Goal: Task Accomplishment & Management: Use online tool/utility

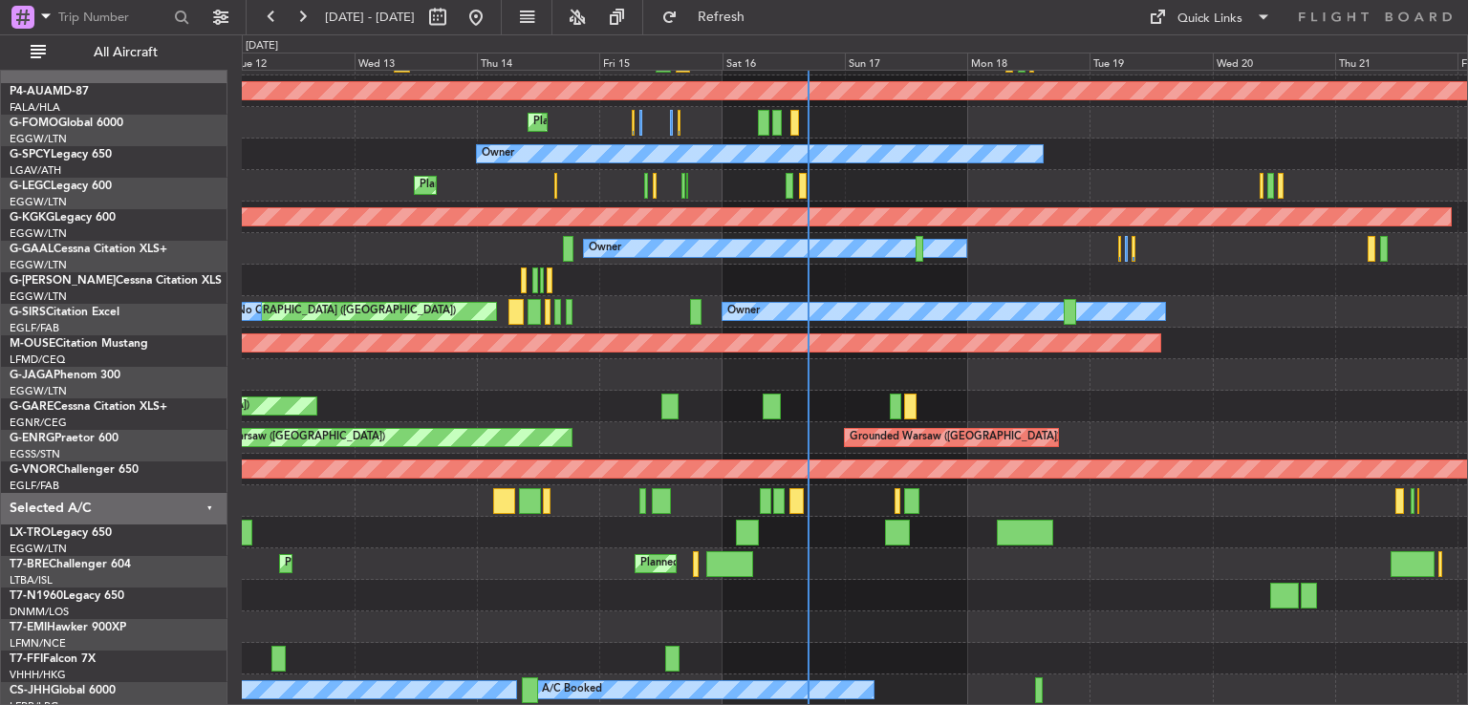
scroll to position [153, 0]
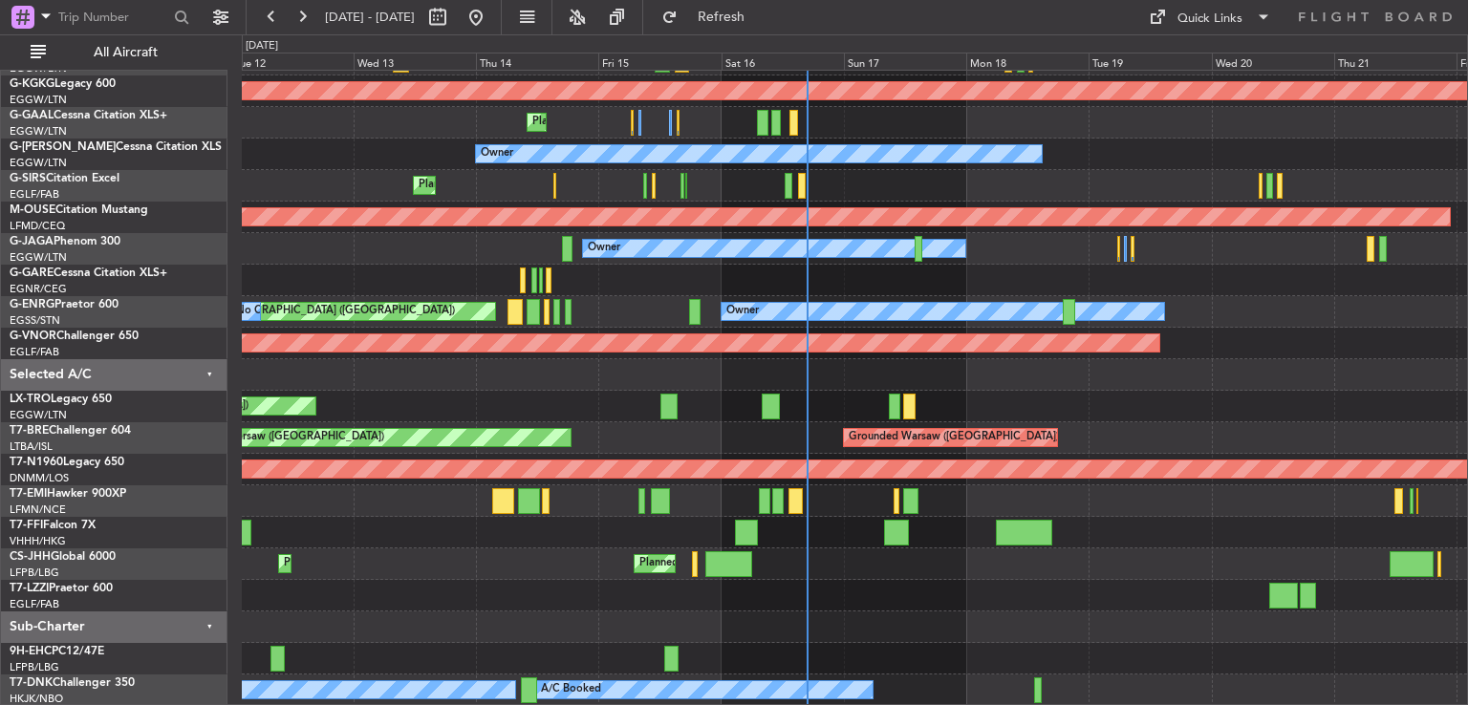
click at [910, 527] on div "Planned Maint [GEOGRAPHIC_DATA] ([GEOGRAPHIC_DATA]) No Crew A/C Unavailable [GE…" at bounding box center [854, 312] width 1225 height 788
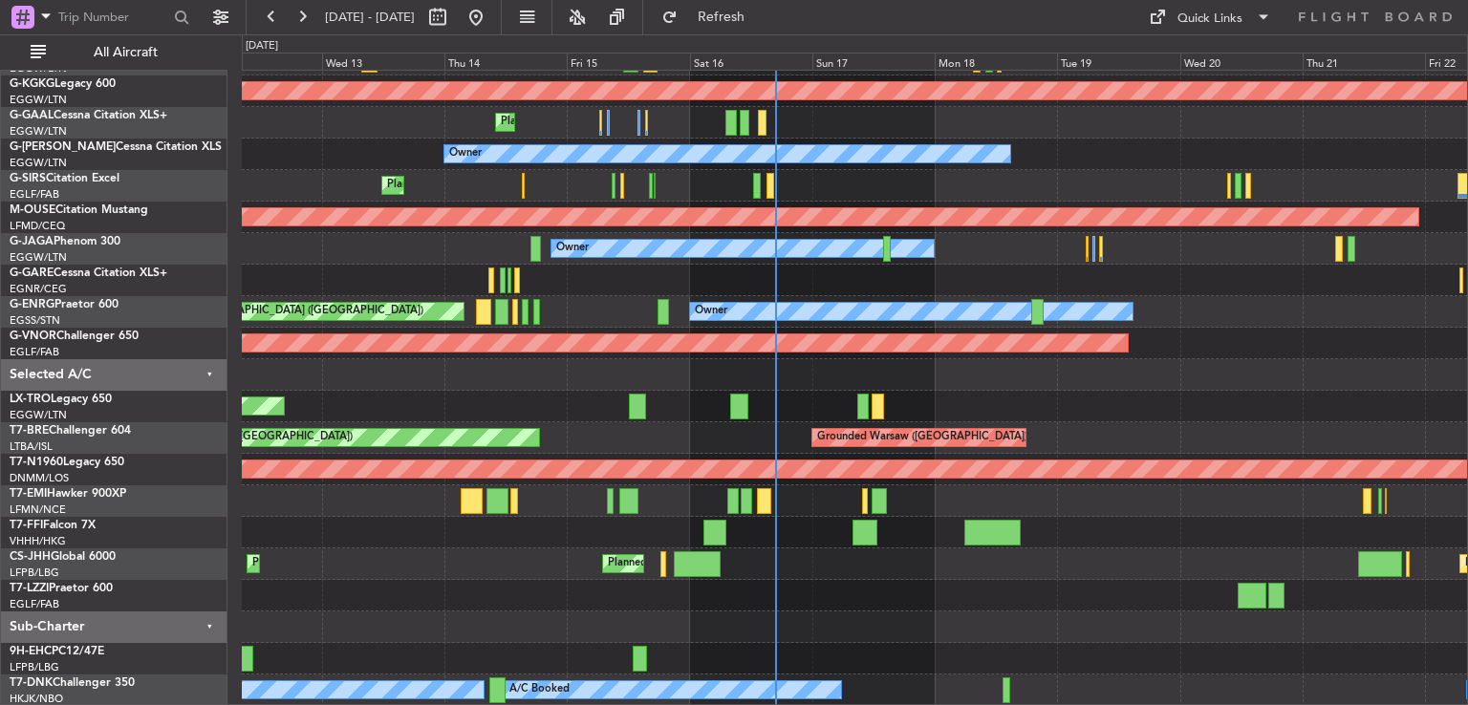
click at [893, 417] on div "Planned Maint [GEOGRAPHIC_DATA] ([GEOGRAPHIC_DATA]) No Crew A/C Unavailable [GE…" at bounding box center [854, 312] width 1225 height 788
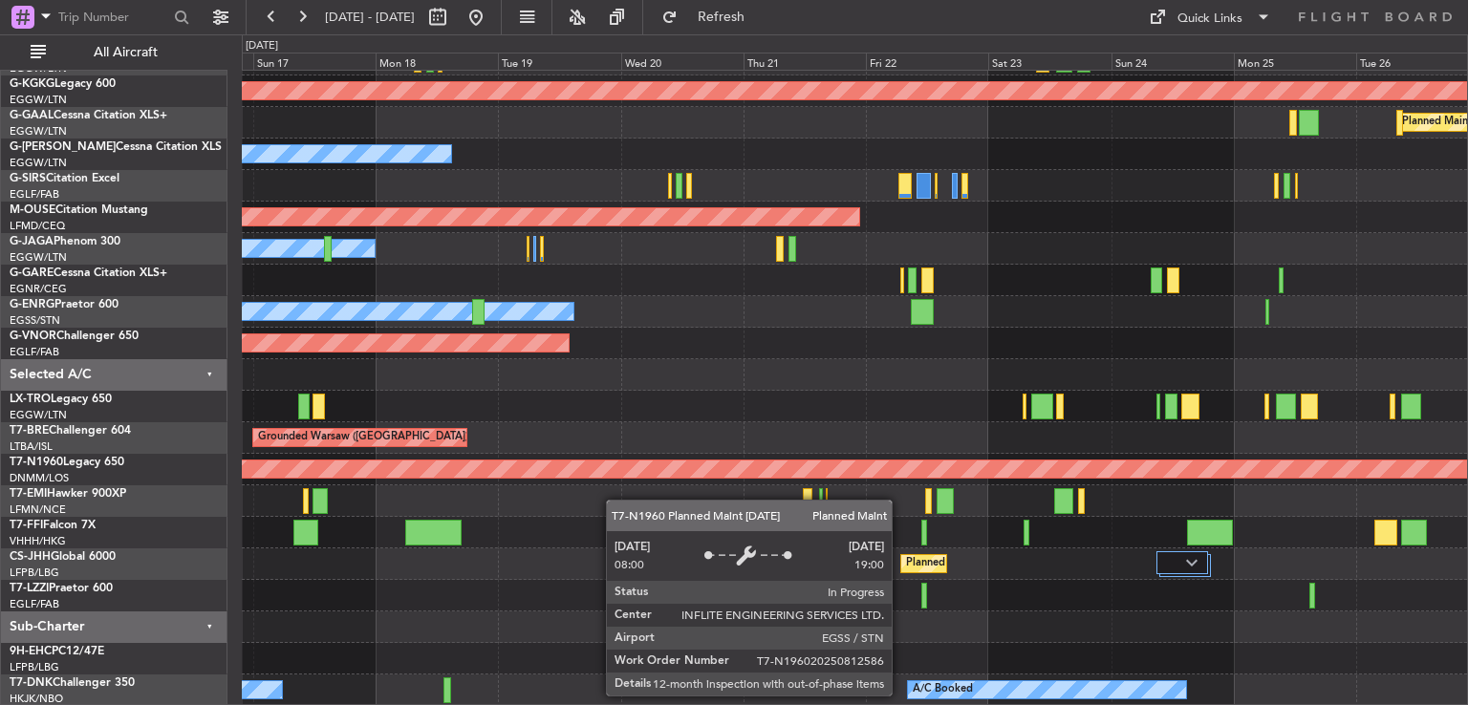
click at [539, 473] on div "Planned Maint [GEOGRAPHIC_DATA] ([GEOGRAPHIC_DATA])" at bounding box center [357, 469] width 2679 height 17
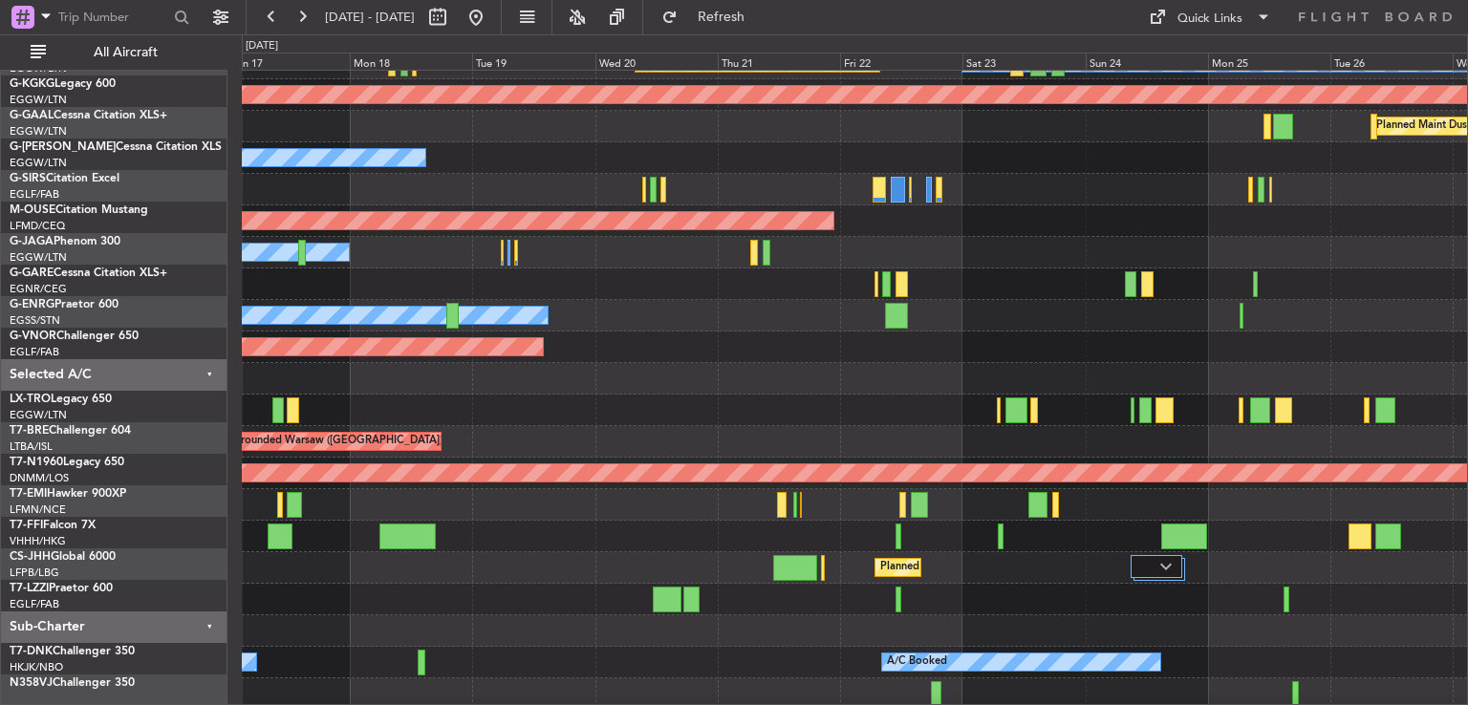
scroll to position [134, 0]
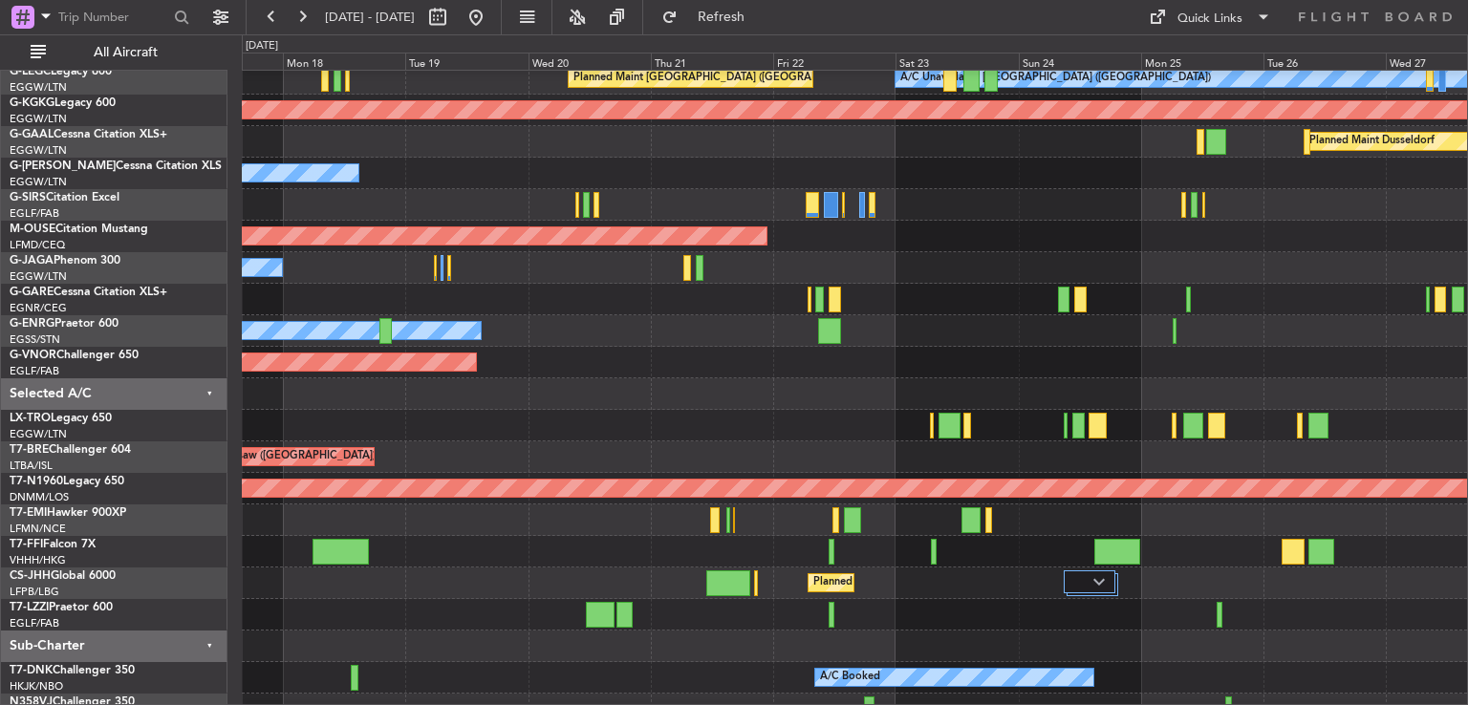
click at [998, 415] on div at bounding box center [854, 426] width 1225 height 32
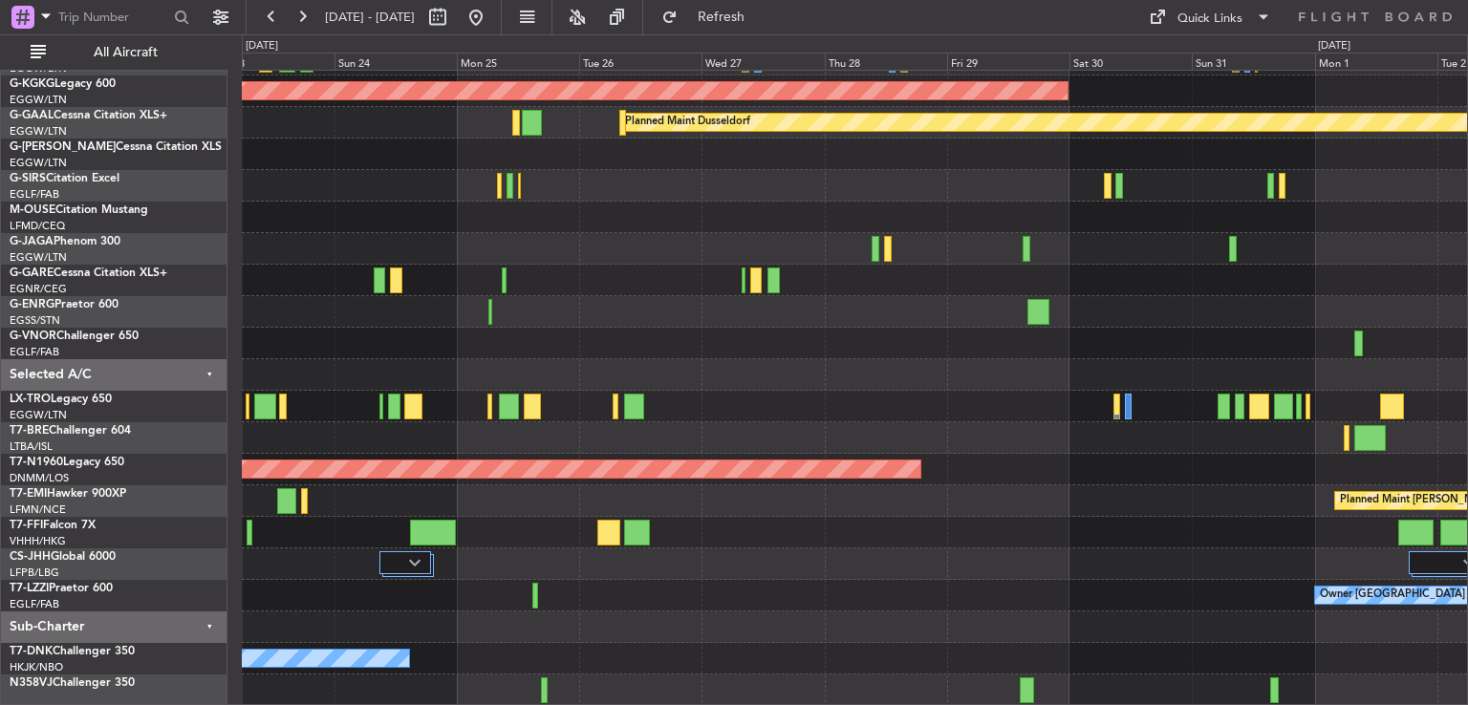
click at [616, 282] on div at bounding box center [854, 281] width 1225 height 32
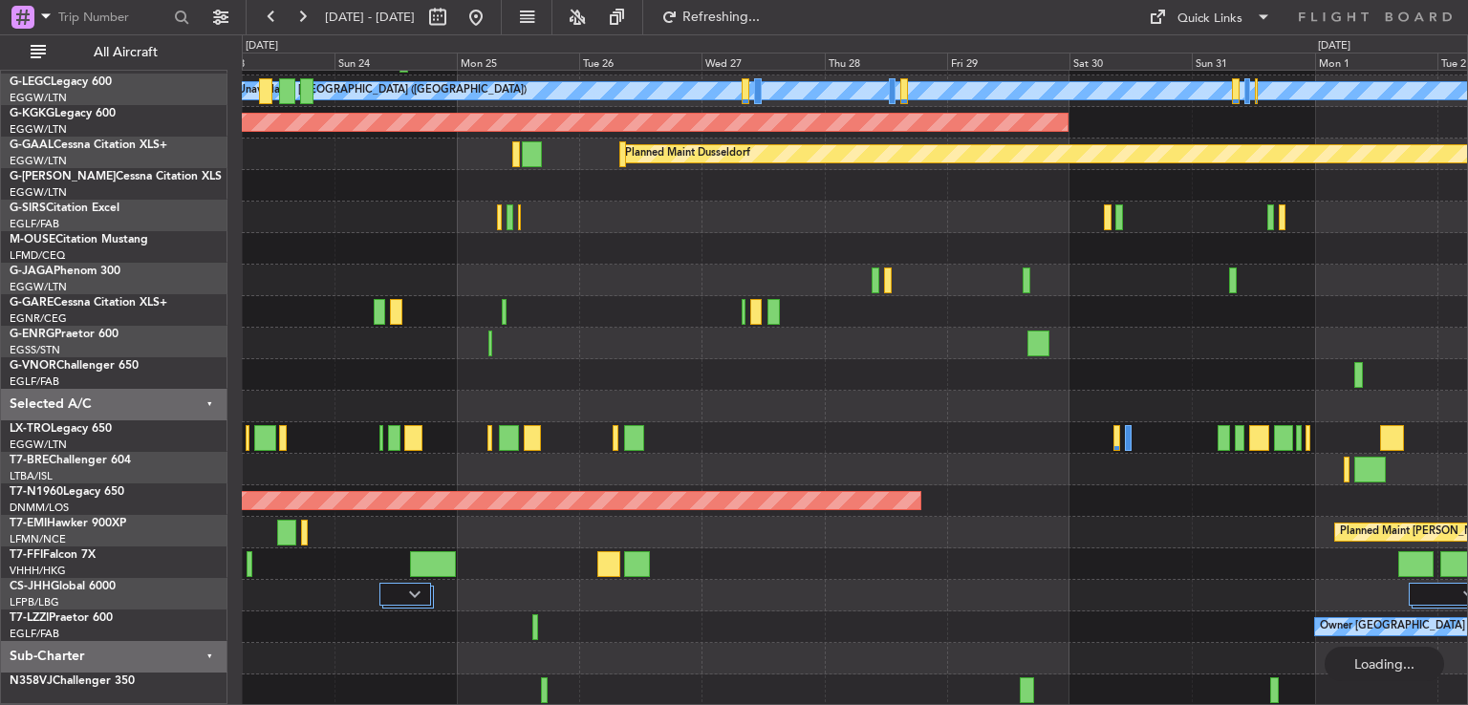
scroll to position [121, 0]
click at [491, 10] on button at bounding box center [476, 17] width 31 height 31
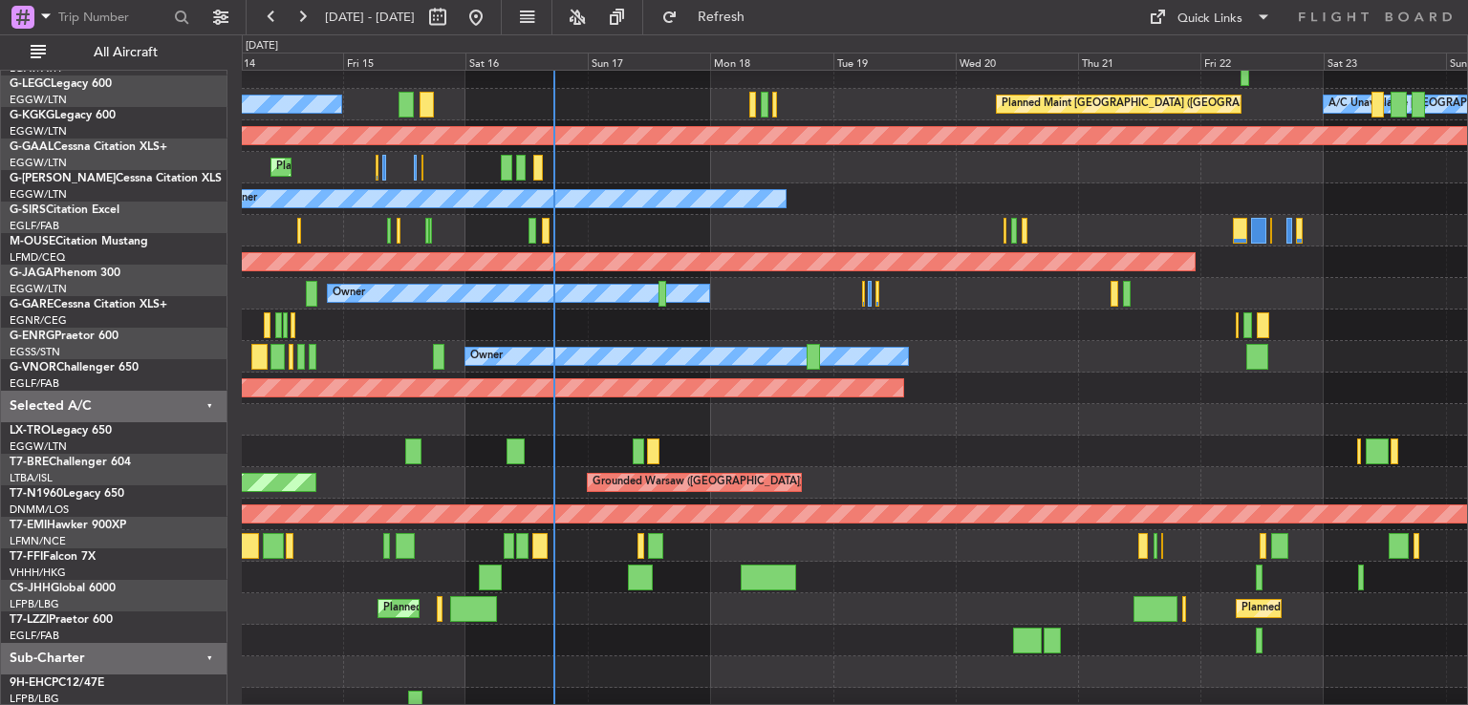
scroll to position [107, 0]
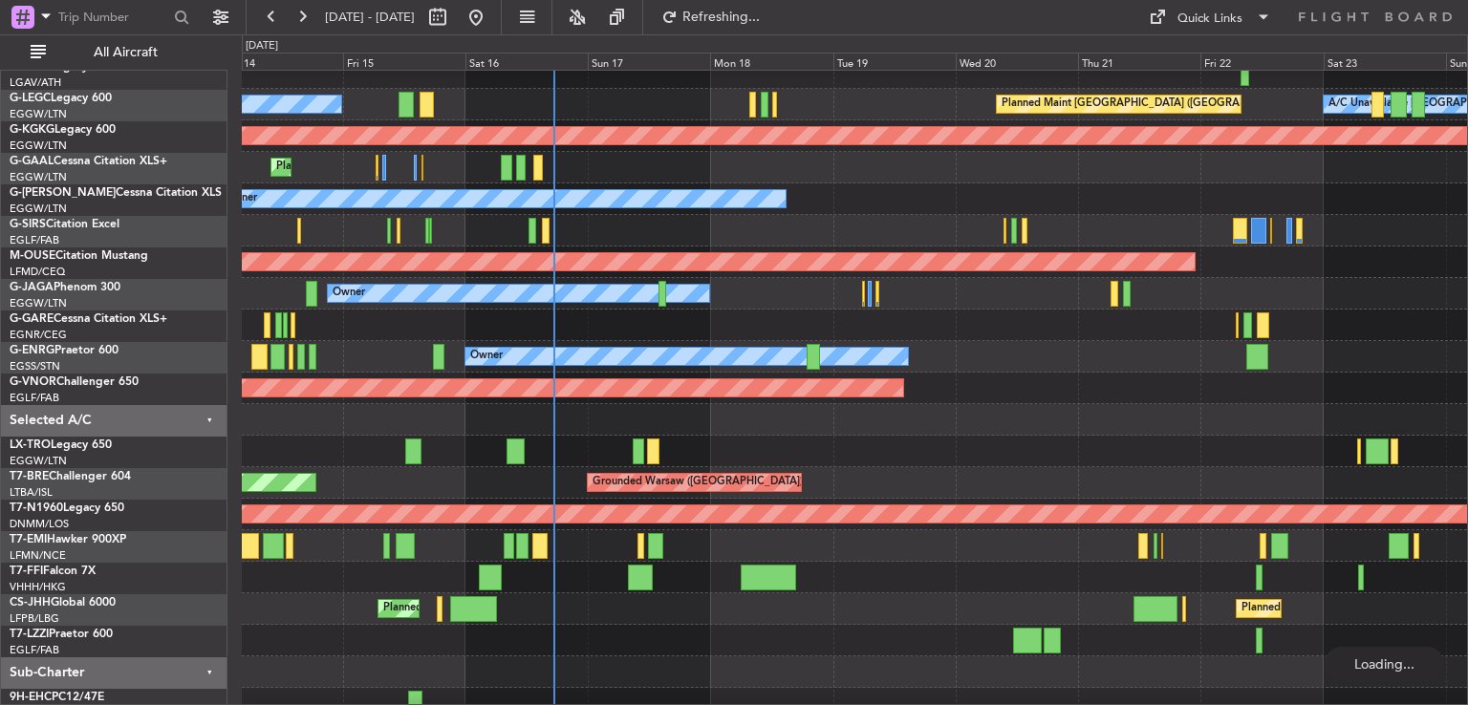
click at [280, 467] on div "Unplanned Maint [GEOGRAPHIC_DATA] ([GEOGRAPHIC_DATA])" at bounding box center [854, 452] width 1225 height 32
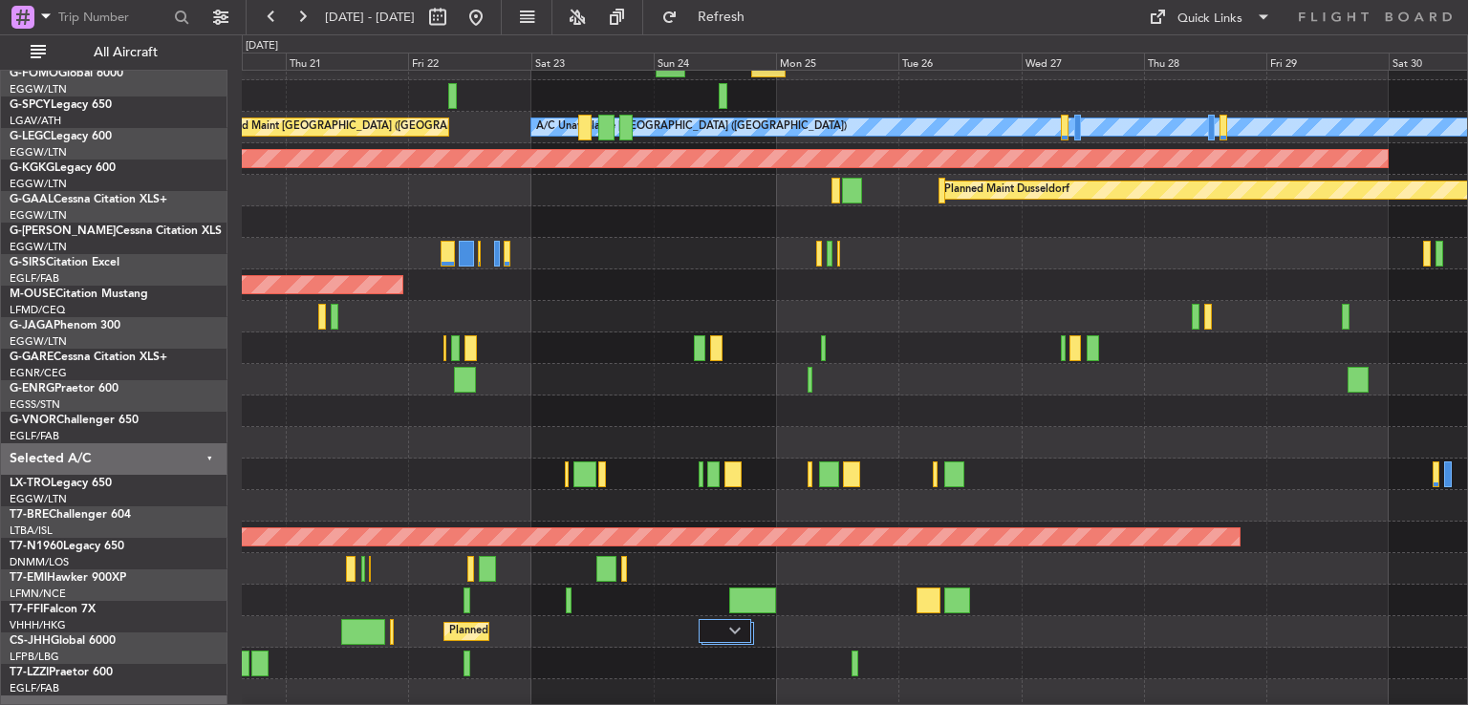
scroll to position [84, 0]
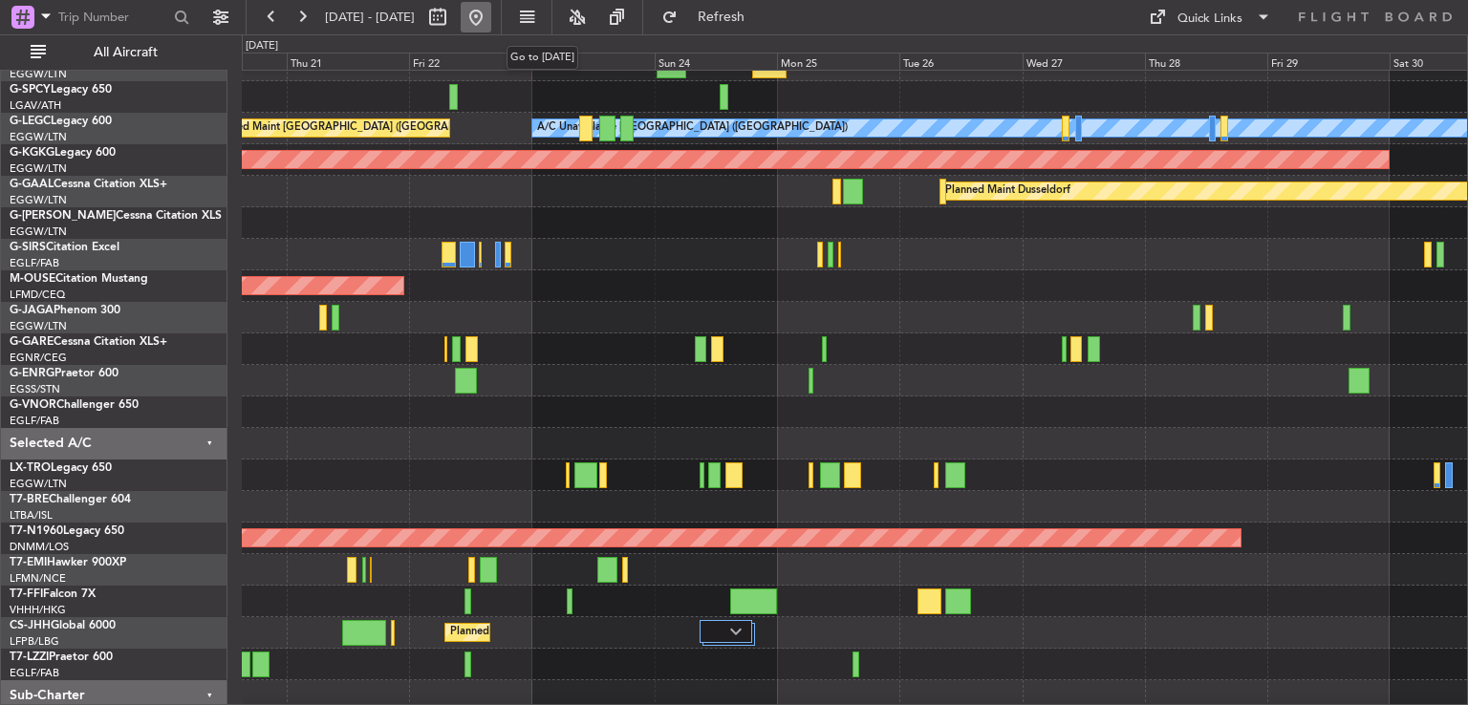
click at [491, 12] on button at bounding box center [476, 17] width 31 height 31
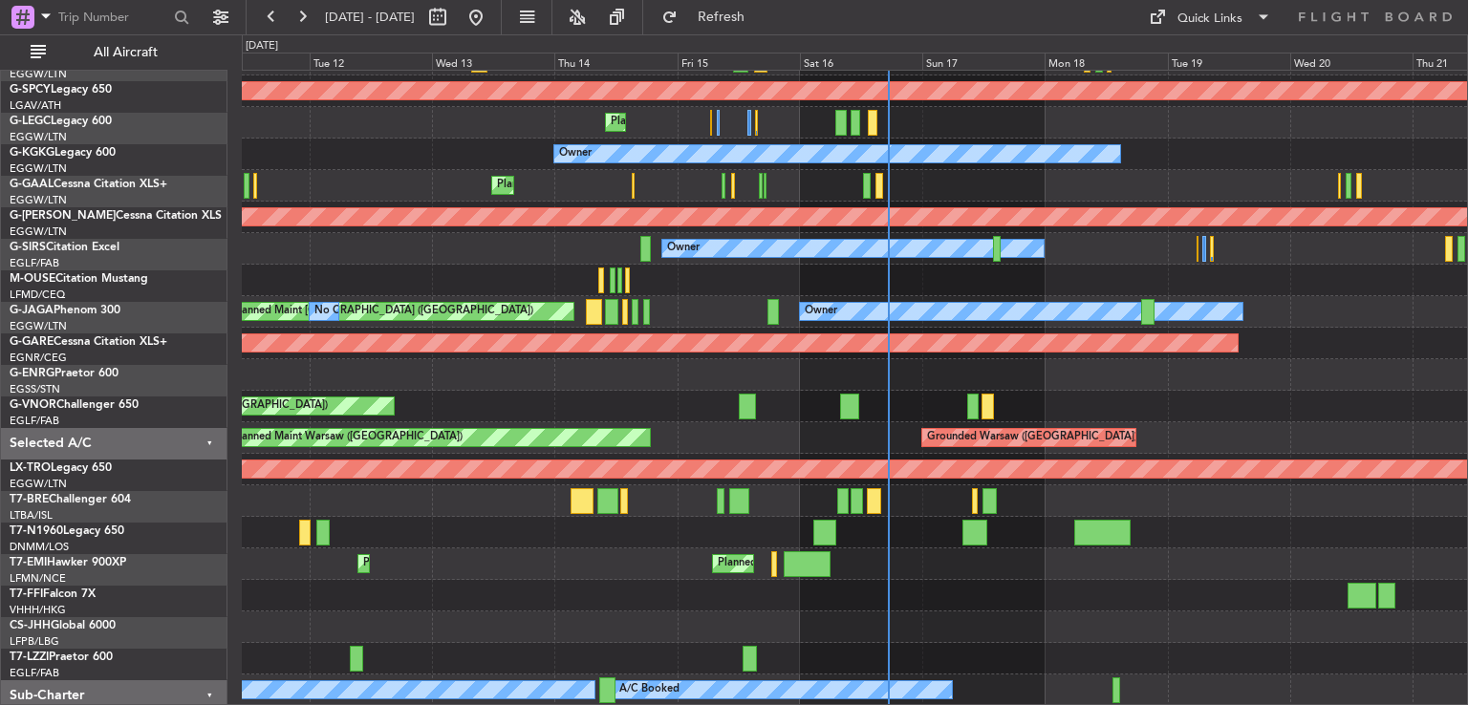
scroll to position [153, 0]
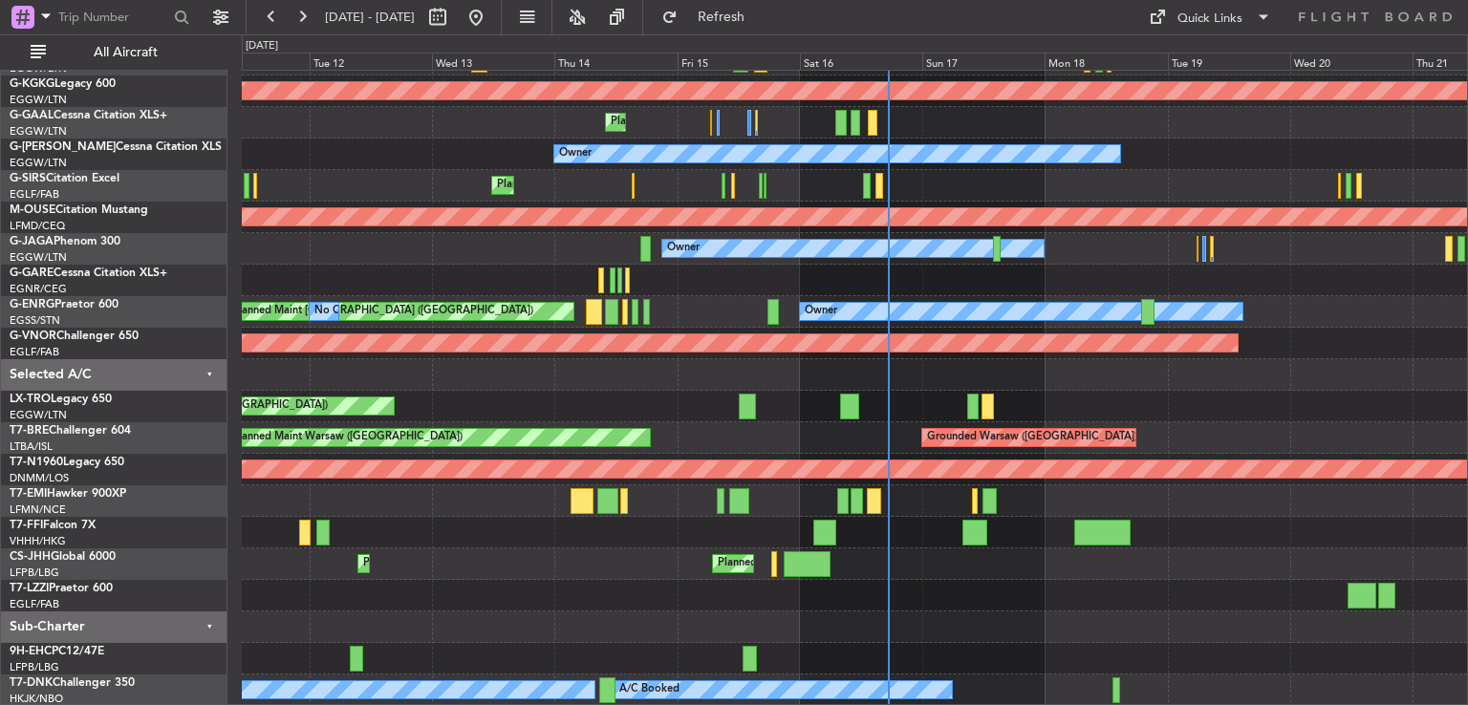
click at [678, 265] on div "Planned Maint [GEOGRAPHIC_DATA] ([GEOGRAPHIC_DATA]) No Crew A/C Unavailable [GE…" at bounding box center [854, 312] width 1225 height 788
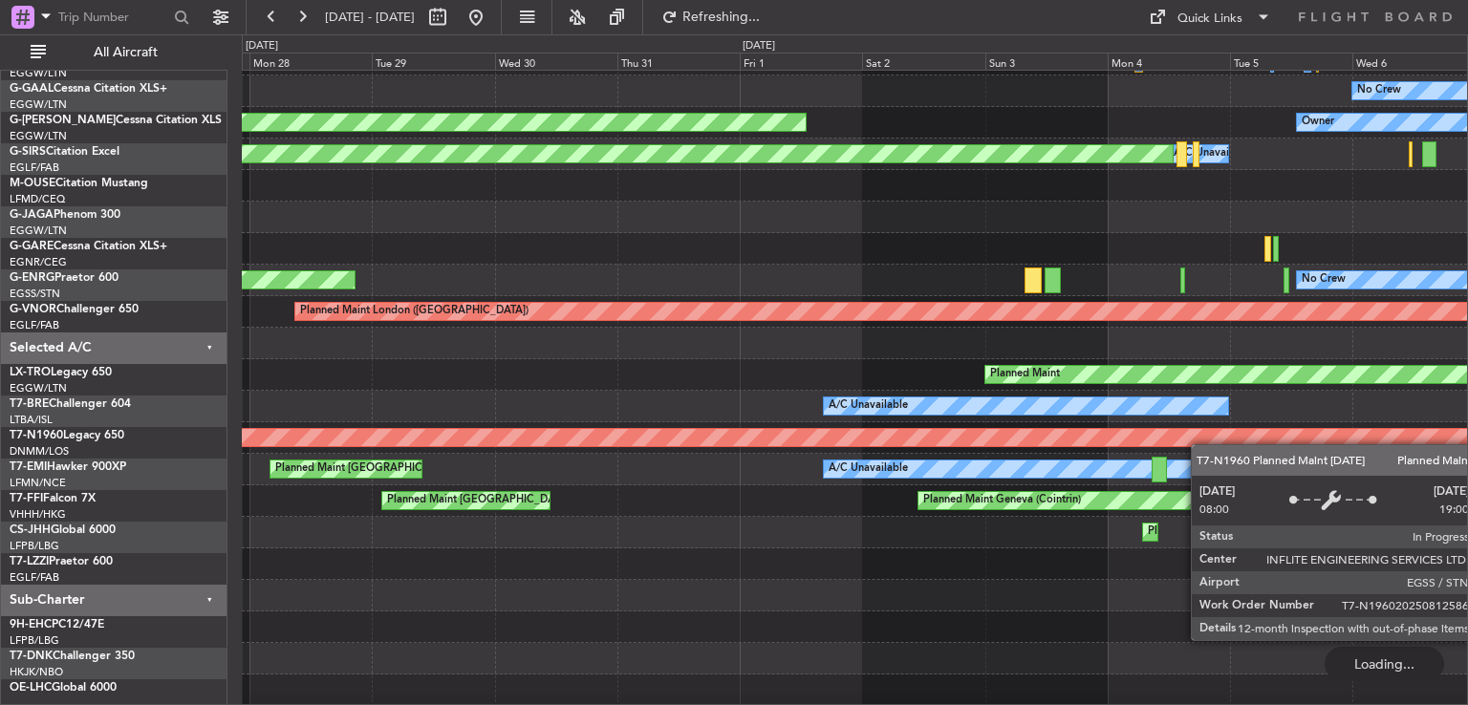
scroll to position [183, 0]
click at [1250, 433] on div "AOG Maint [GEOGRAPHIC_DATA] (Ataturk) No Crew Owner Planned [GEOGRAPHIC_DATA] A…" at bounding box center [854, 296] width 1225 height 820
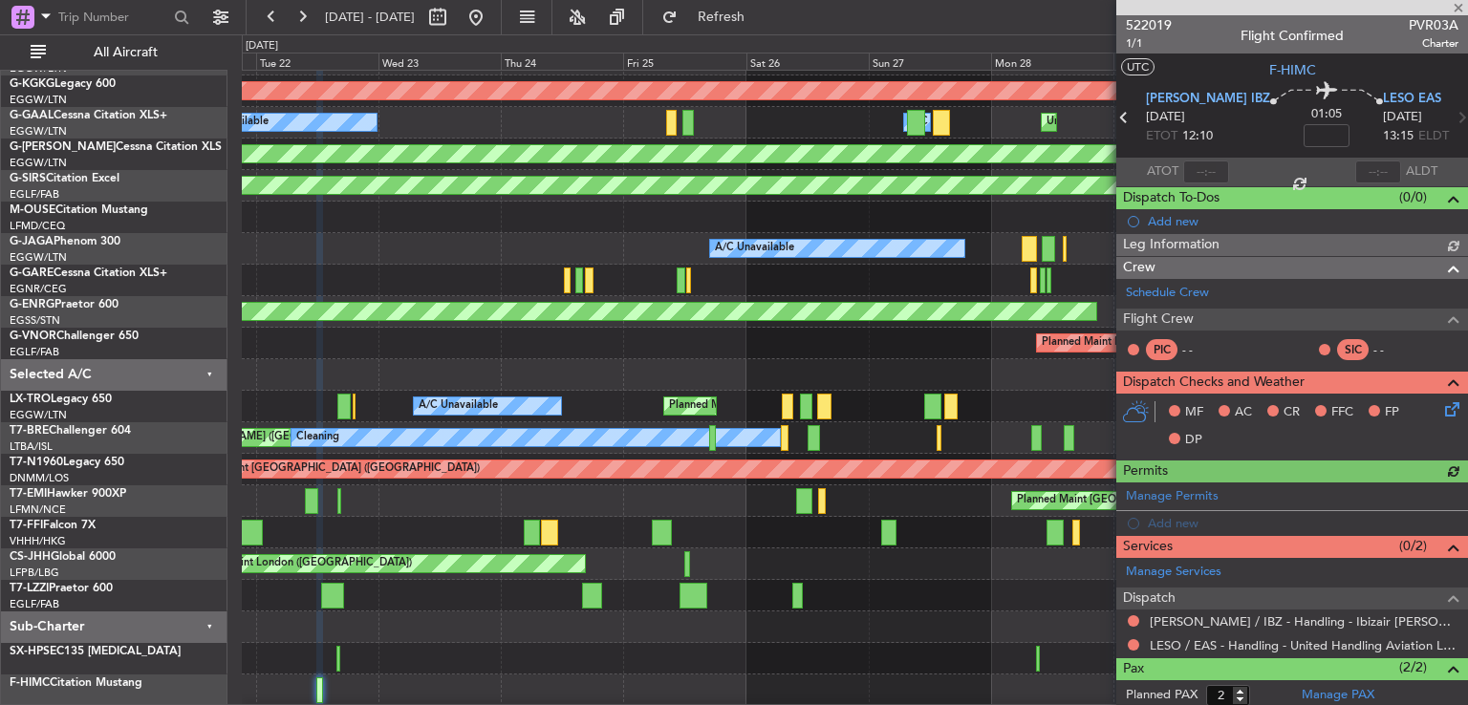
scroll to position [90, 0]
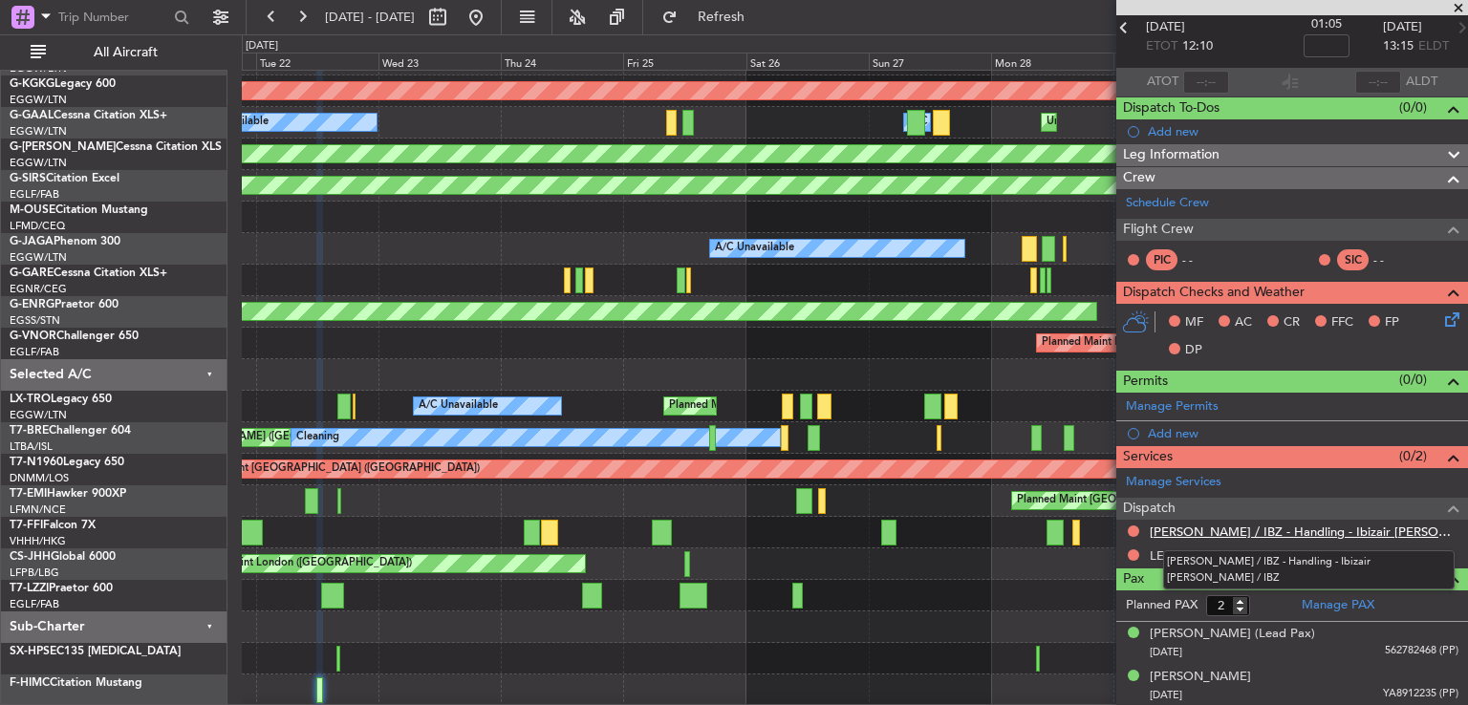
click at [1279, 531] on link "[PERSON_NAME] / IBZ - Handling - Ibizair [PERSON_NAME] / IBZ" at bounding box center [1304, 532] width 309 height 16
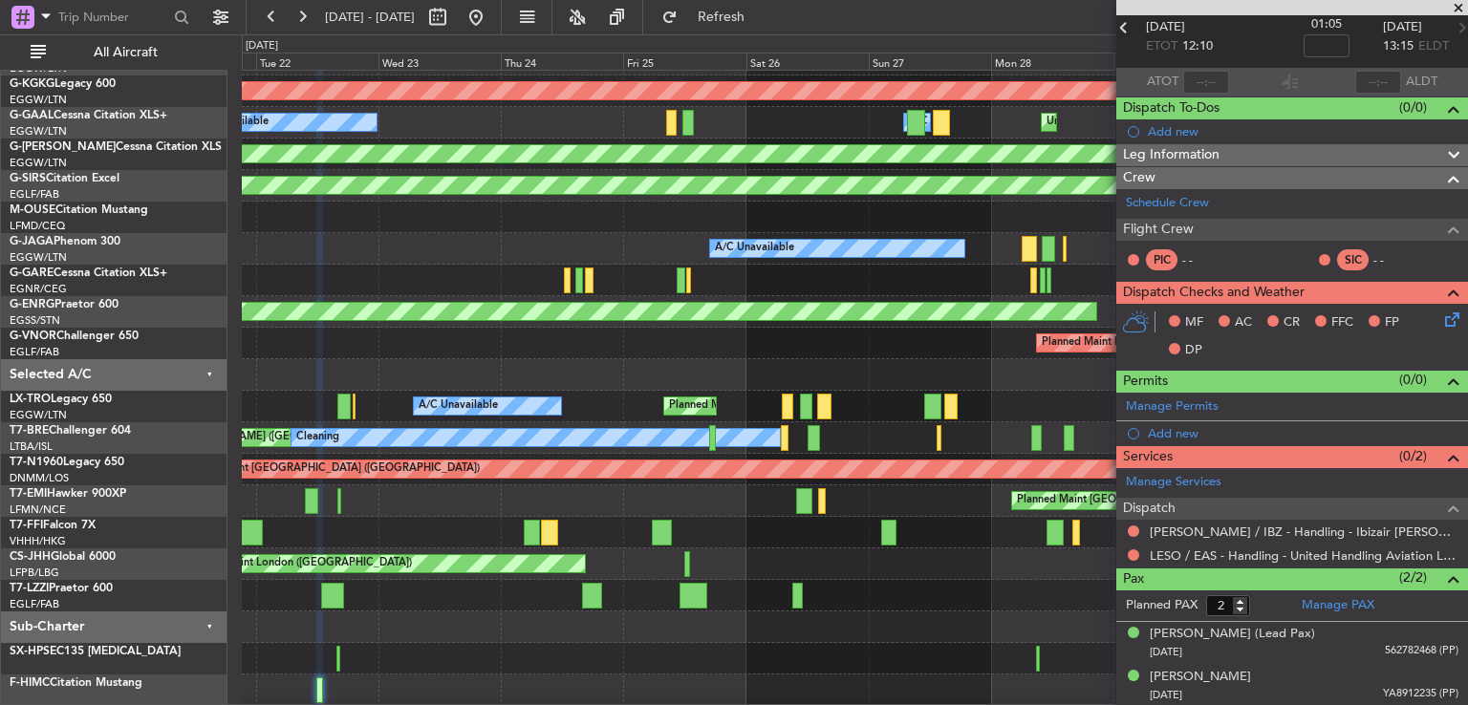
click at [1456, 7] on span at bounding box center [1458, 8] width 19 height 17
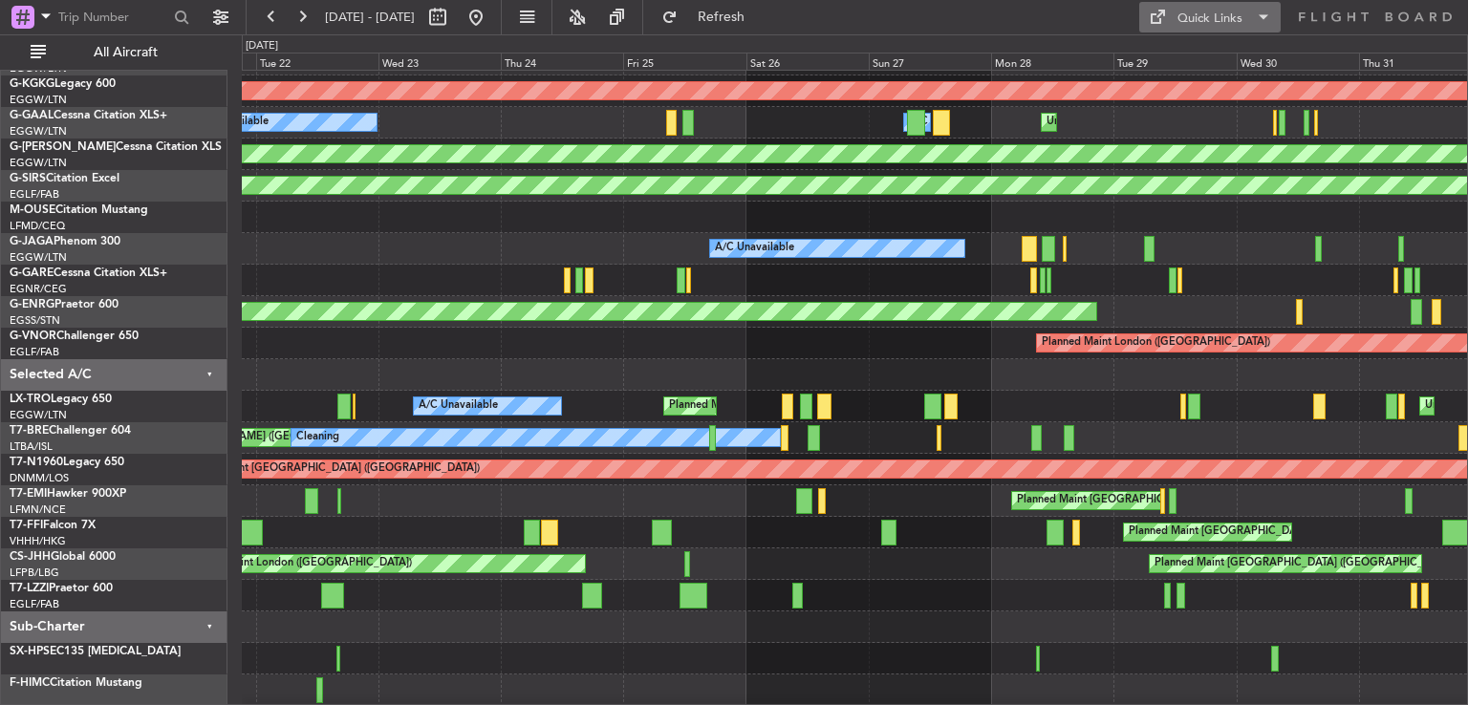
click at [1193, 21] on div "Quick Links" at bounding box center [1209, 19] width 65 height 19
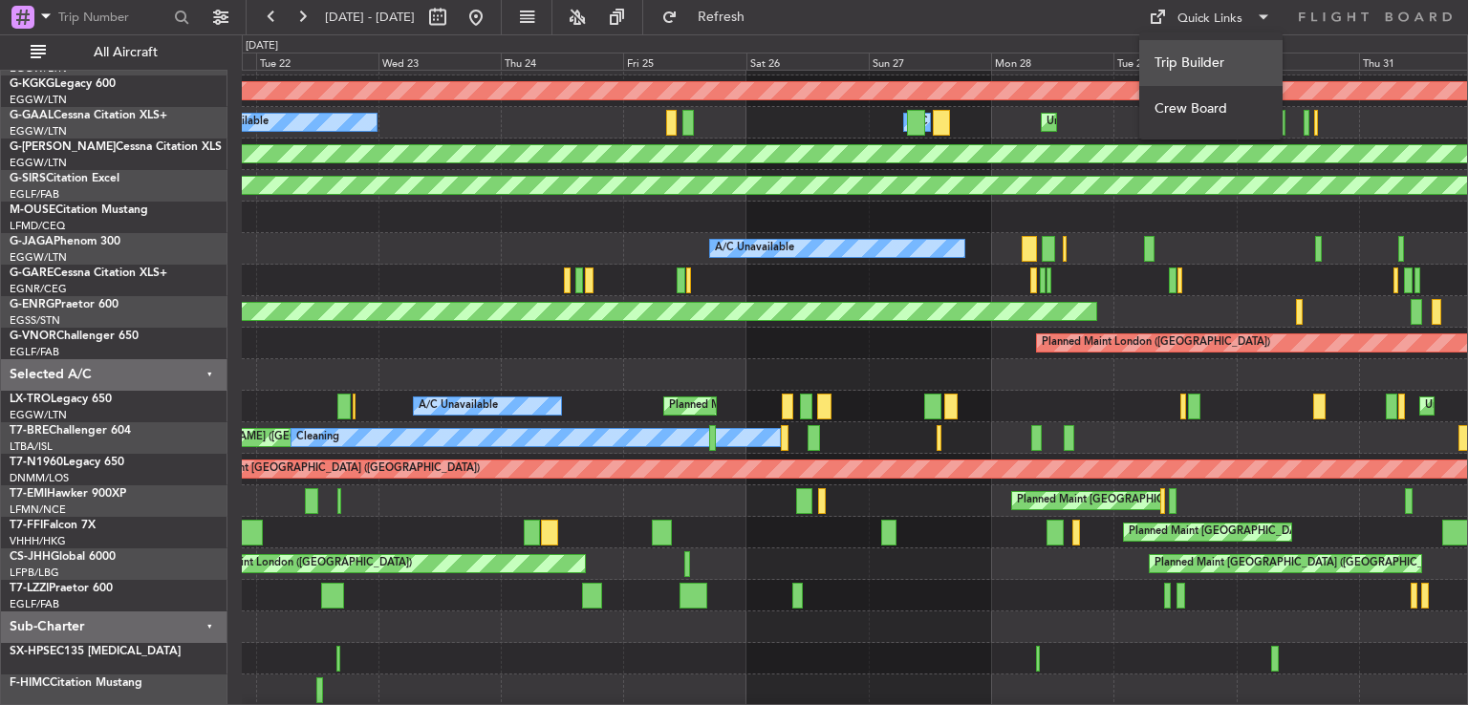
click at [1199, 58] on button "Trip Builder" at bounding box center [1210, 63] width 143 height 46
click at [304, 18] on button at bounding box center [302, 17] width 31 height 31
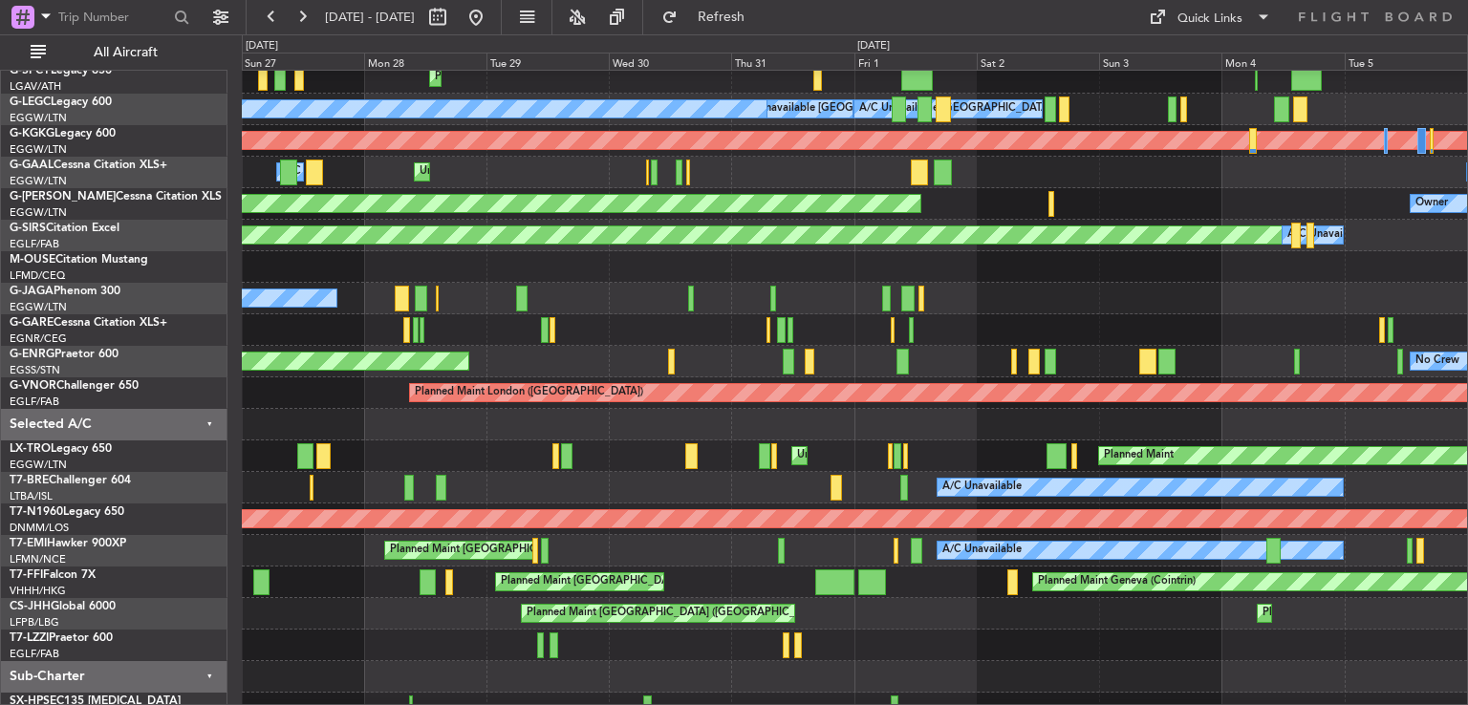
scroll to position [103, 0]
click at [508, 418] on div at bounding box center [854, 425] width 1225 height 32
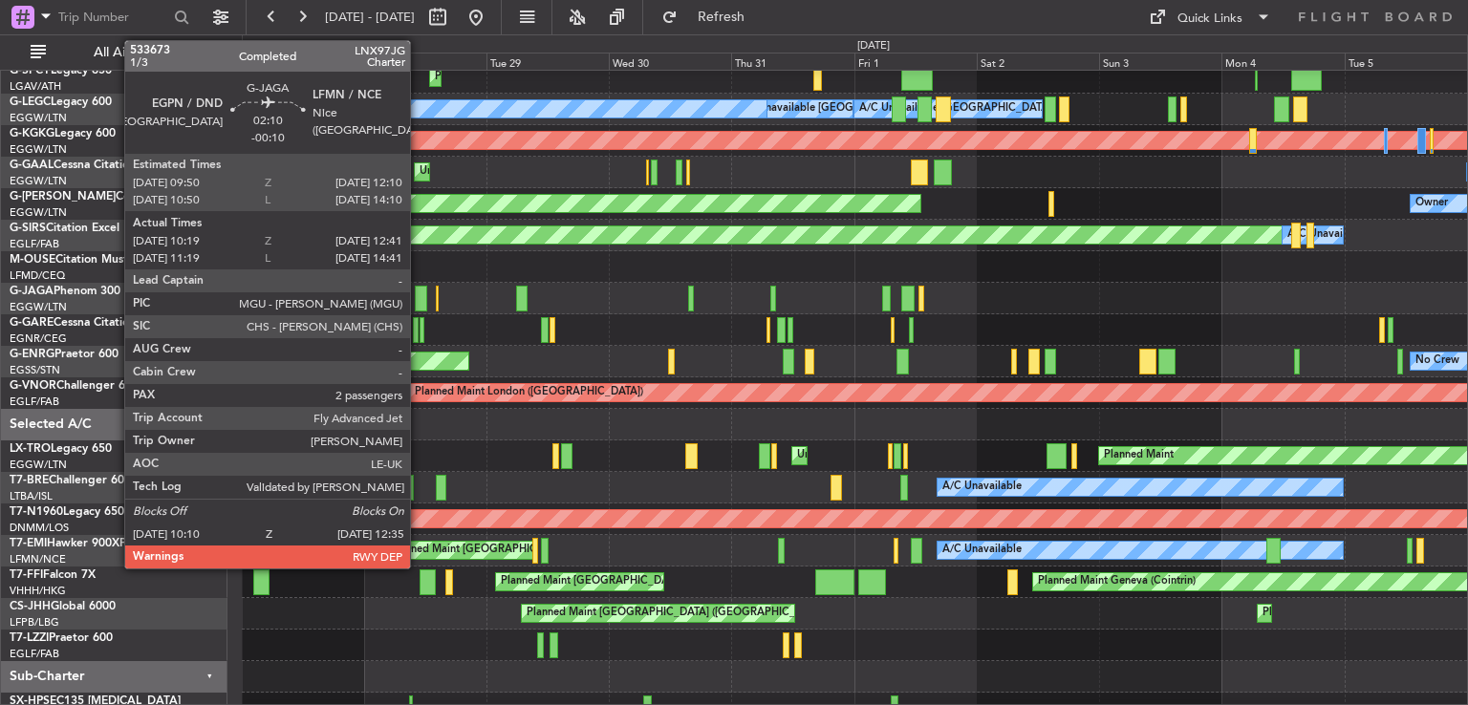
click at [419, 295] on div at bounding box center [421, 299] width 12 height 26
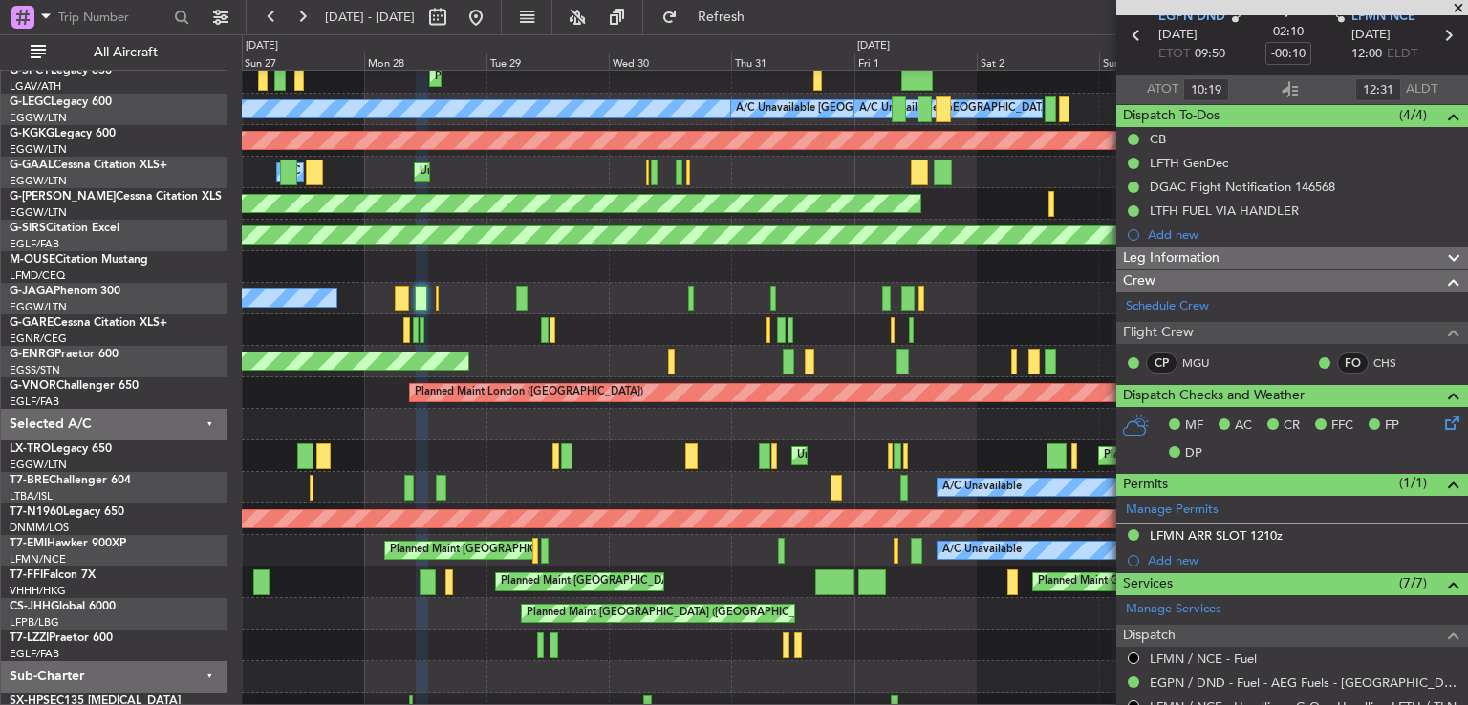
scroll to position [78, 0]
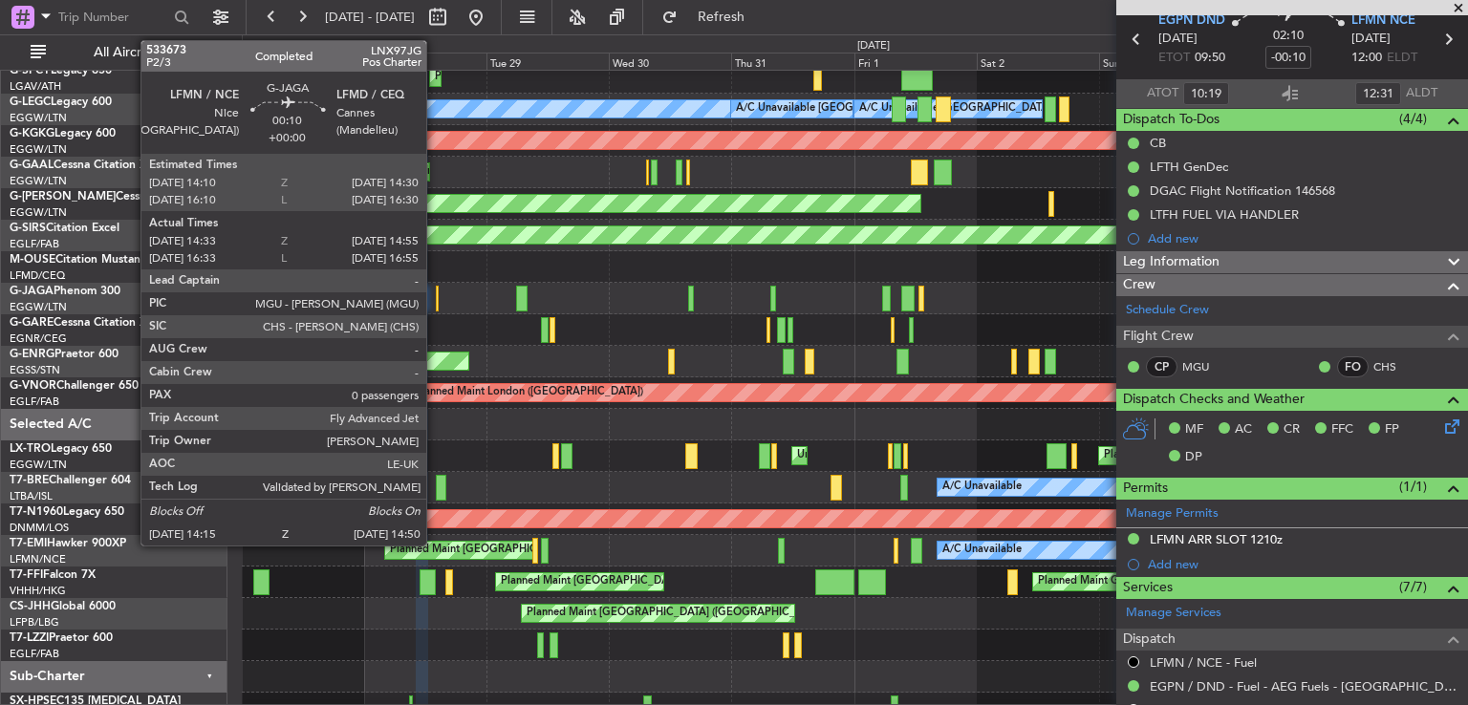
click at [436, 299] on div at bounding box center [438, 299] width 4 height 26
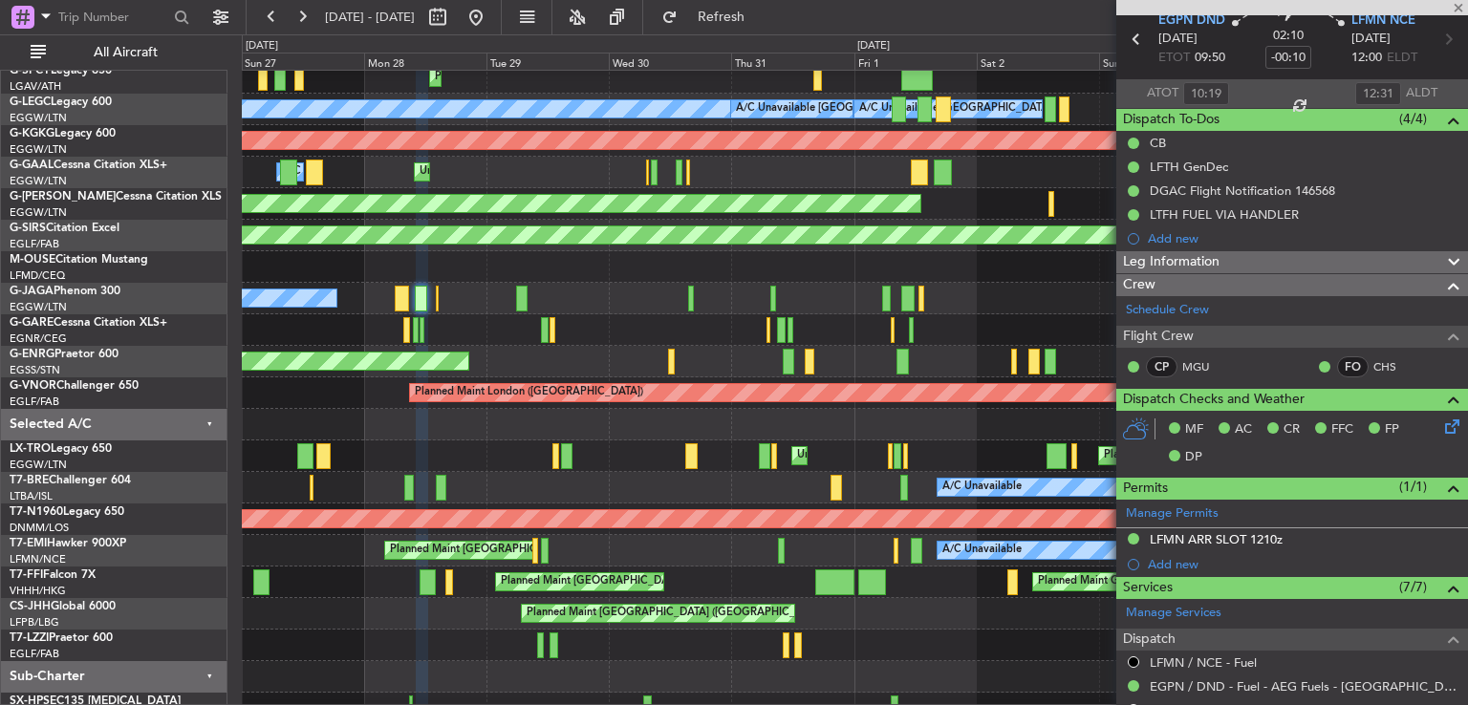
type input "14:33"
type input "14:45"
type input "0"
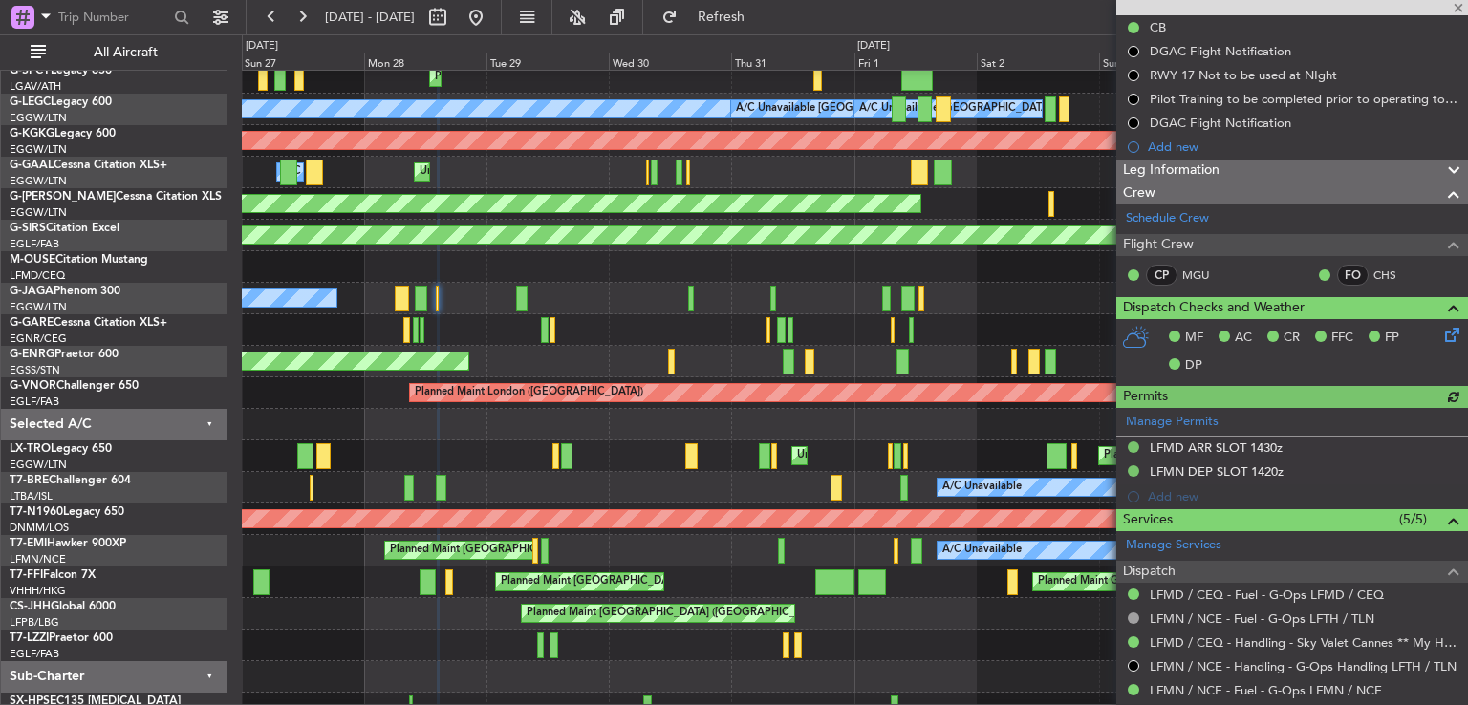
scroll to position [103, 0]
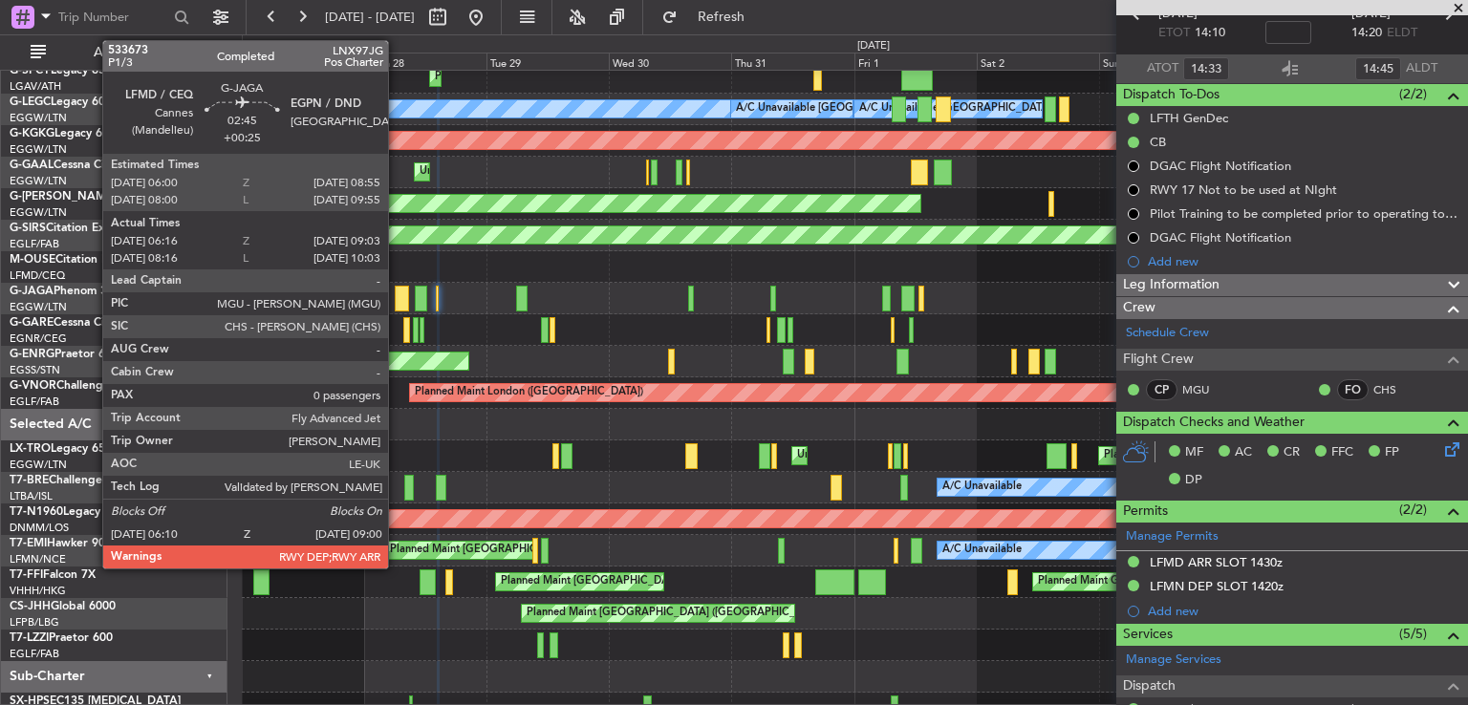
click at [397, 299] on div at bounding box center [402, 299] width 15 height 26
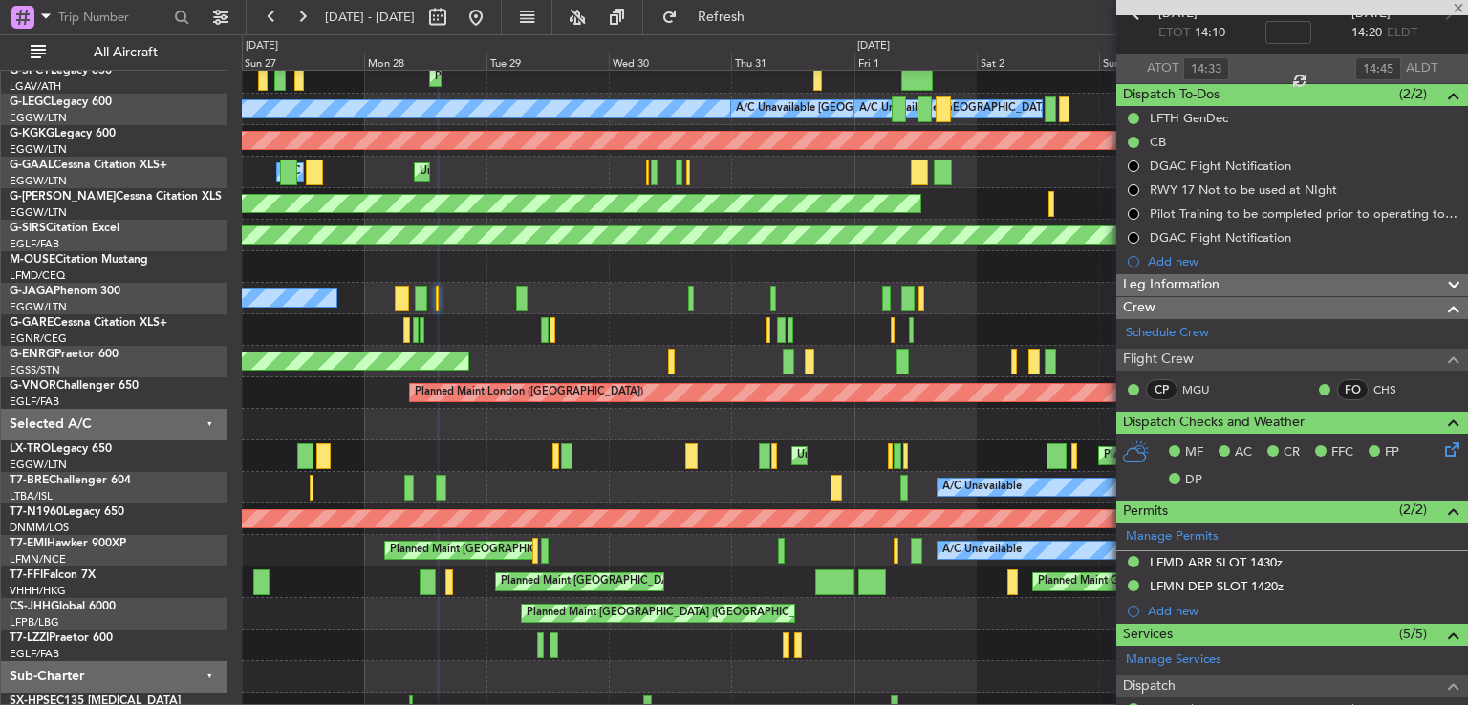
type input "+00:25"
type input "06:16"
type input "08:53"
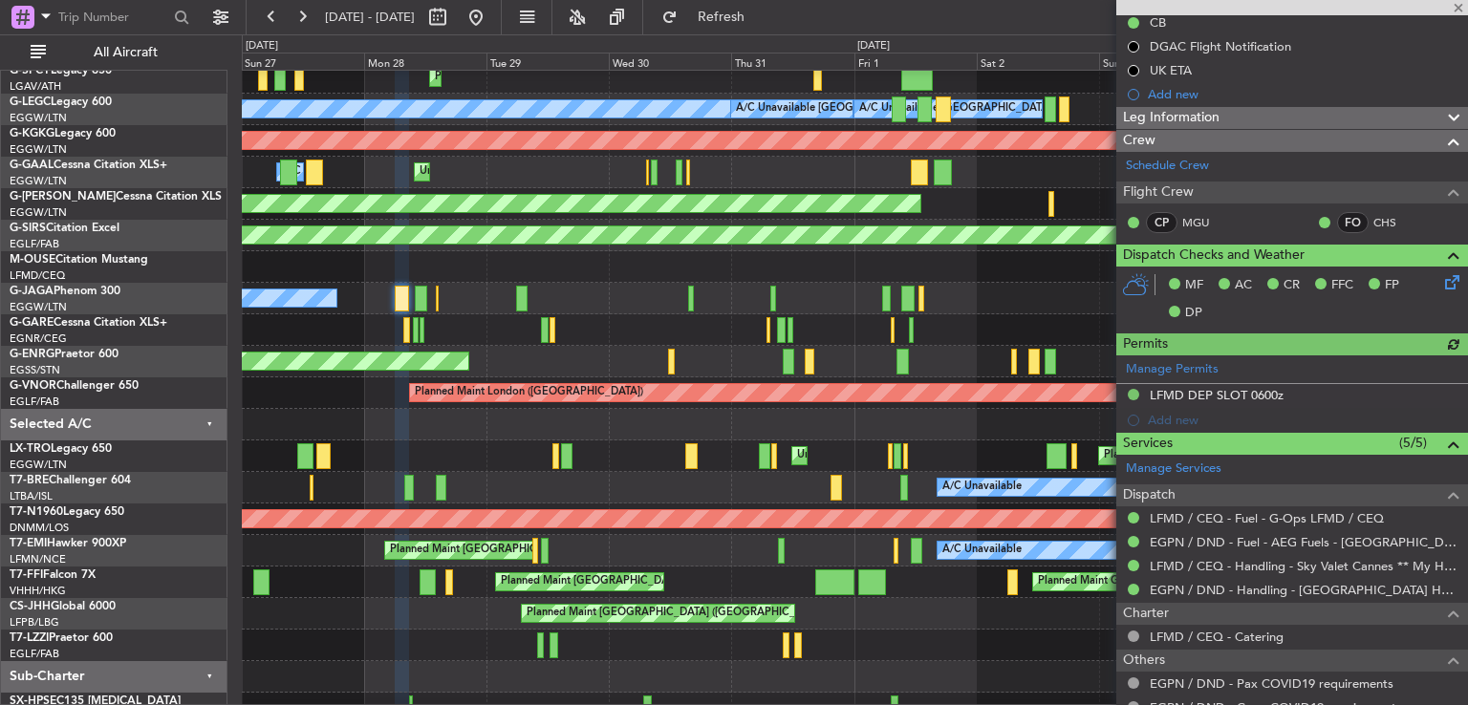
scroll to position [203, 0]
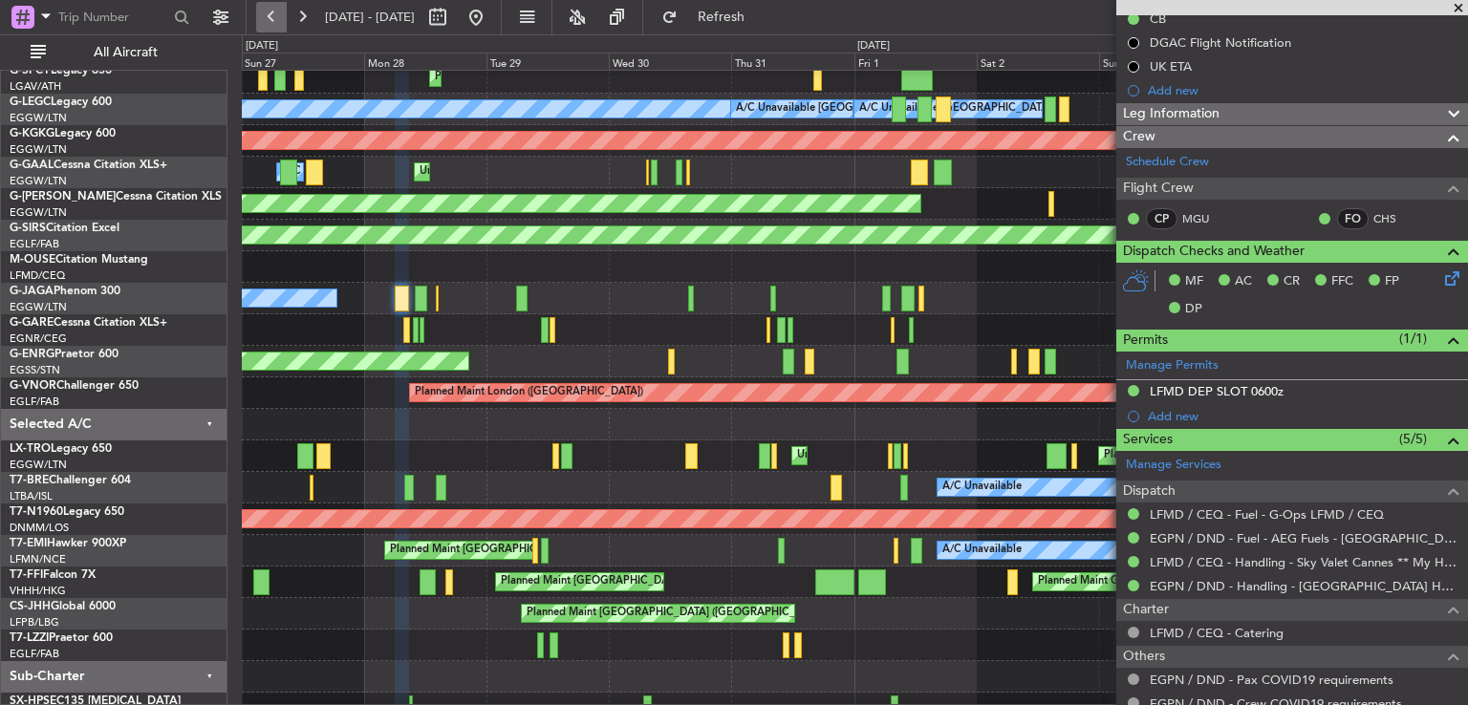
click at [272, 21] on button at bounding box center [271, 17] width 31 height 31
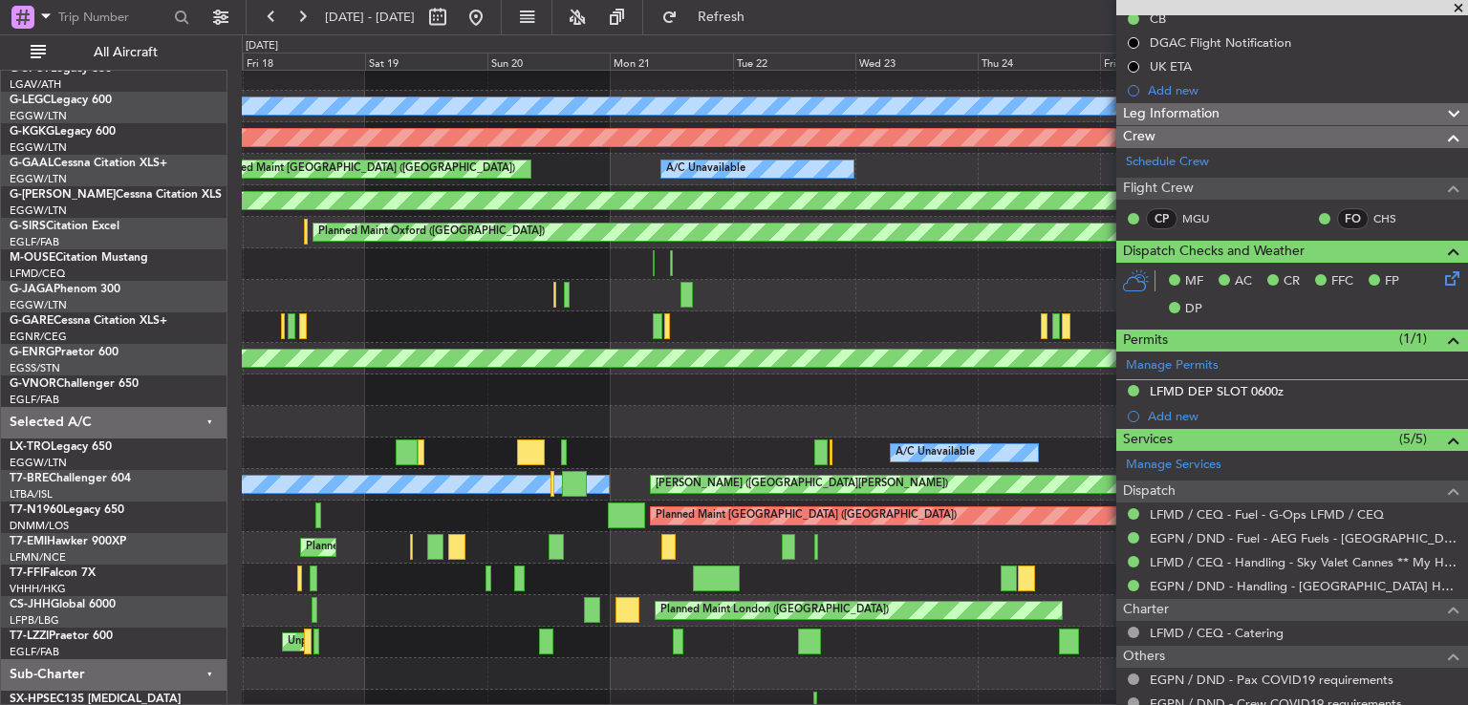
scroll to position [106, 0]
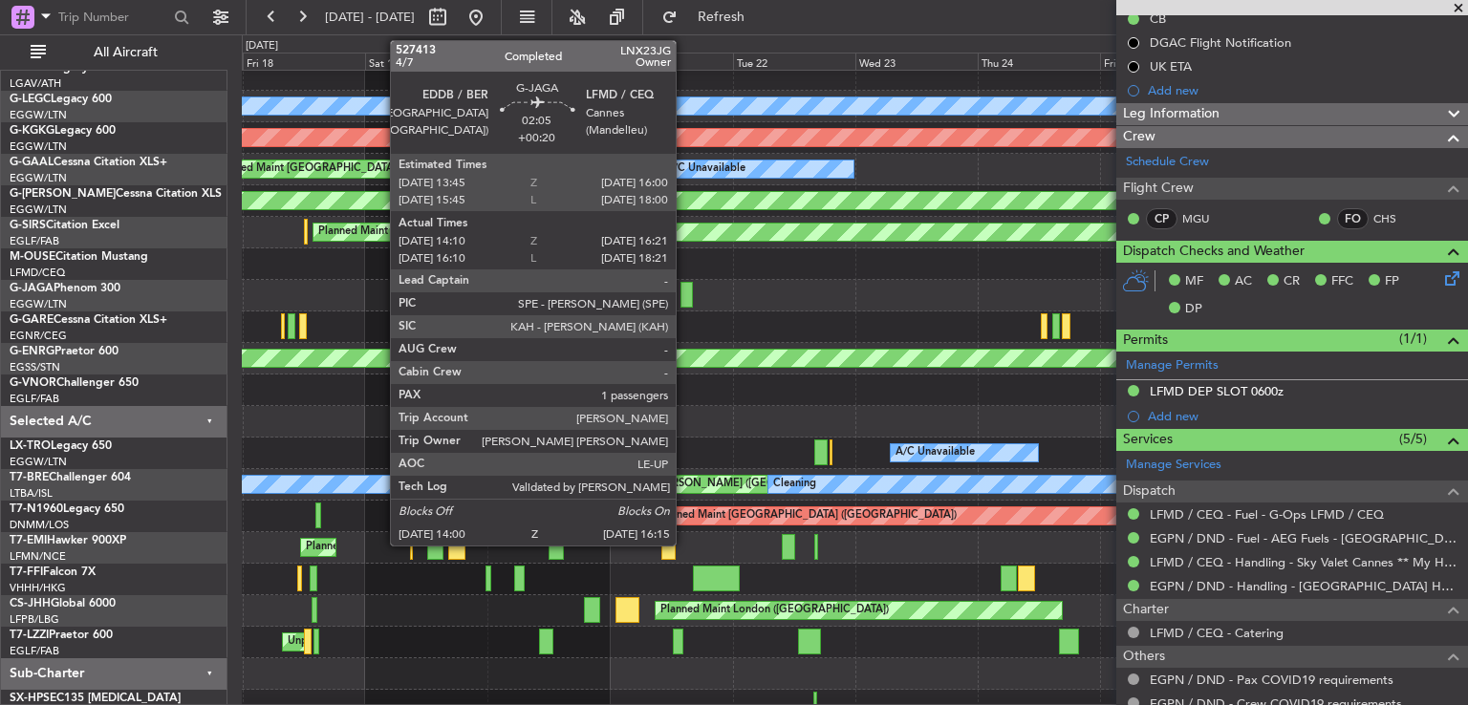
click at [684, 291] on div at bounding box center [686, 295] width 12 height 26
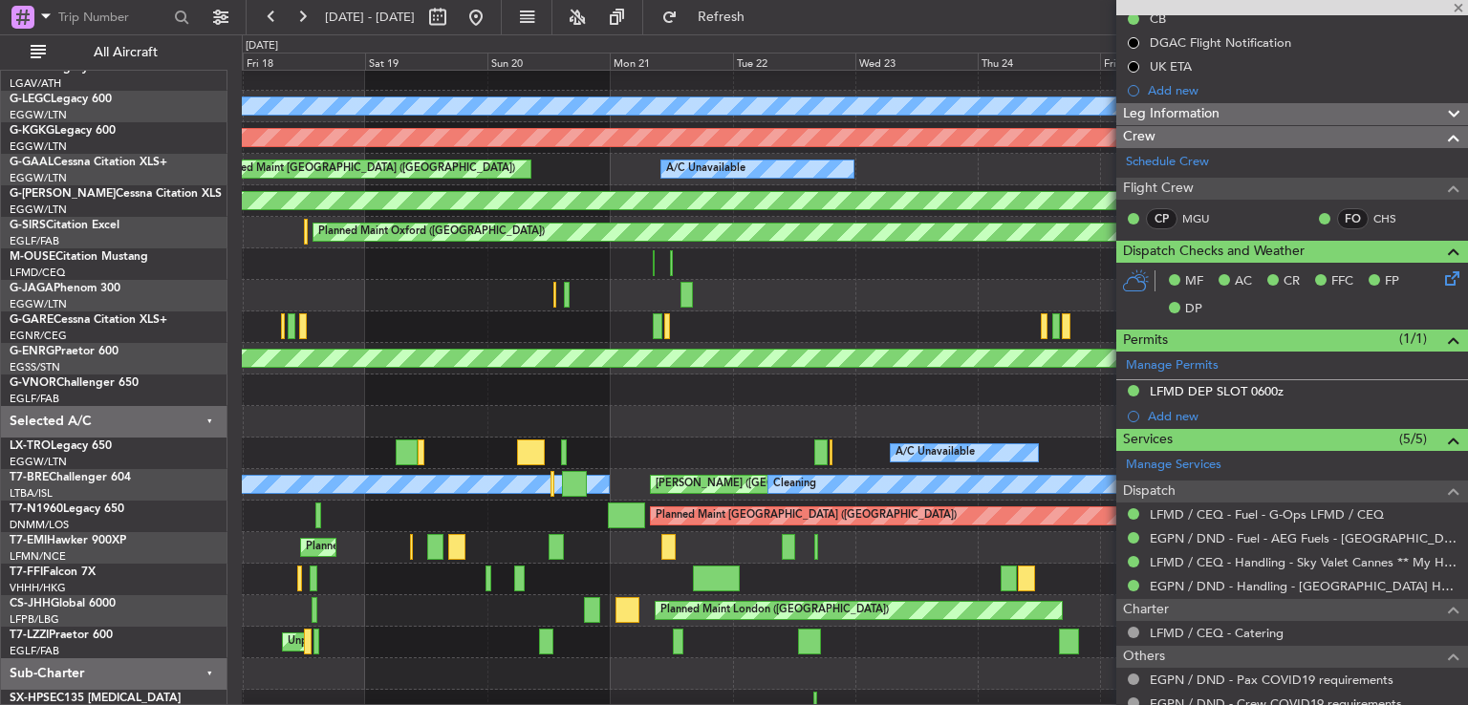
type input "+00:20"
type input "14:10"
type input "16:11"
type input "1"
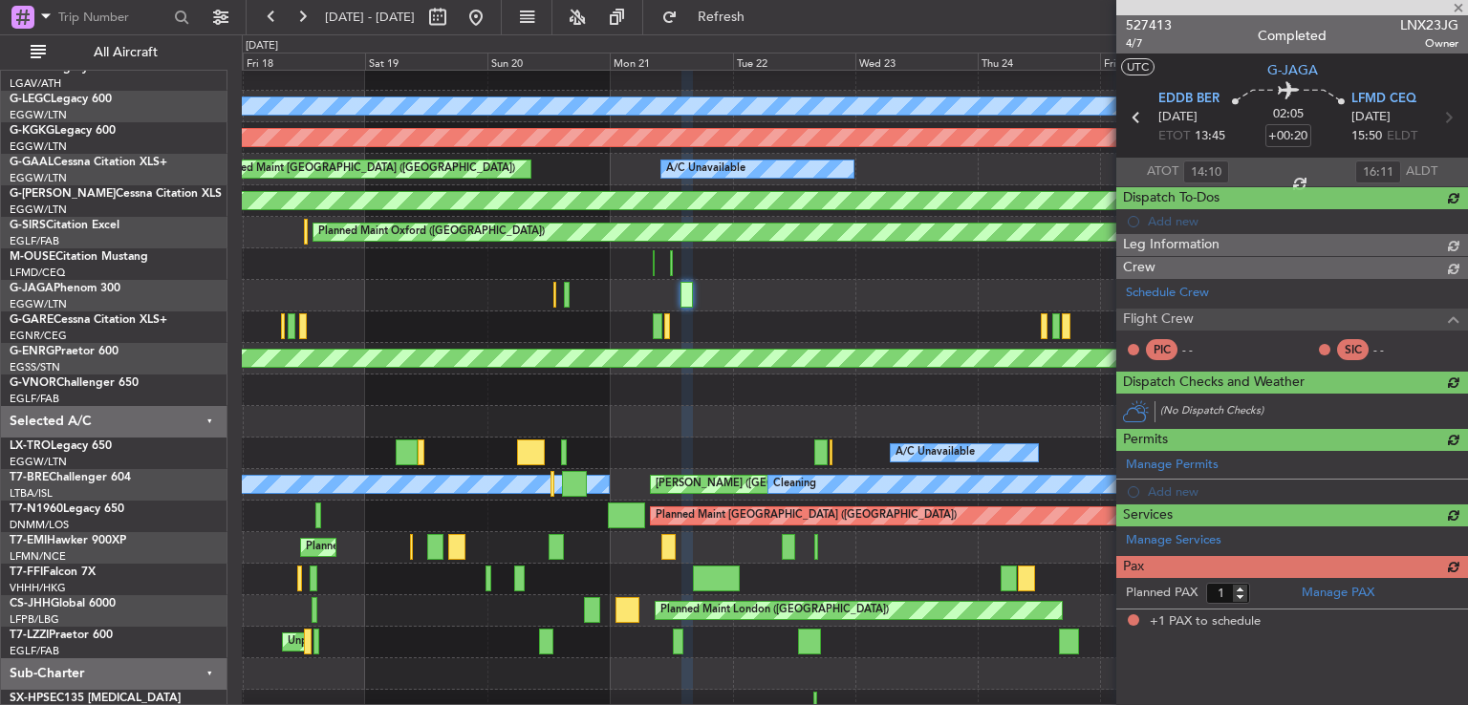
scroll to position [0, 0]
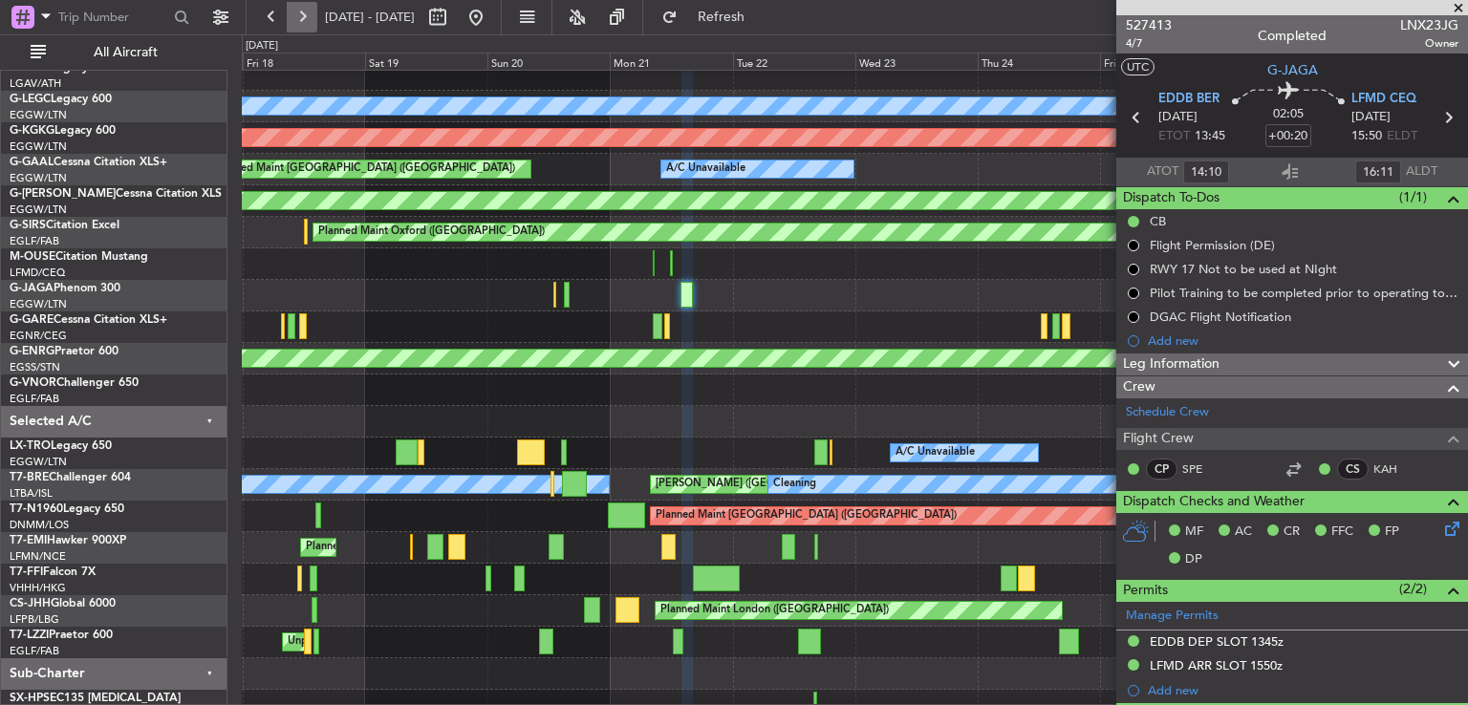
click at [297, 11] on button at bounding box center [302, 17] width 31 height 31
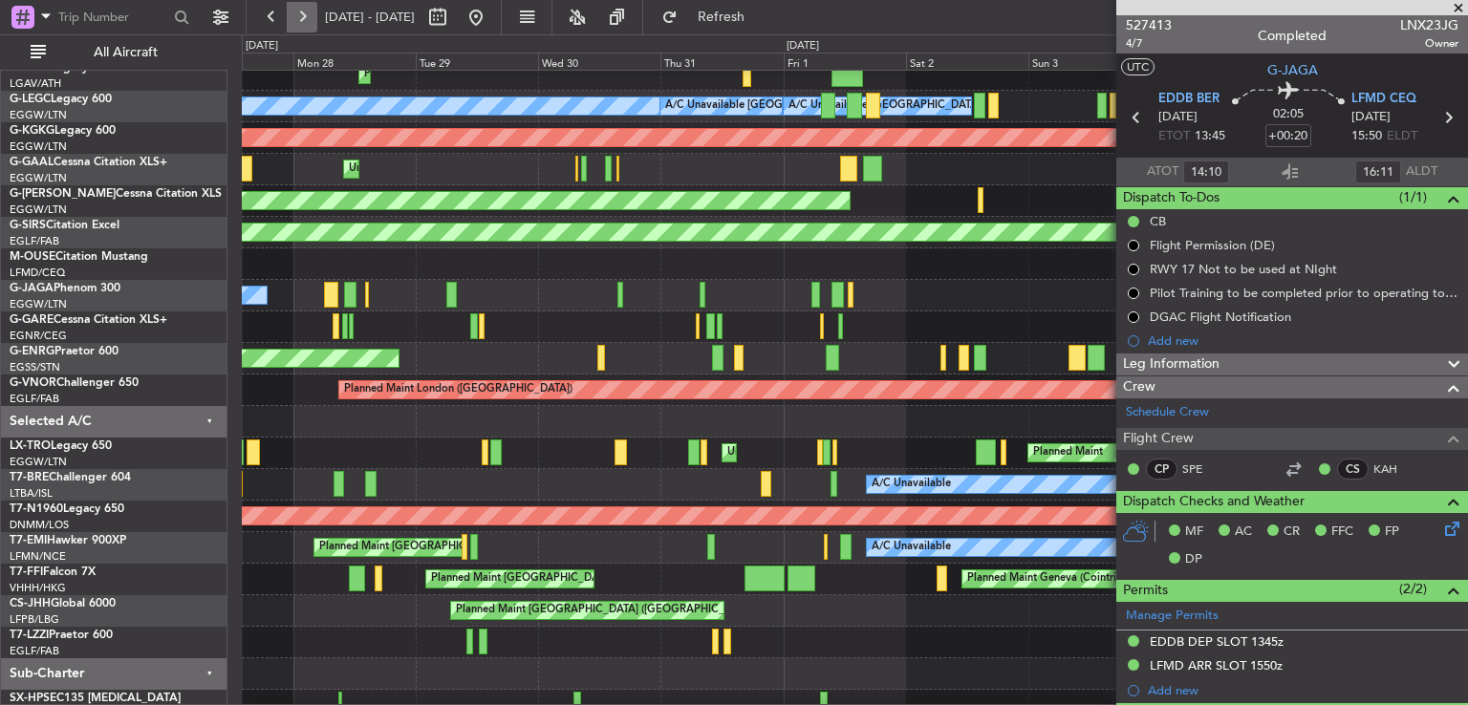
click at [297, 11] on button at bounding box center [302, 17] width 31 height 31
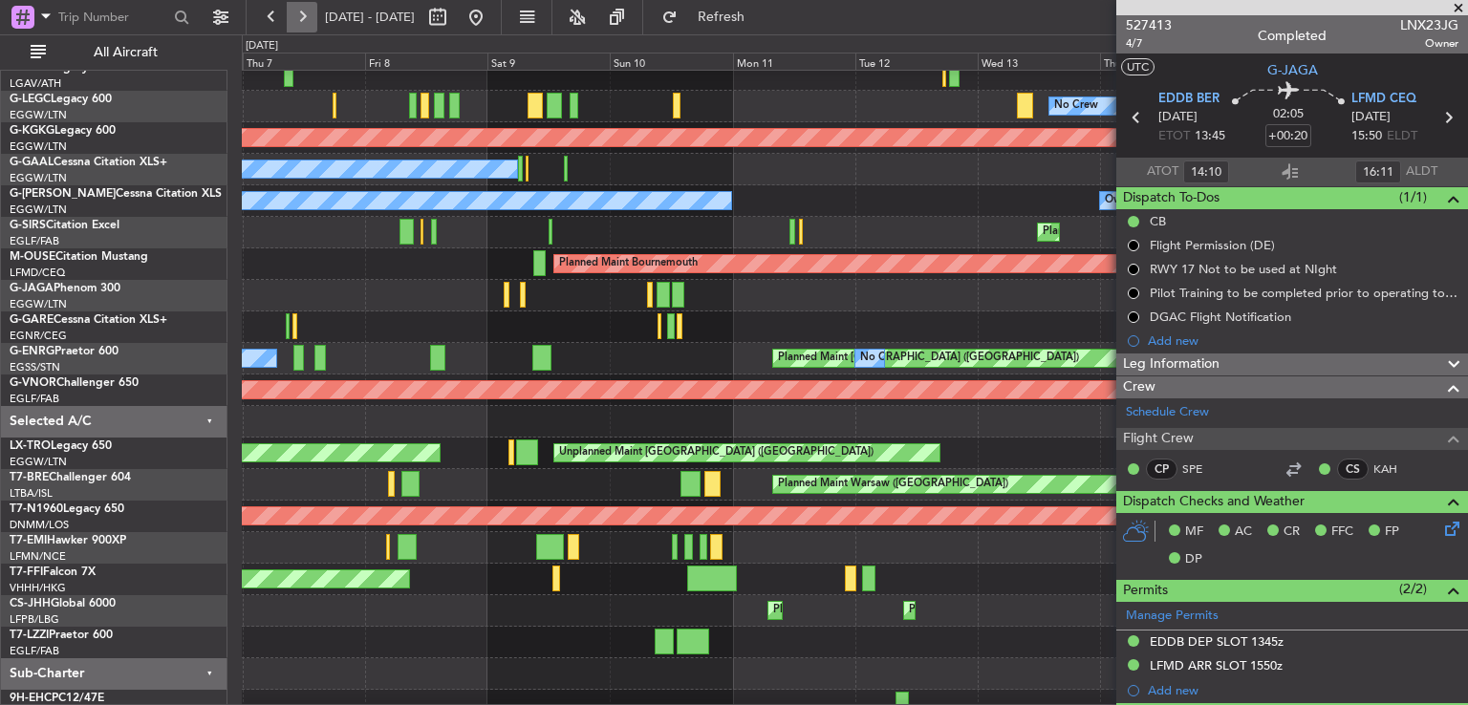
click at [297, 11] on button at bounding box center [302, 17] width 31 height 31
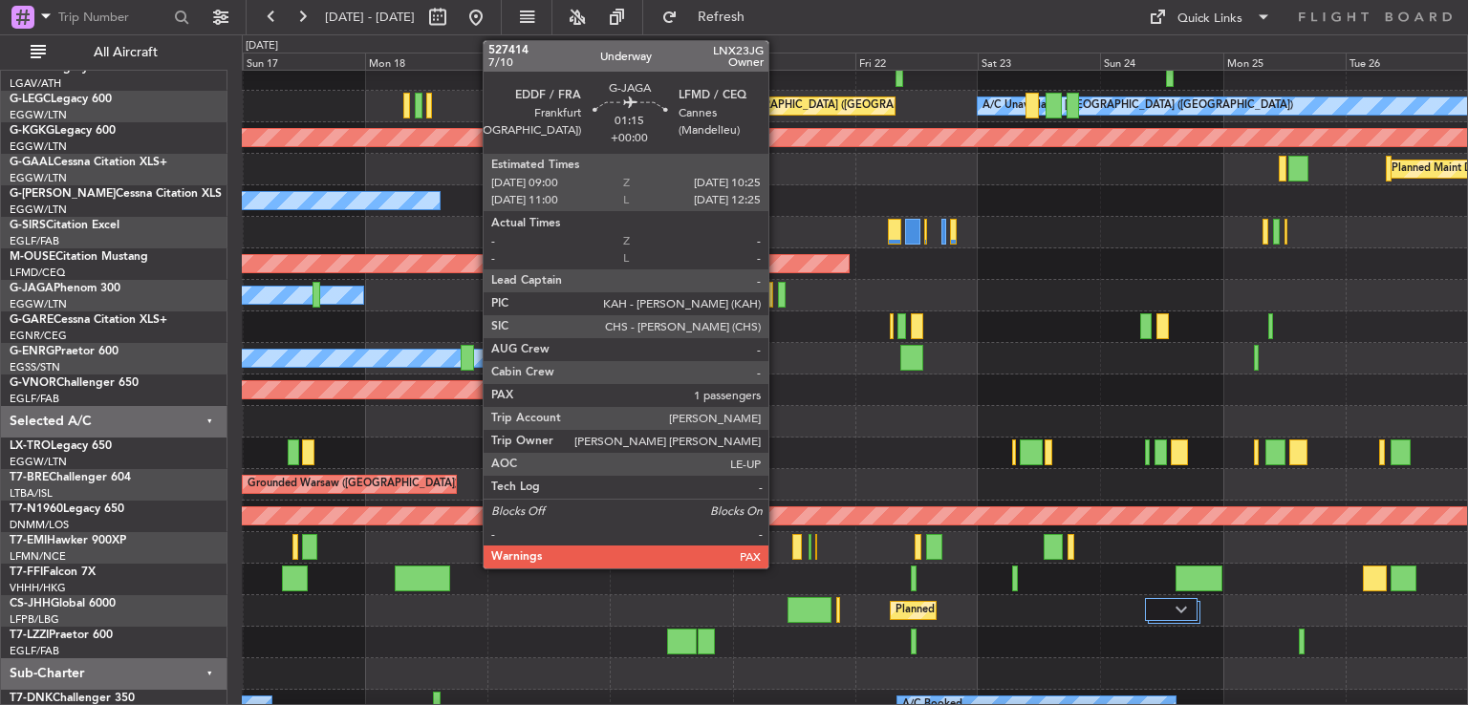
click at [778, 299] on div at bounding box center [782, 295] width 8 height 26
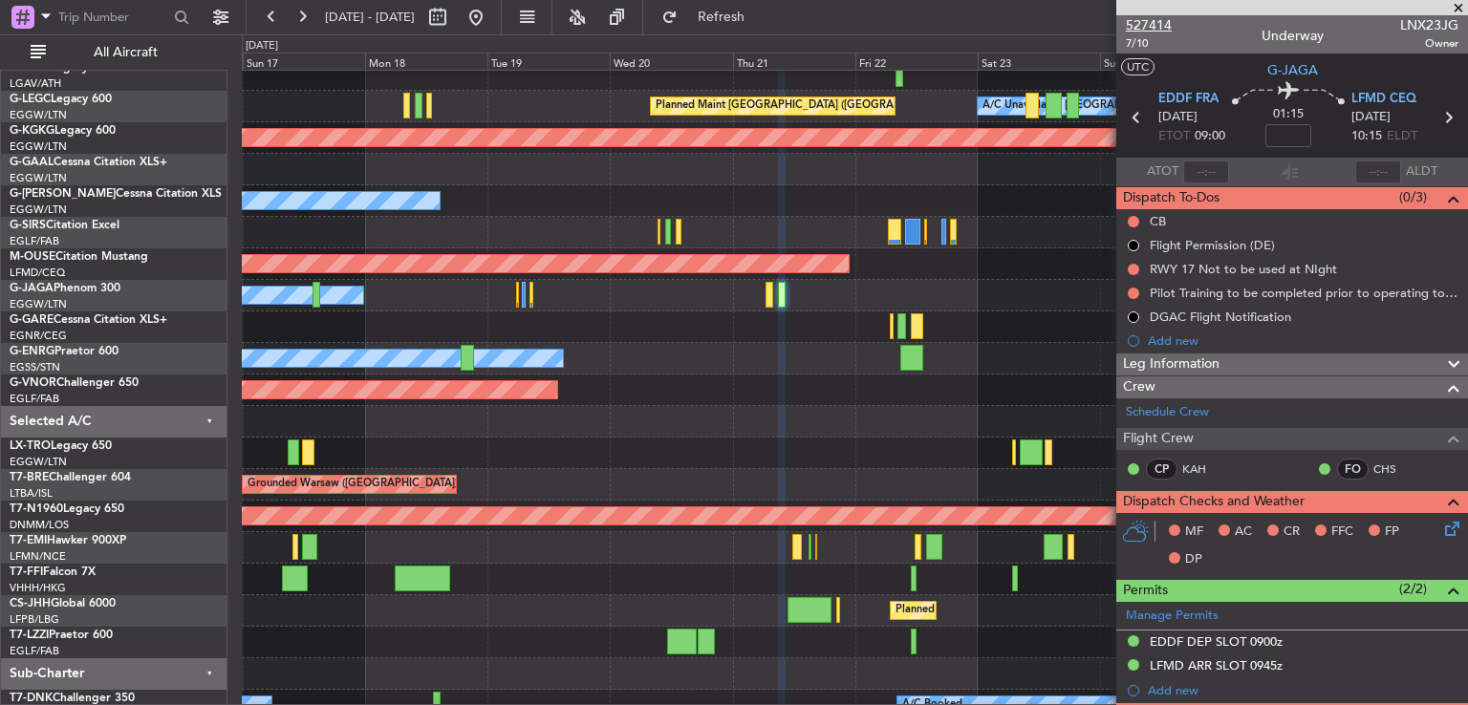
click at [1154, 24] on span "527414" at bounding box center [1149, 25] width 46 height 20
click at [491, 22] on button at bounding box center [476, 17] width 31 height 31
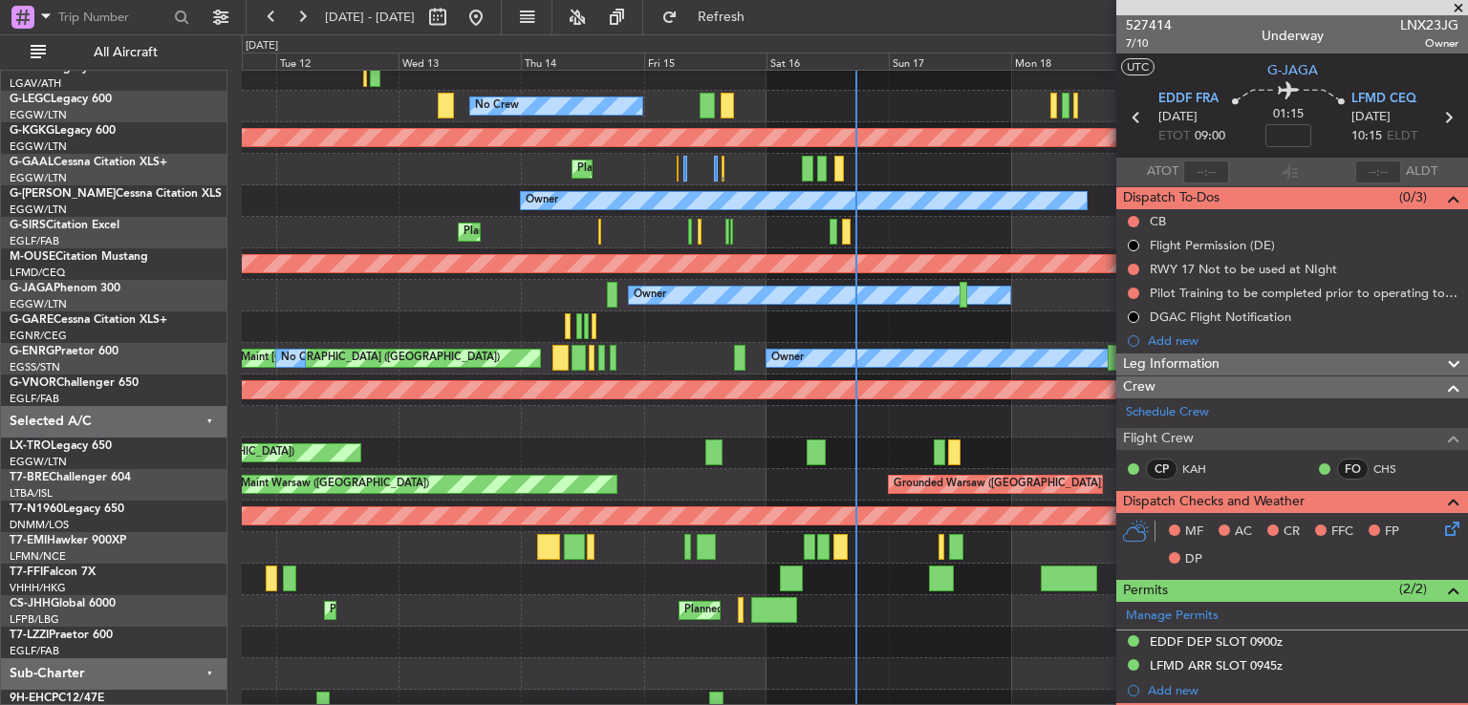
click at [1456, 6] on span at bounding box center [1458, 8] width 19 height 17
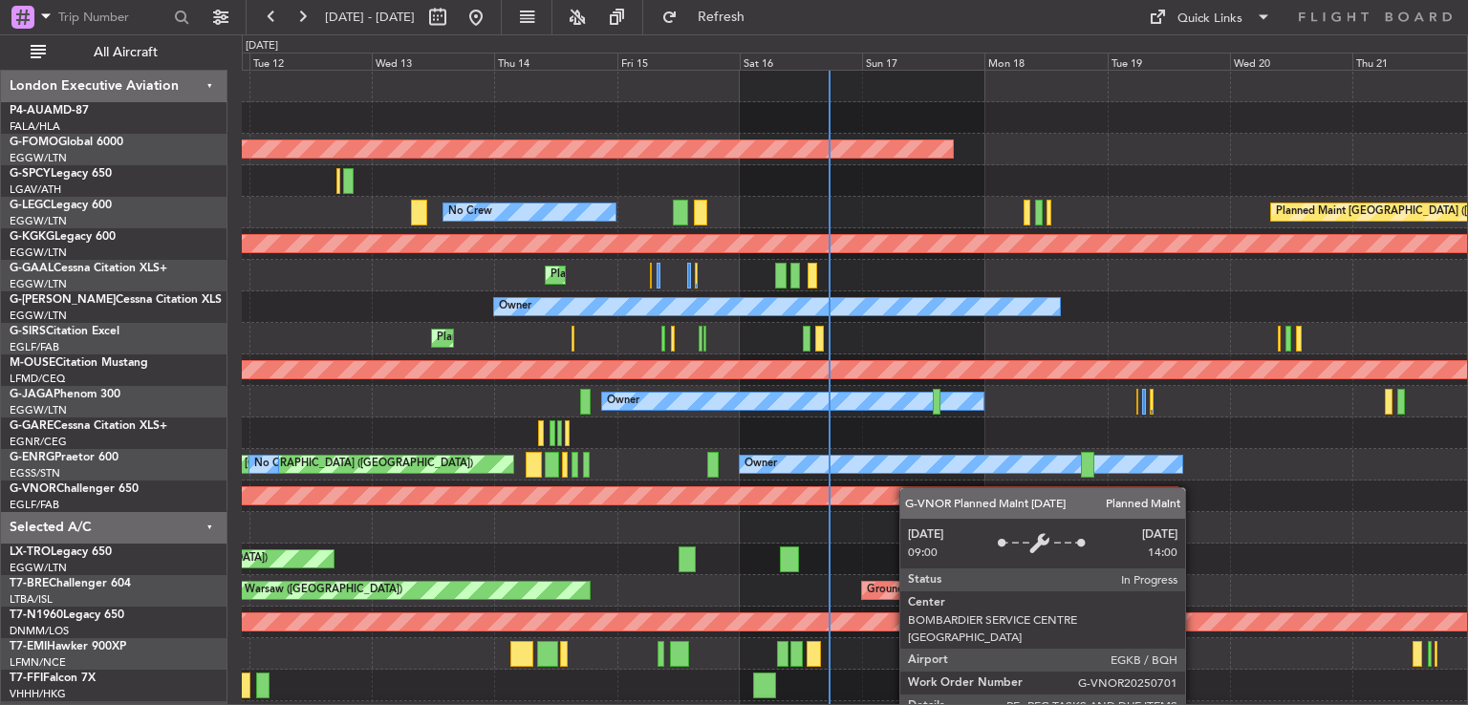
click at [909, 498] on div "Planned Maint Windsor Locks ([PERSON_NAME] Intl) Planned Maint [GEOGRAPHIC_DATA…" at bounding box center [854, 465] width 1225 height 788
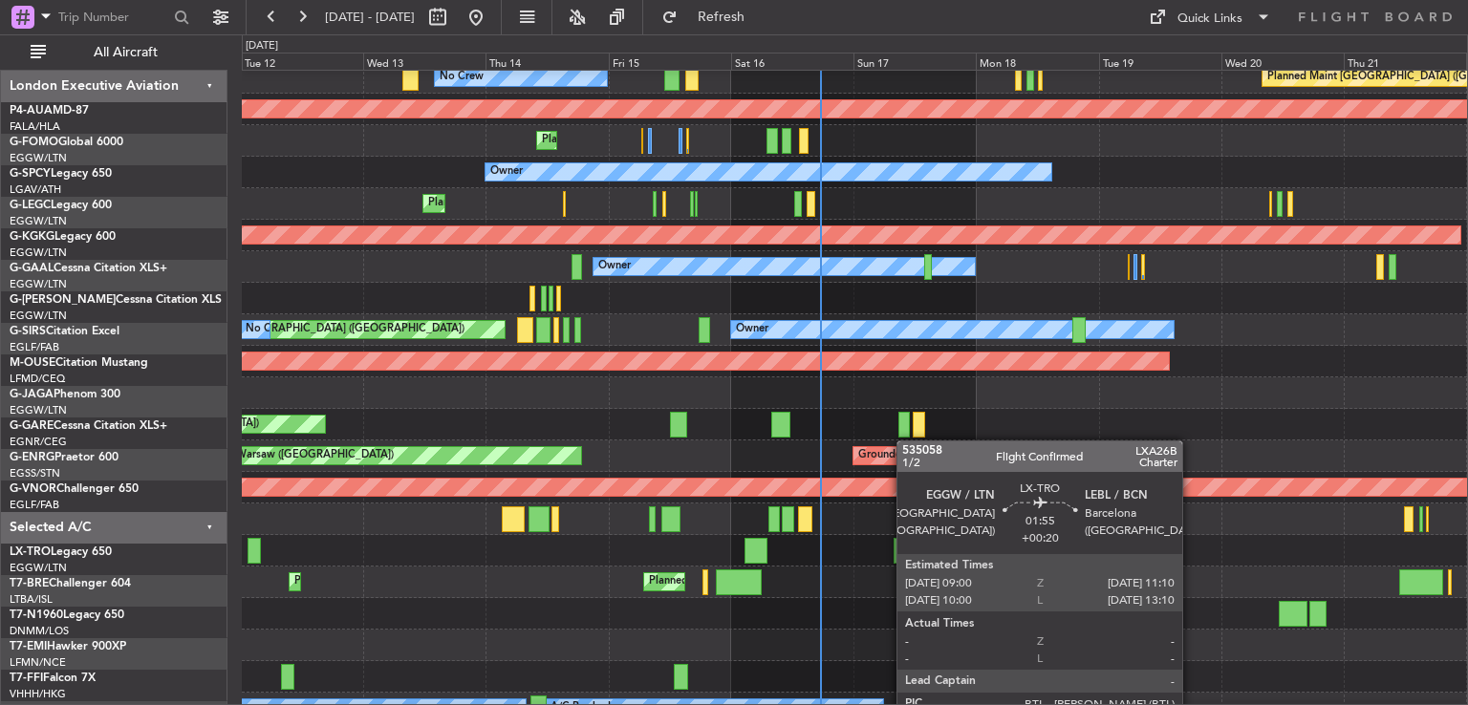
scroll to position [153, 0]
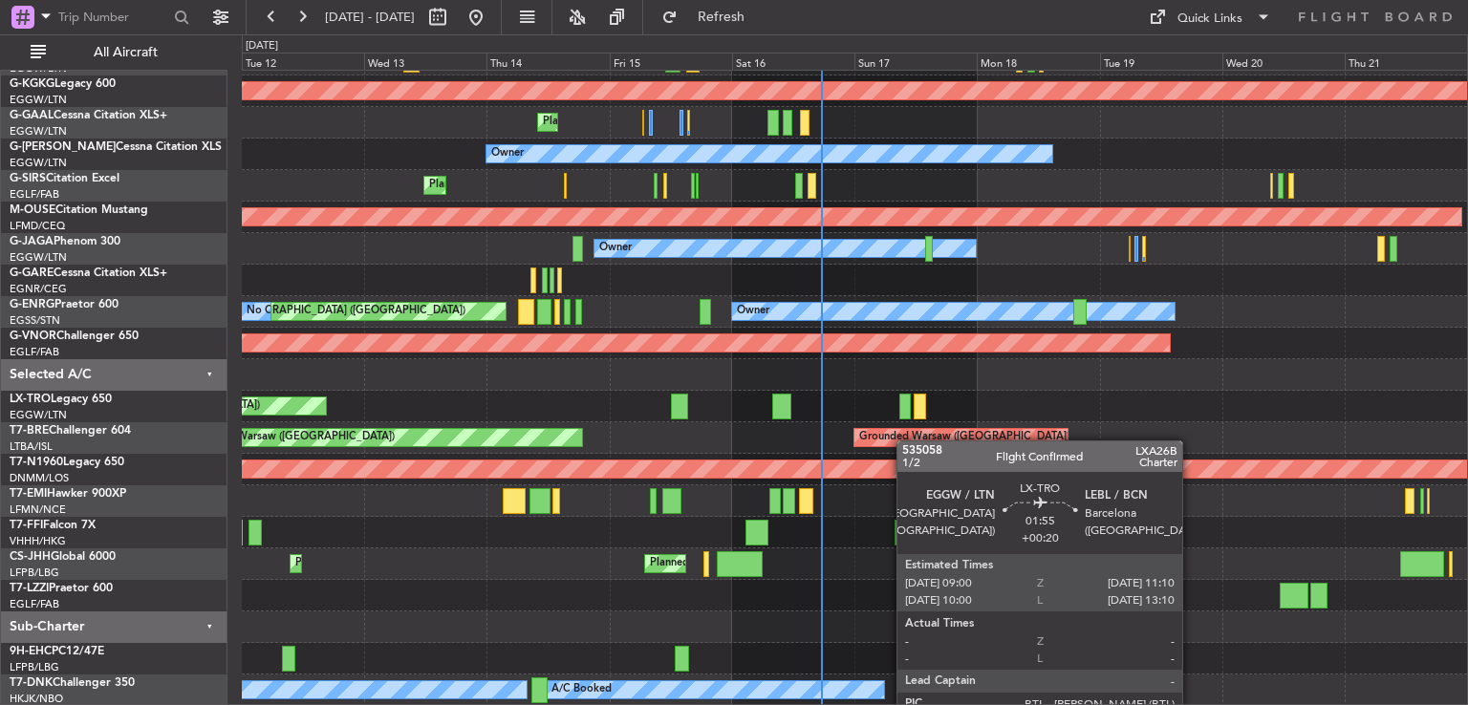
click at [909, 410] on div at bounding box center [904, 407] width 11 height 26
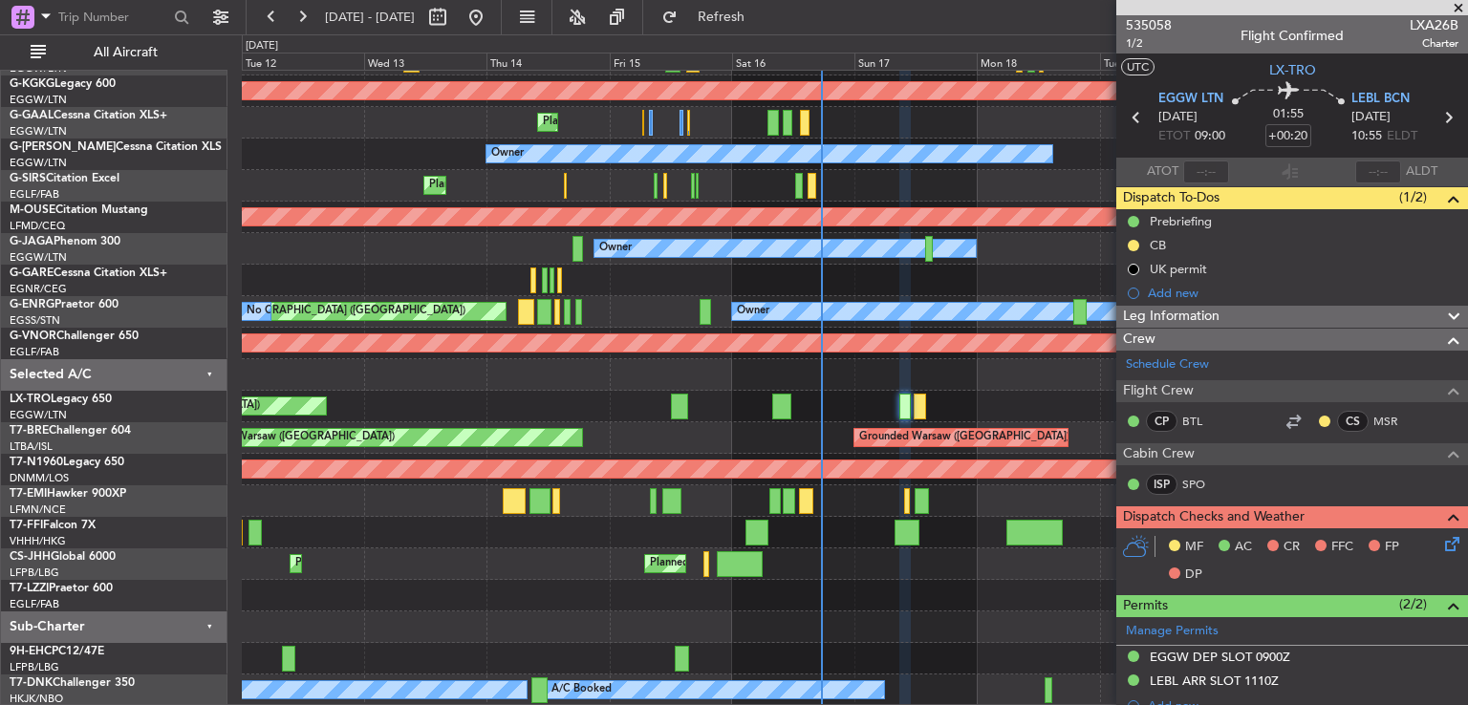
click at [1460, 9] on span at bounding box center [1458, 8] width 19 height 17
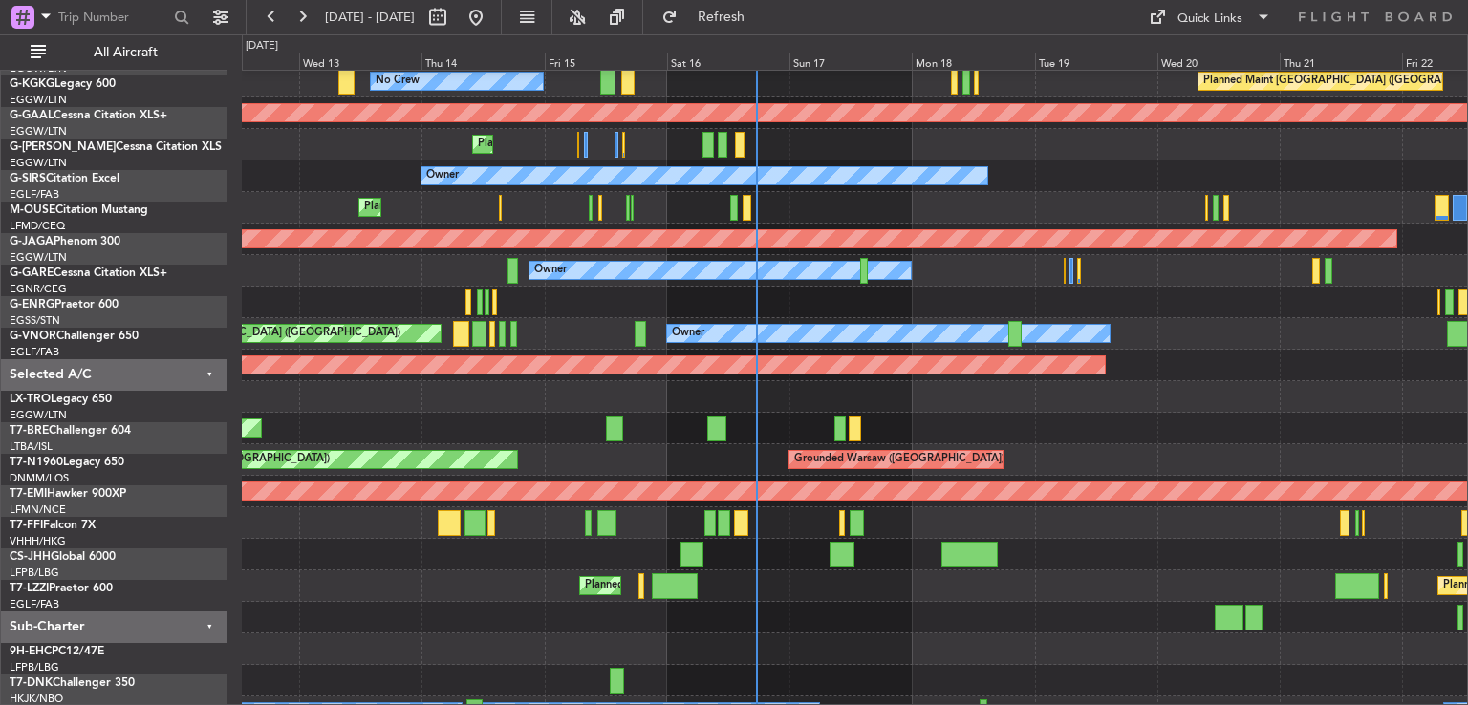
scroll to position [130, 0]
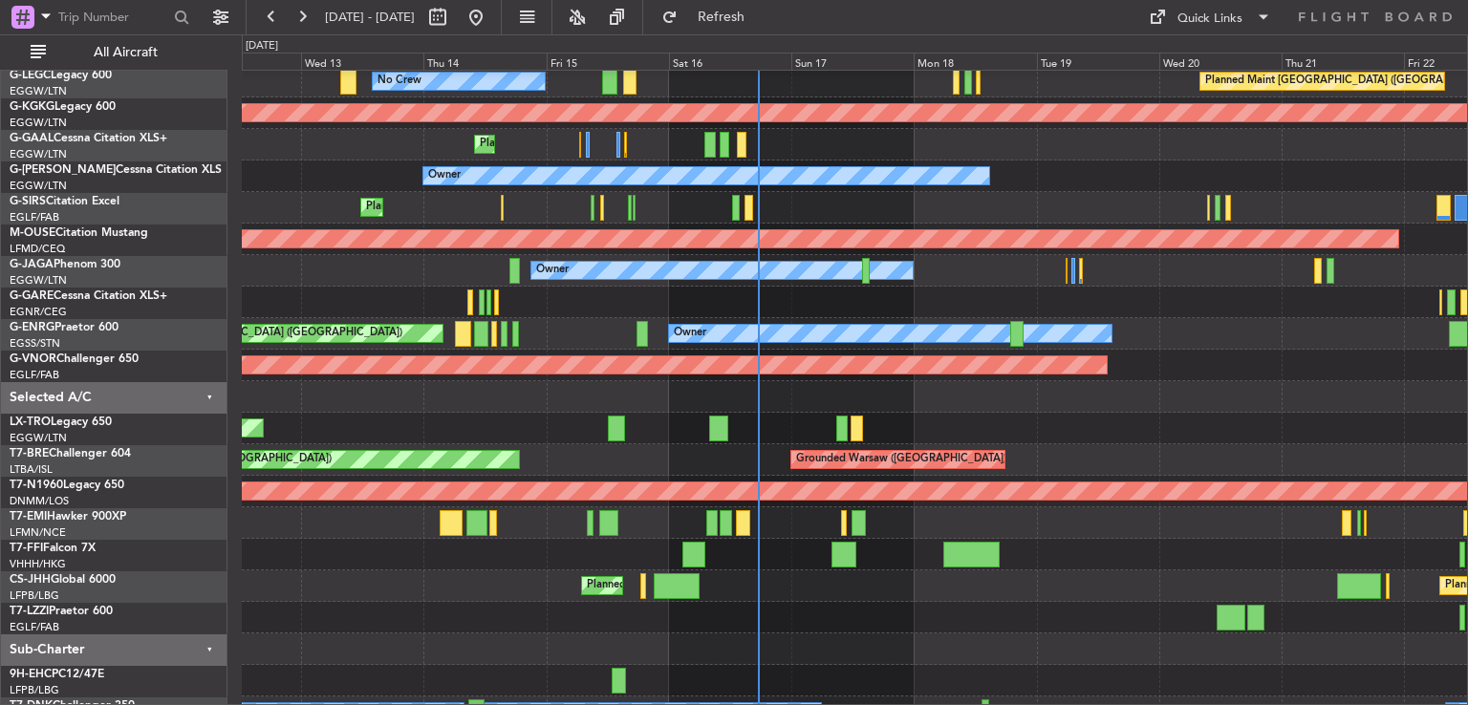
click at [1139, 465] on div "Grounded Warsaw ([GEOGRAPHIC_DATA]) Planned Maint [GEOGRAPHIC_DATA] ([GEOGRAPHI…" at bounding box center [854, 460] width 1225 height 32
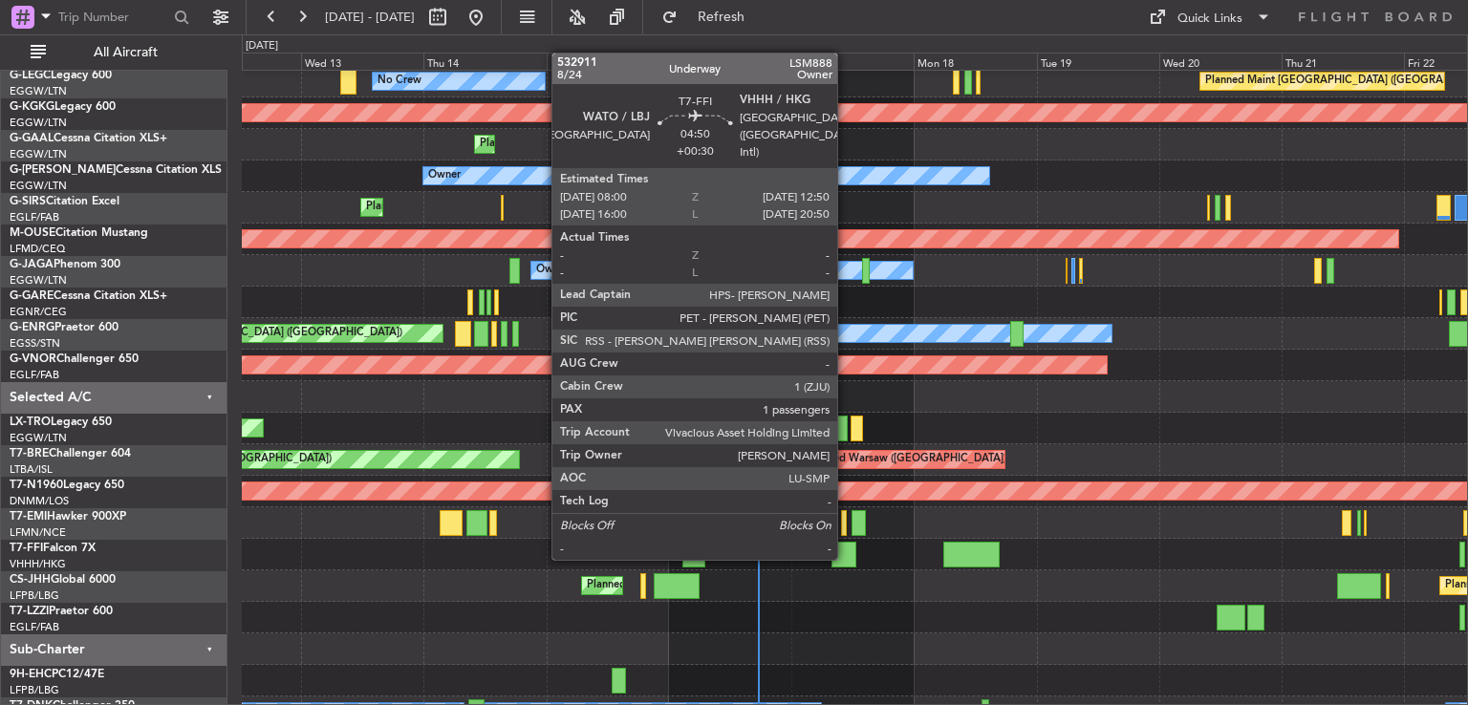
click at [846, 558] on div at bounding box center [843, 555] width 25 height 26
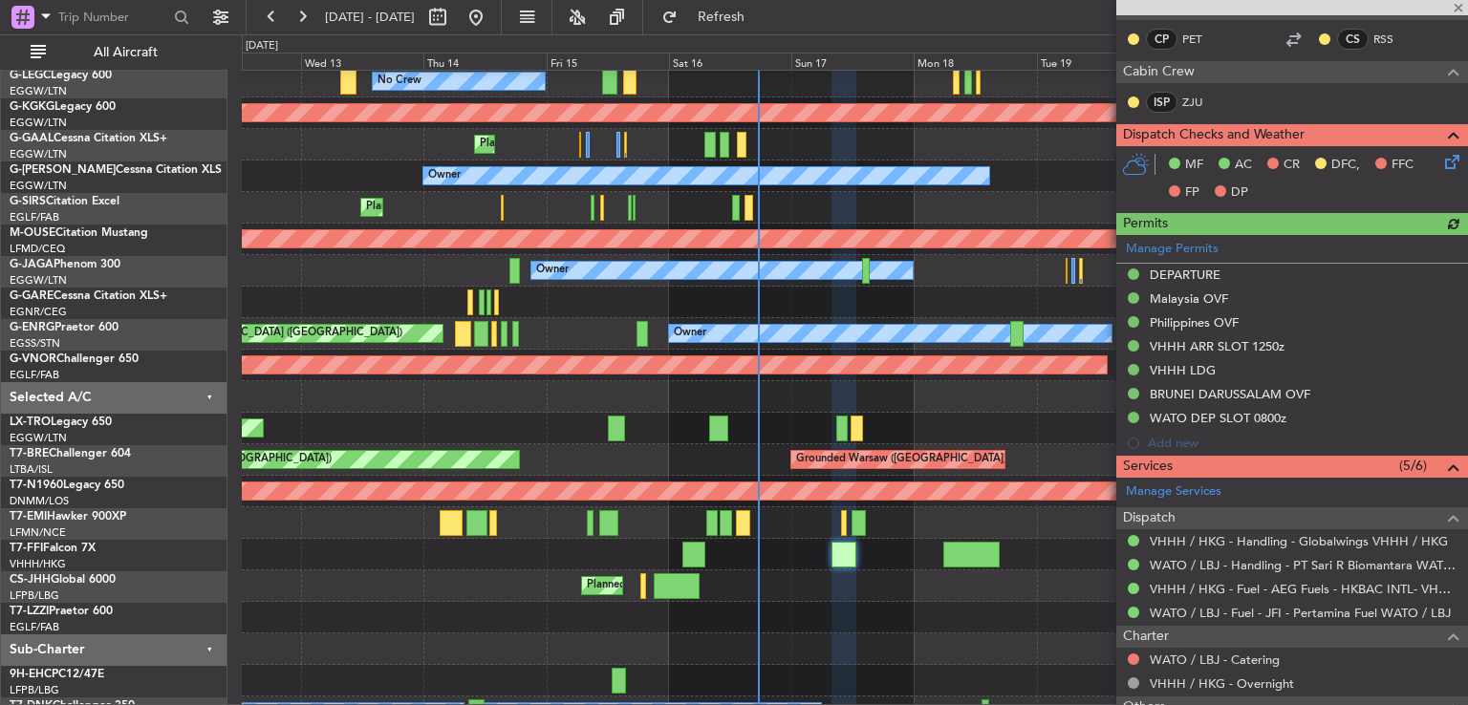
scroll to position [481, 0]
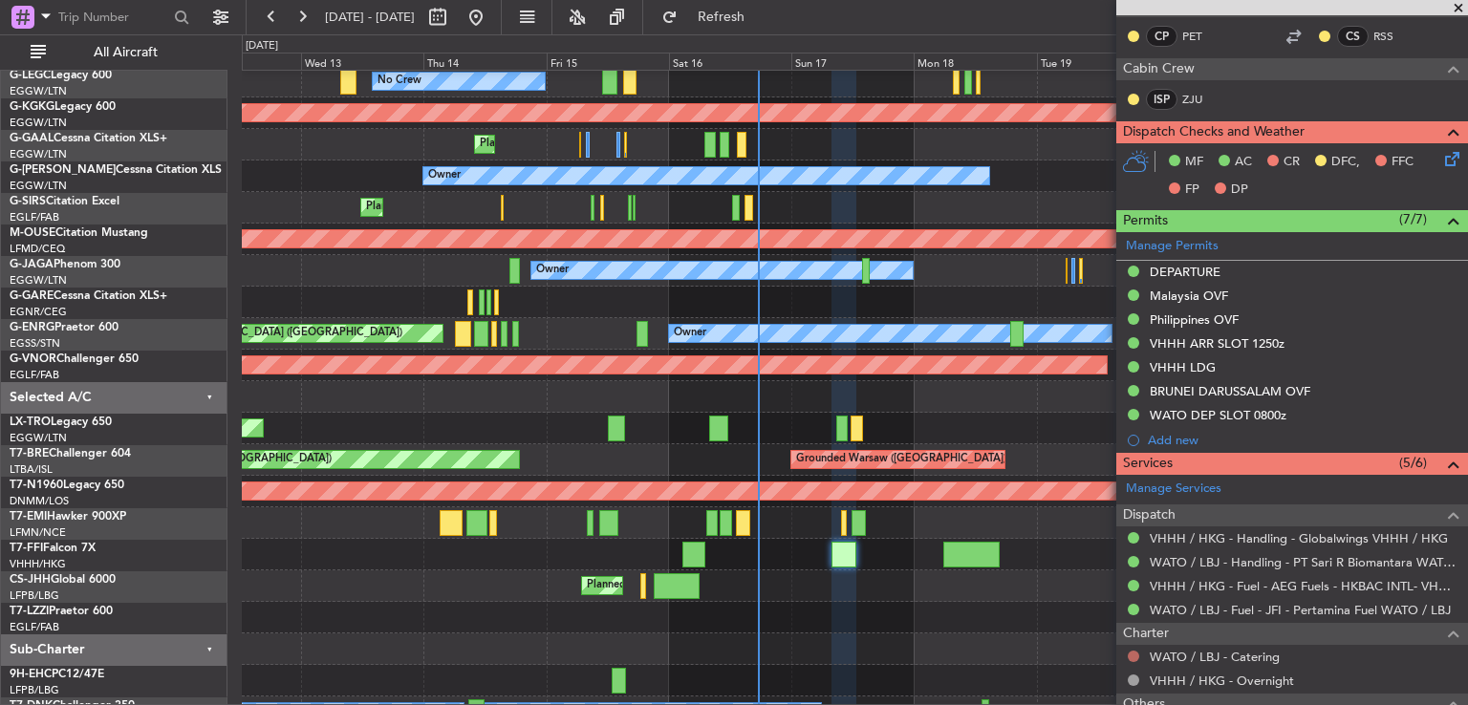
click at [1131, 656] on button at bounding box center [1133, 656] width 11 height 11
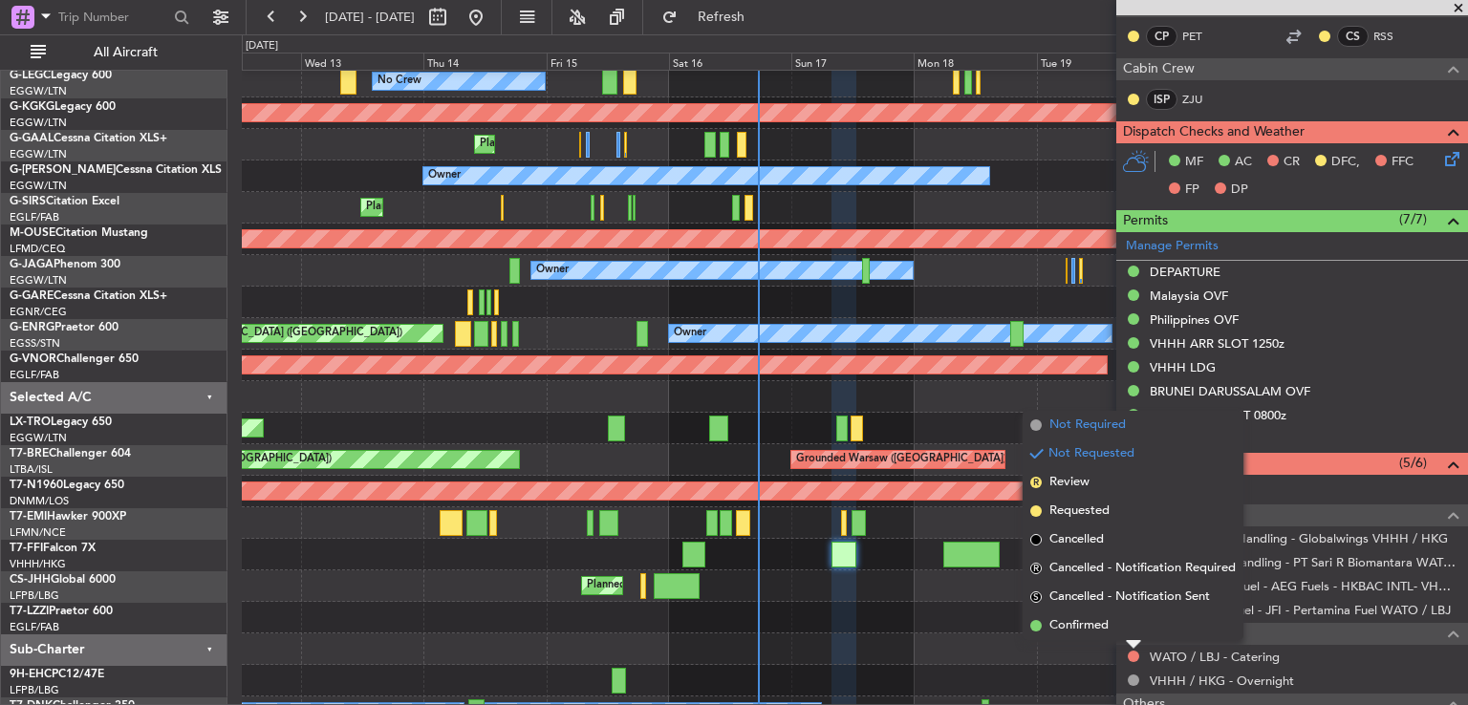
click at [1078, 425] on span "Not Required" at bounding box center [1087, 425] width 76 height 19
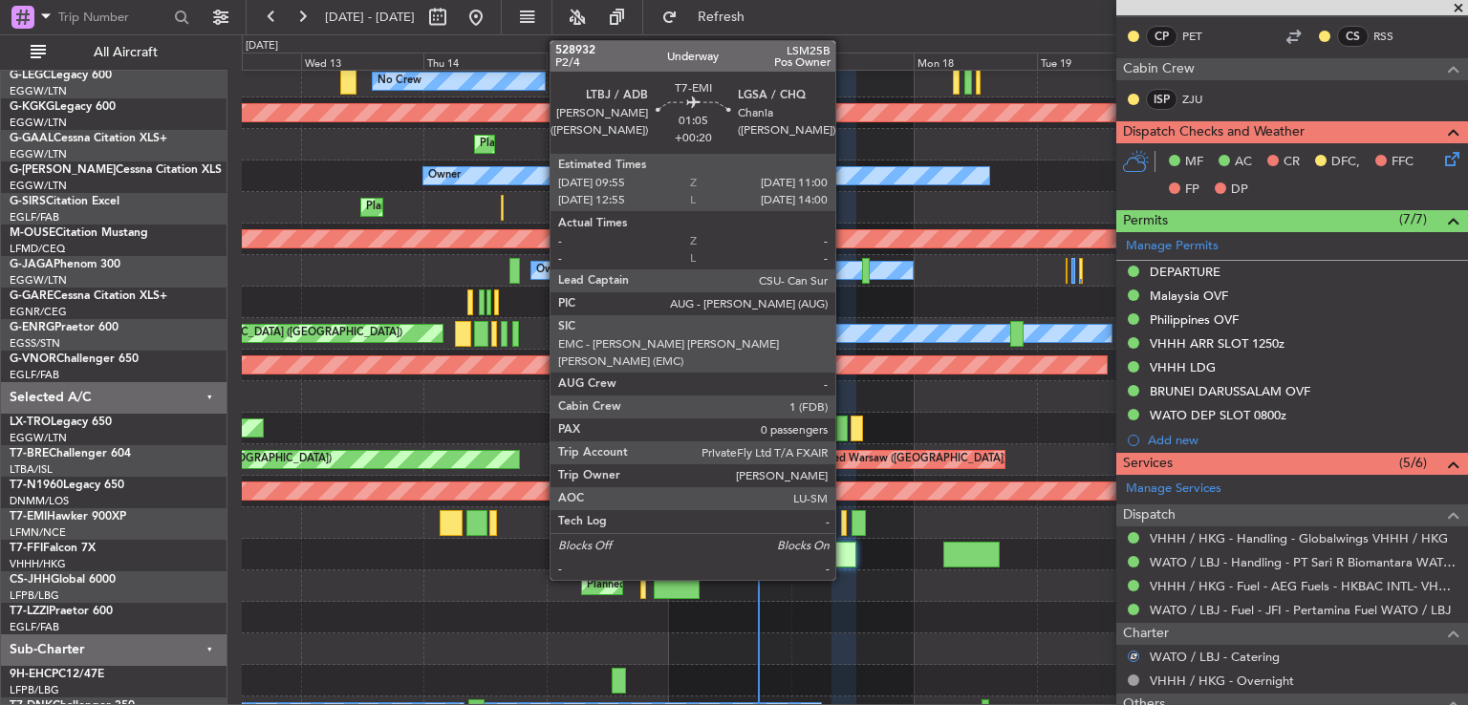
click at [845, 527] on div at bounding box center [844, 523] width 6 height 26
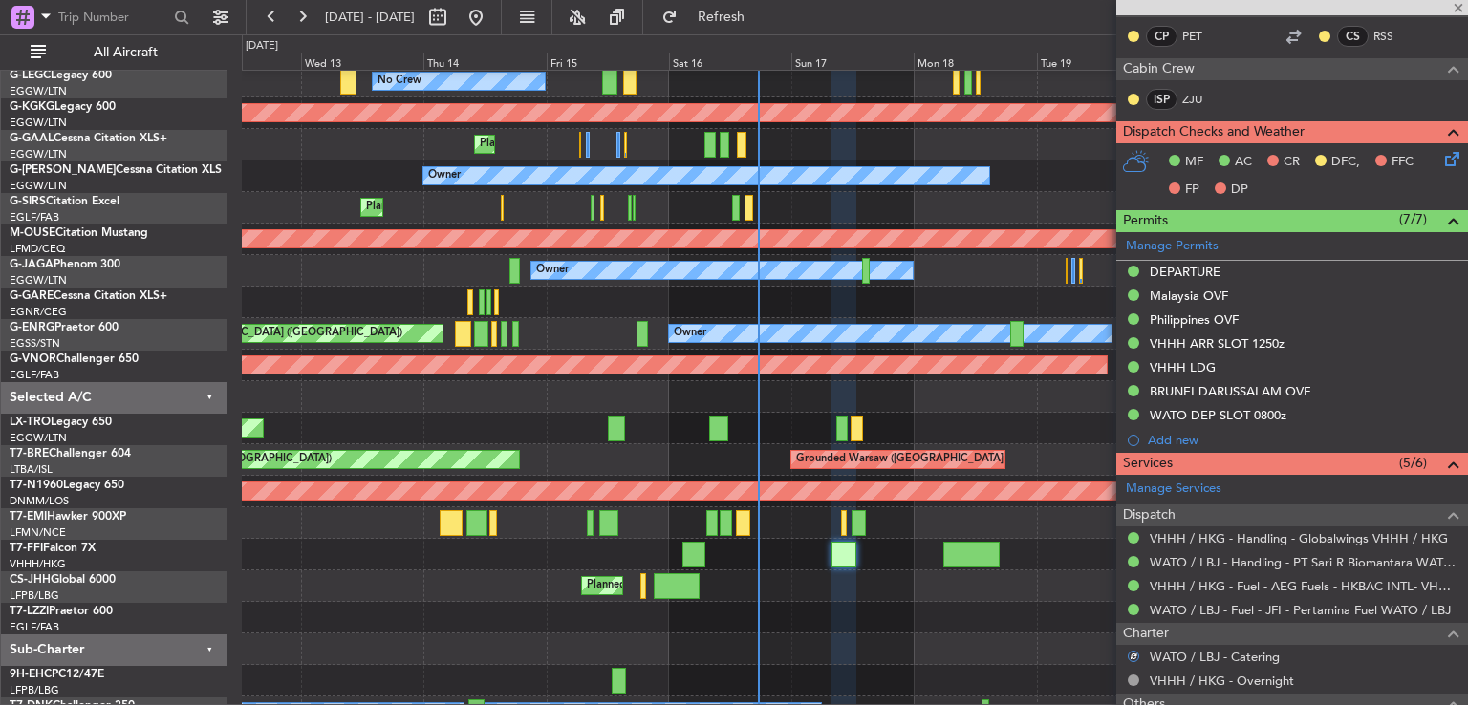
type input "+00:20"
type input "0"
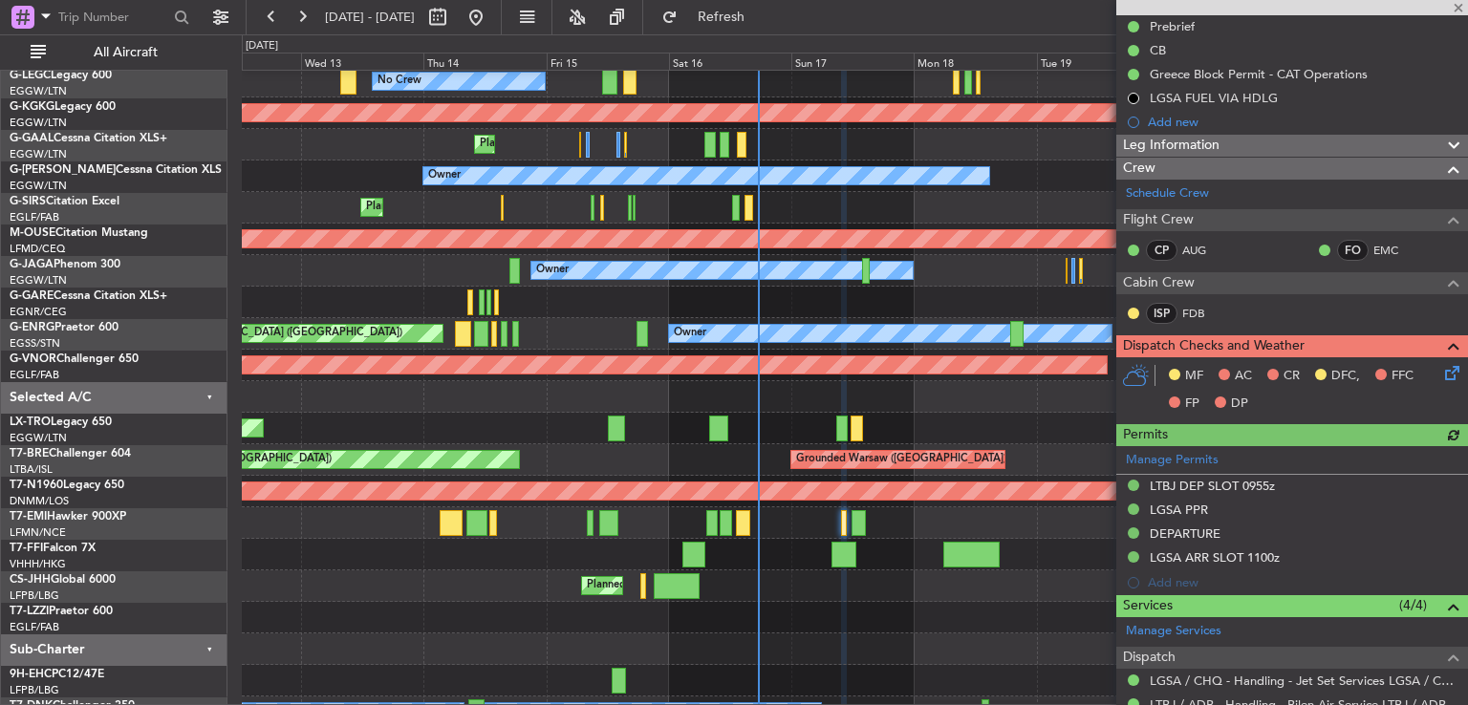
scroll to position [398, 0]
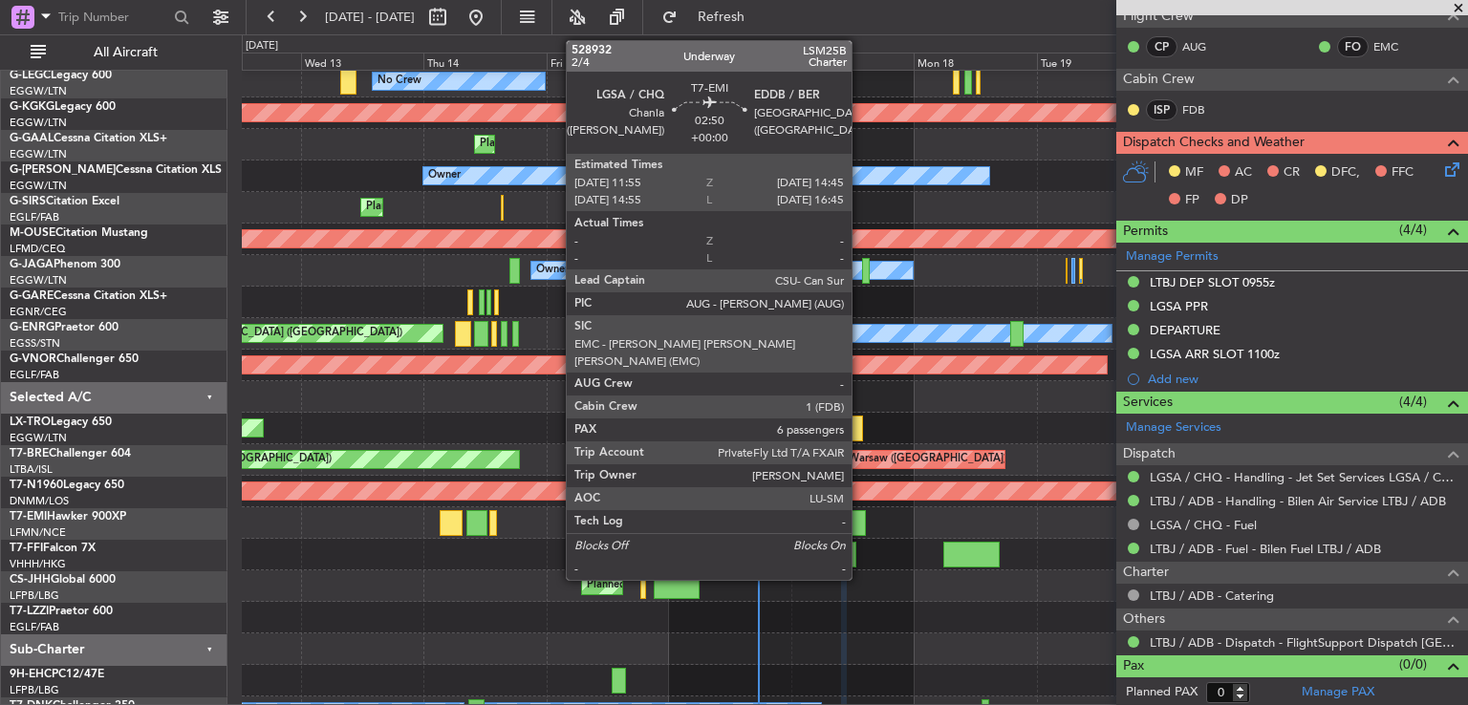
click at [860, 521] on div at bounding box center [858, 523] width 15 height 26
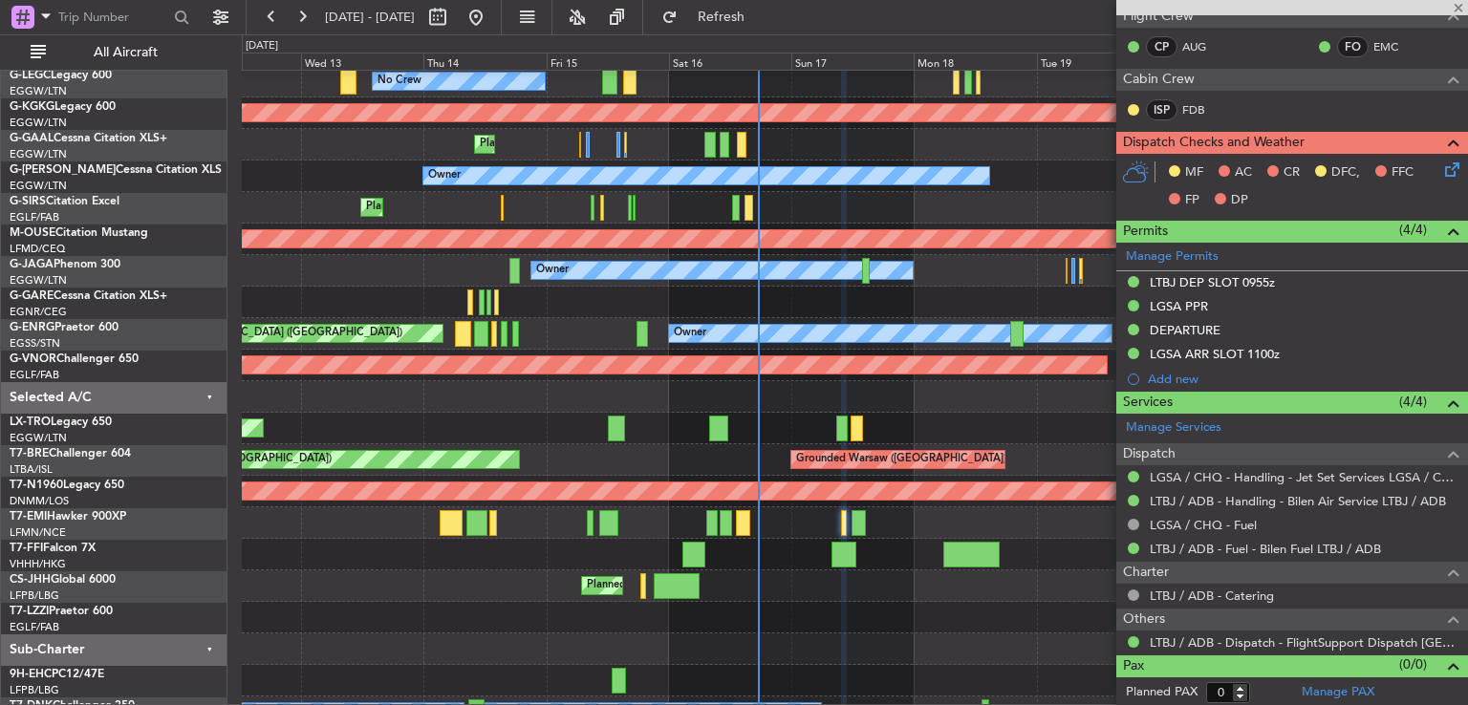
type input "6"
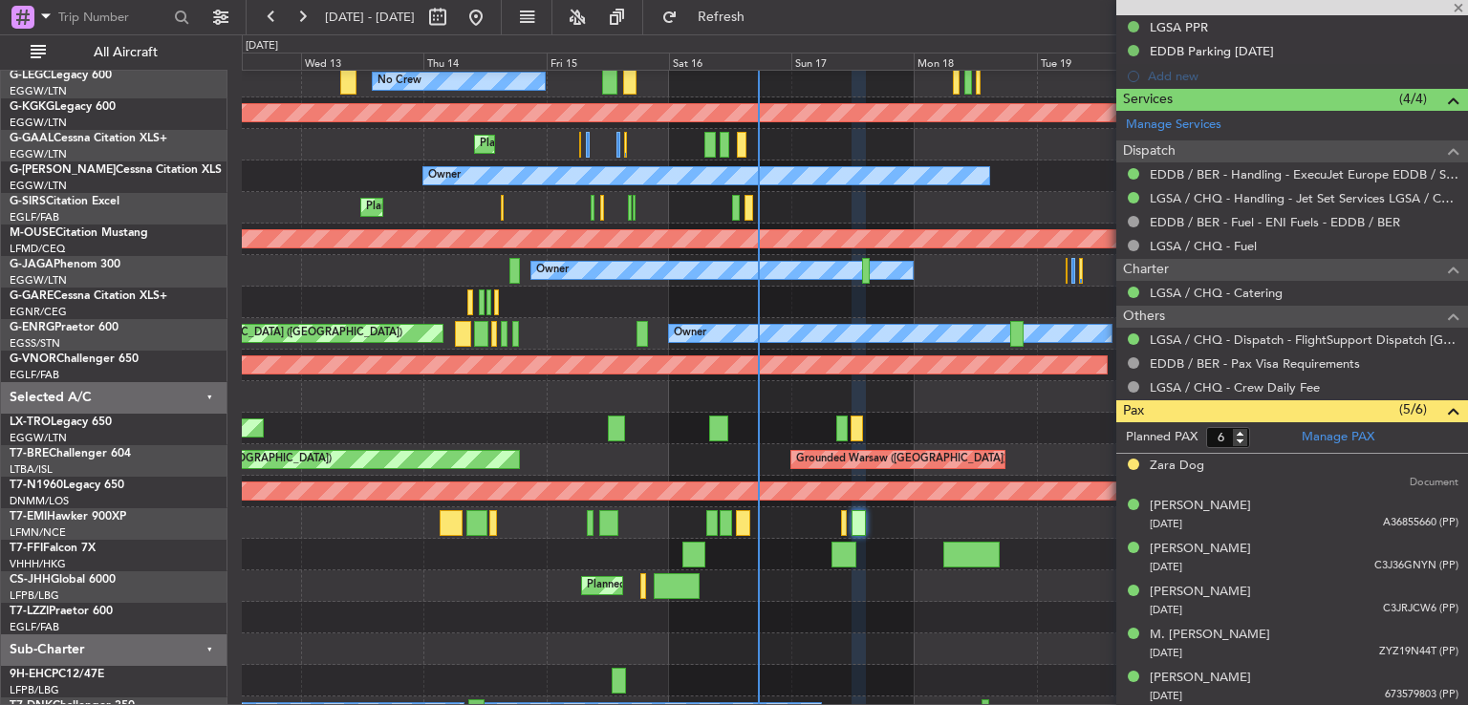
scroll to position [64, 0]
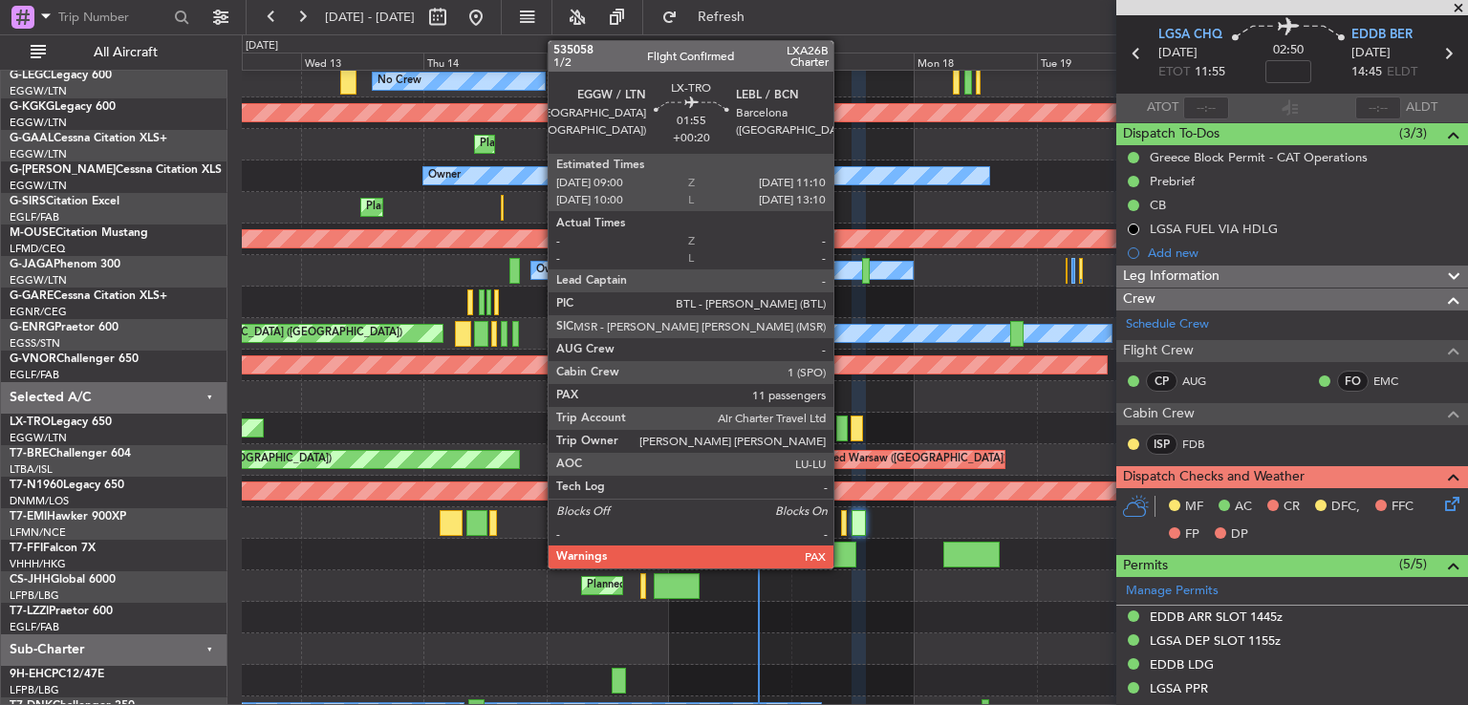
click at [842, 435] on div at bounding box center [841, 429] width 11 height 26
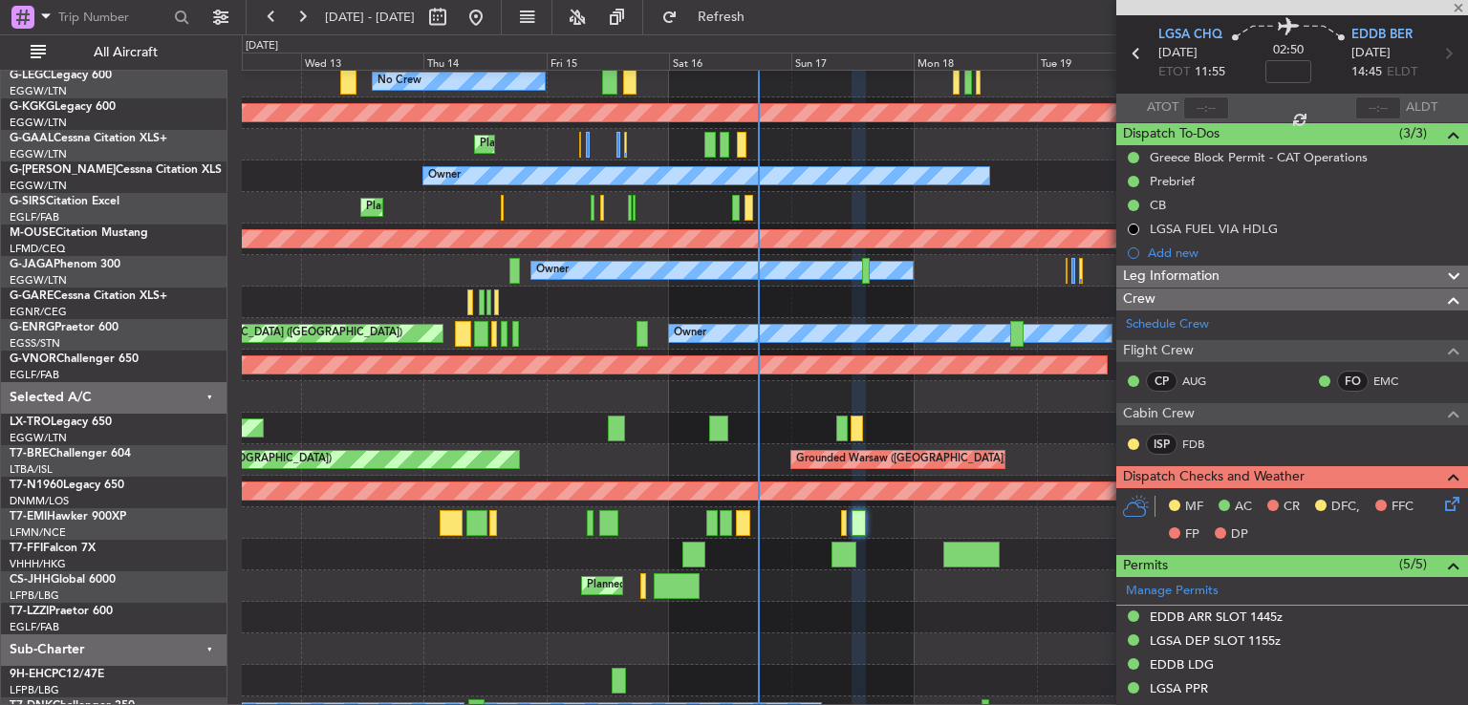
type input "+00:20"
type input "12"
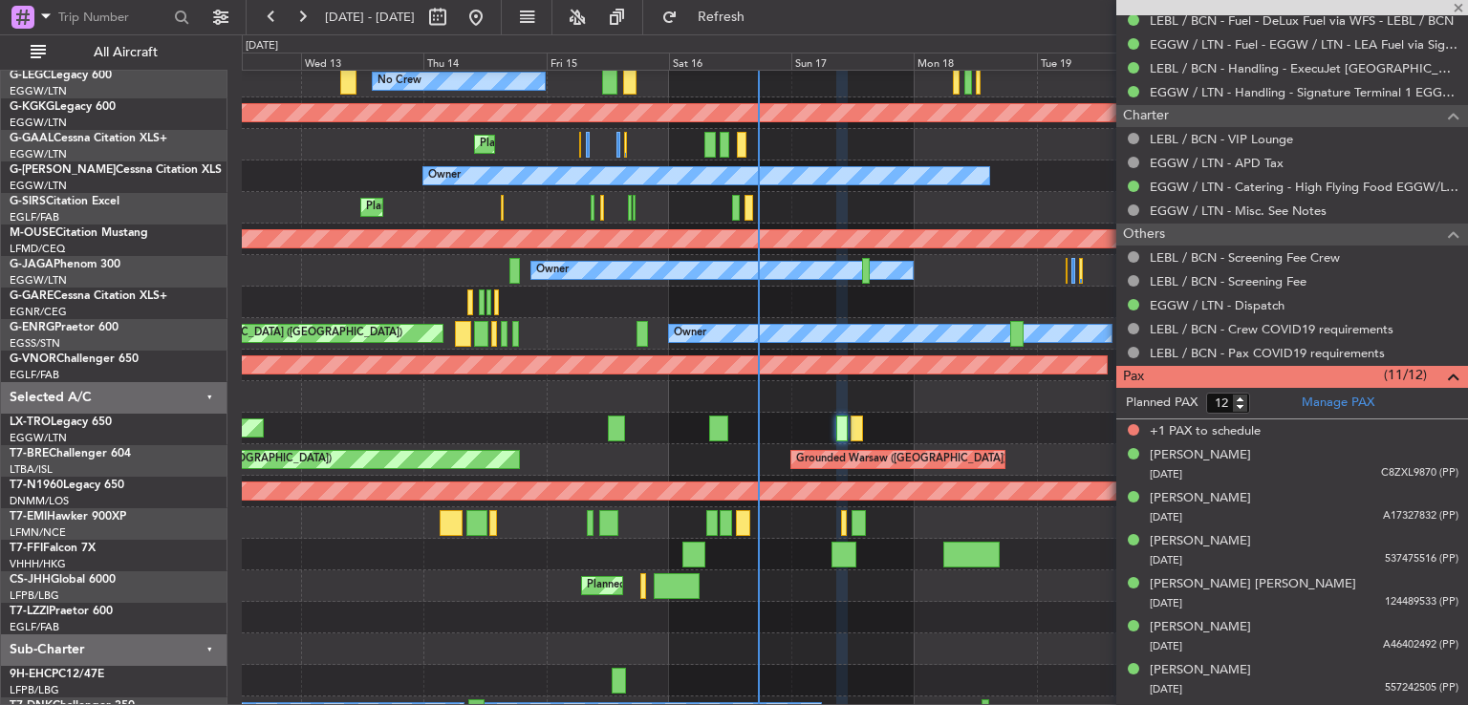
scroll to position [829, 0]
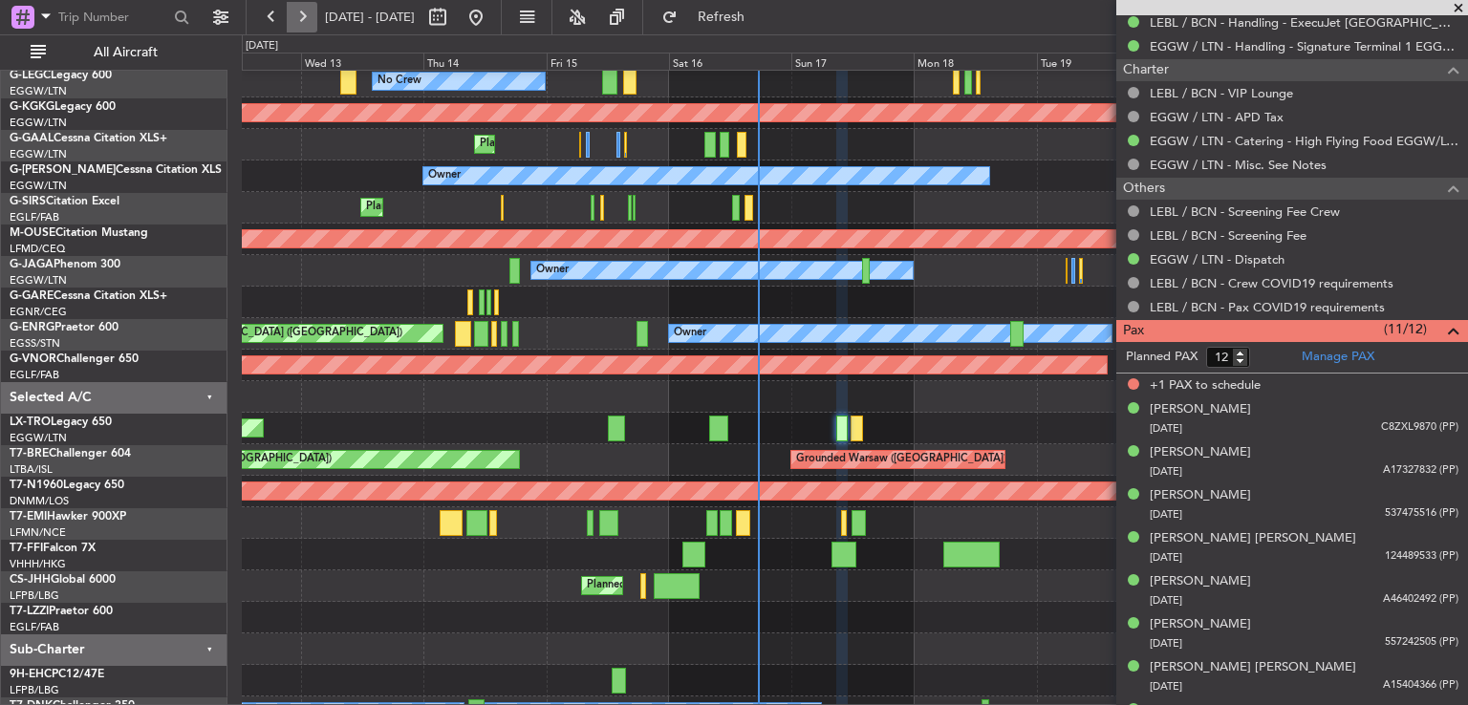
click at [311, 16] on button at bounding box center [302, 17] width 31 height 31
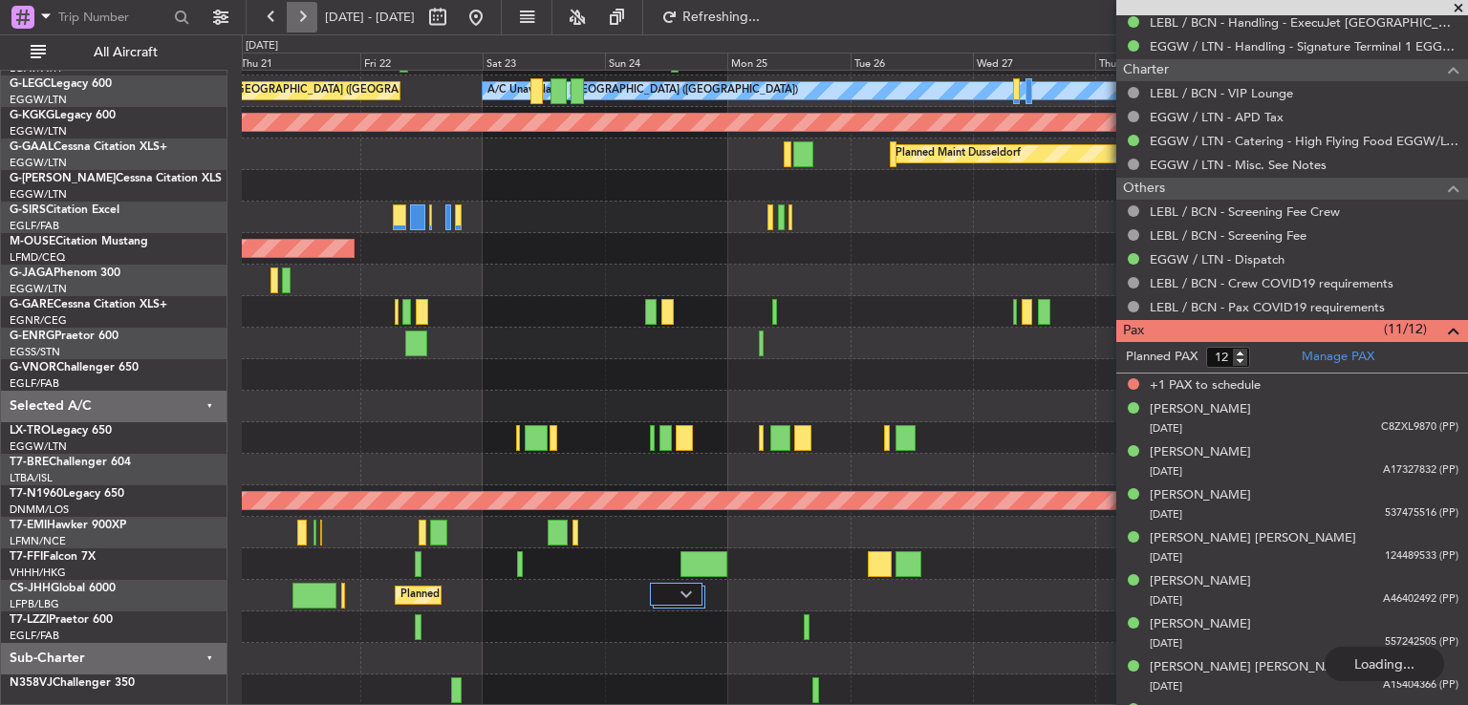
click at [311, 16] on button at bounding box center [302, 17] width 31 height 31
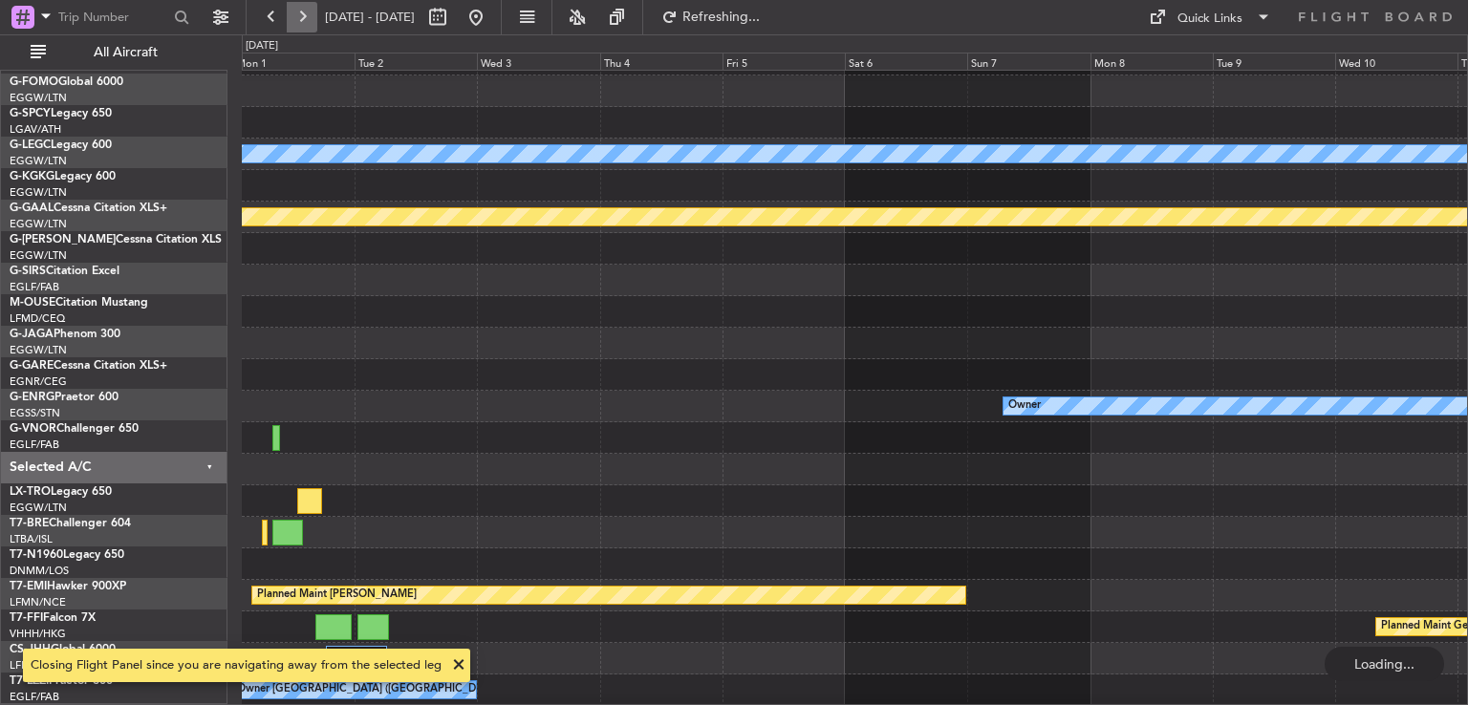
scroll to position [57, 0]
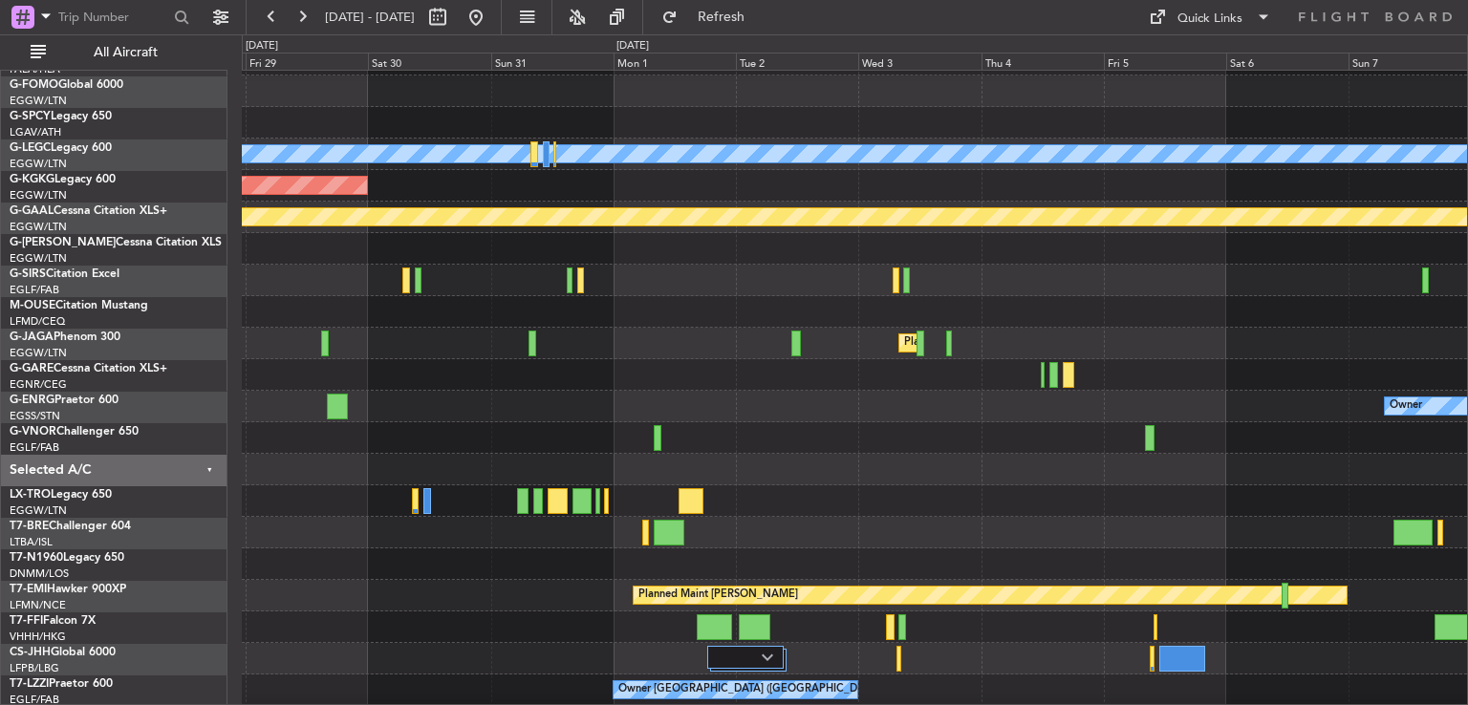
click at [1151, 466] on div "A/C Unavailable [GEOGRAPHIC_DATA] ([GEOGRAPHIC_DATA]) AOG Maint [GEOGRAPHIC_DAT…" at bounding box center [854, 390] width 1225 height 757
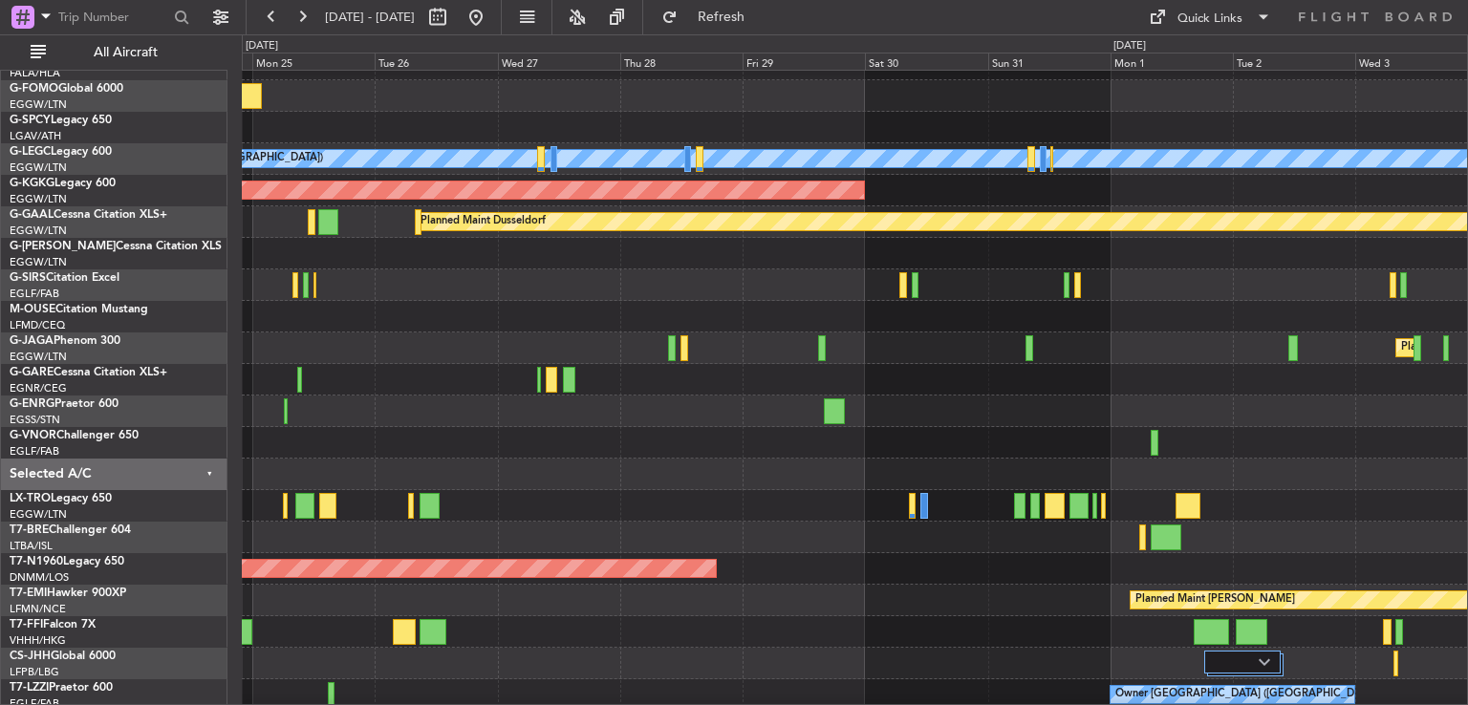
click at [1029, 410] on div at bounding box center [854, 412] width 1225 height 32
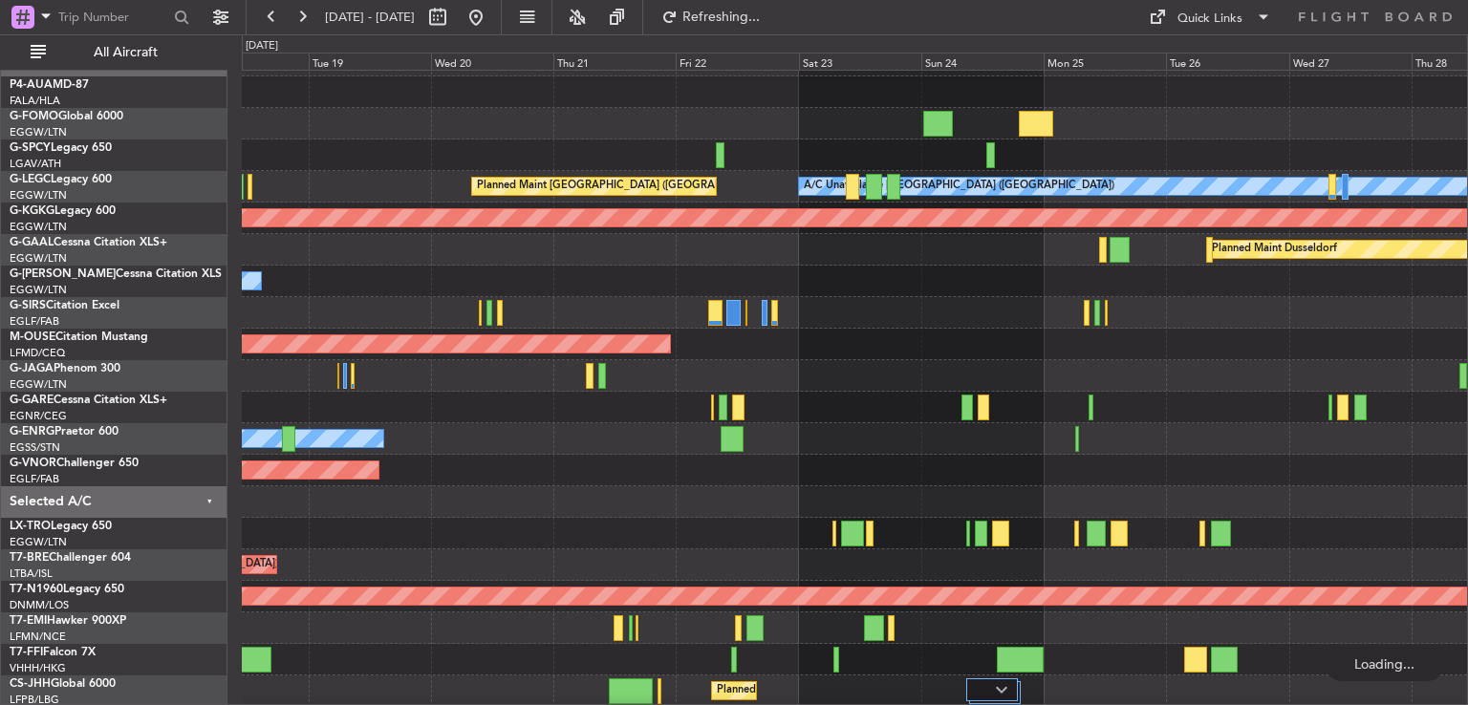
scroll to position [27, 0]
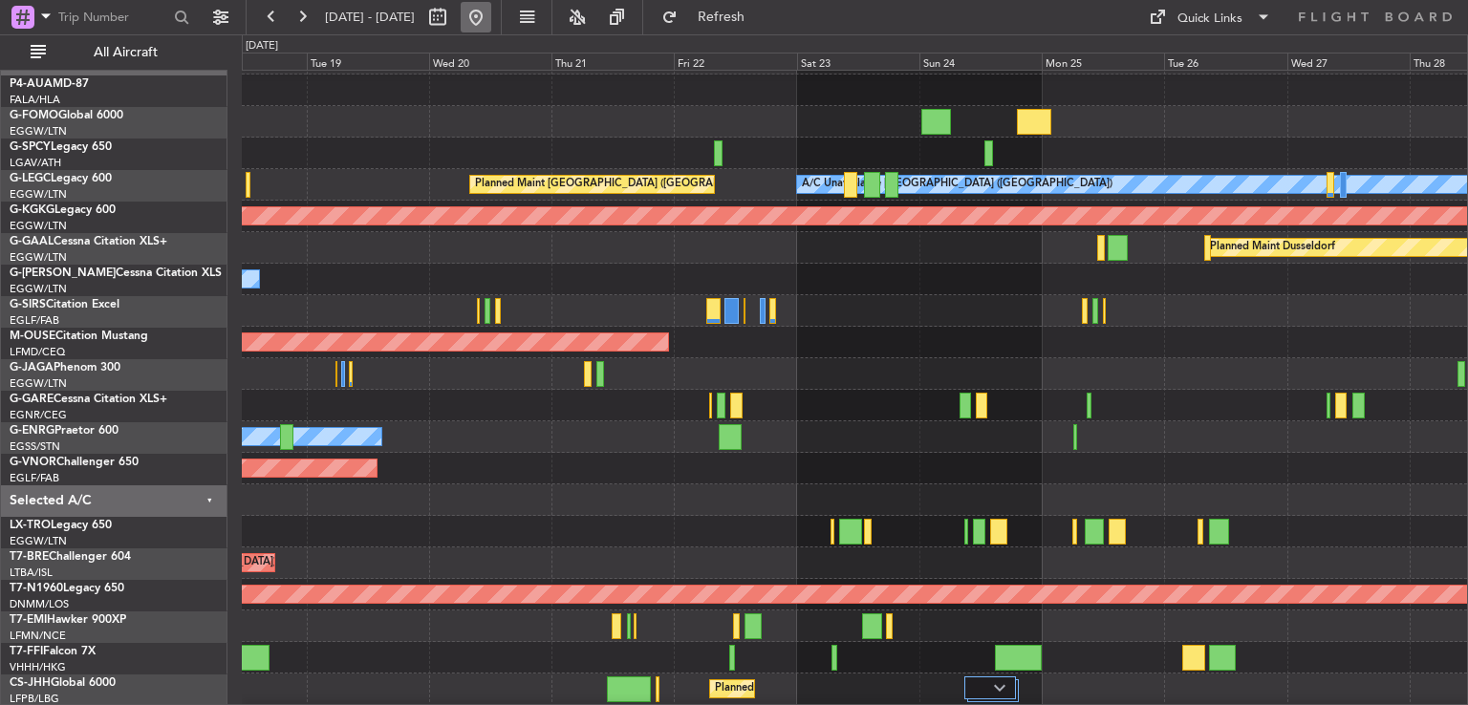
click at [491, 13] on button at bounding box center [476, 17] width 31 height 31
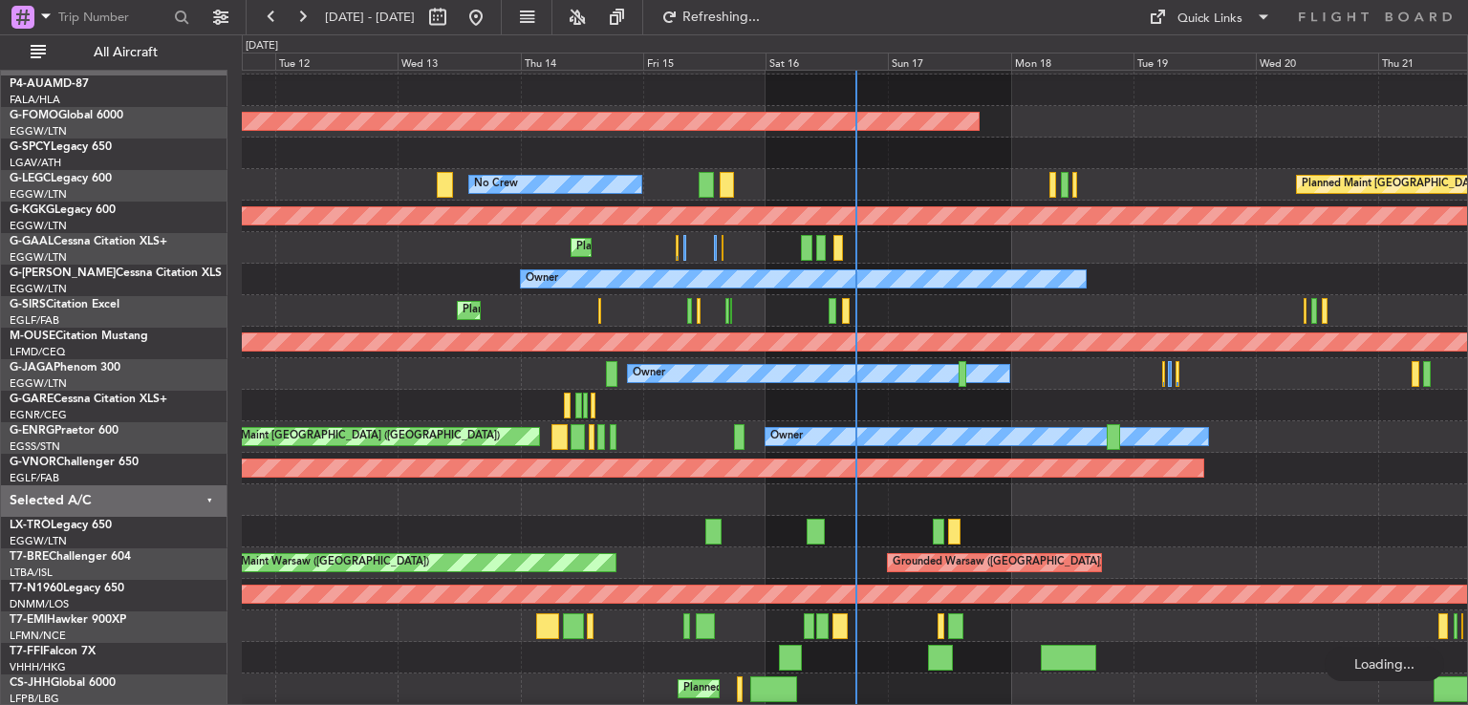
click at [527, 701] on div "Planned Maint [GEOGRAPHIC_DATA] ([GEOGRAPHIC_DATA]) Planned Maint [GEOGRAPHIC_D…" at bounding box center [854, 690] width 1225 height 32
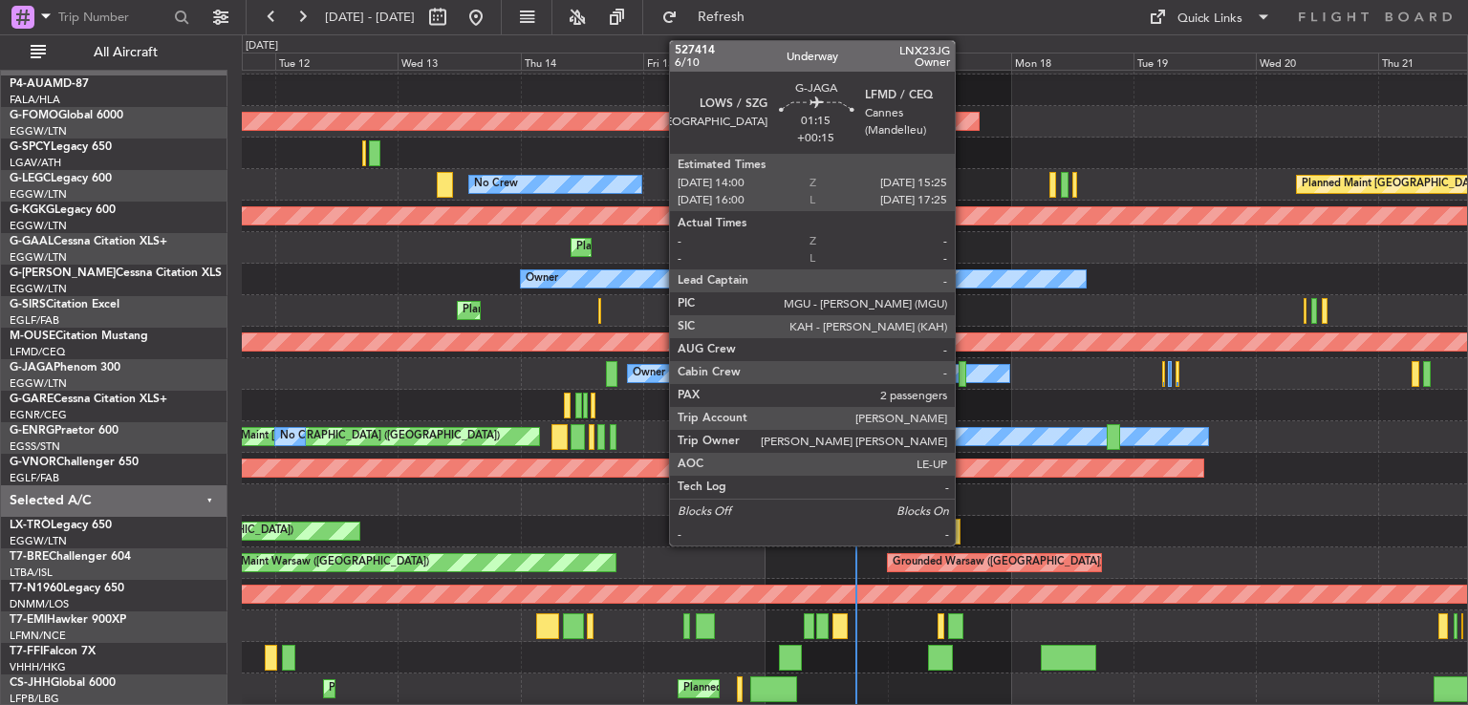
click at [963, 371] on div at bounding box center [962, 374] width 8 height 26
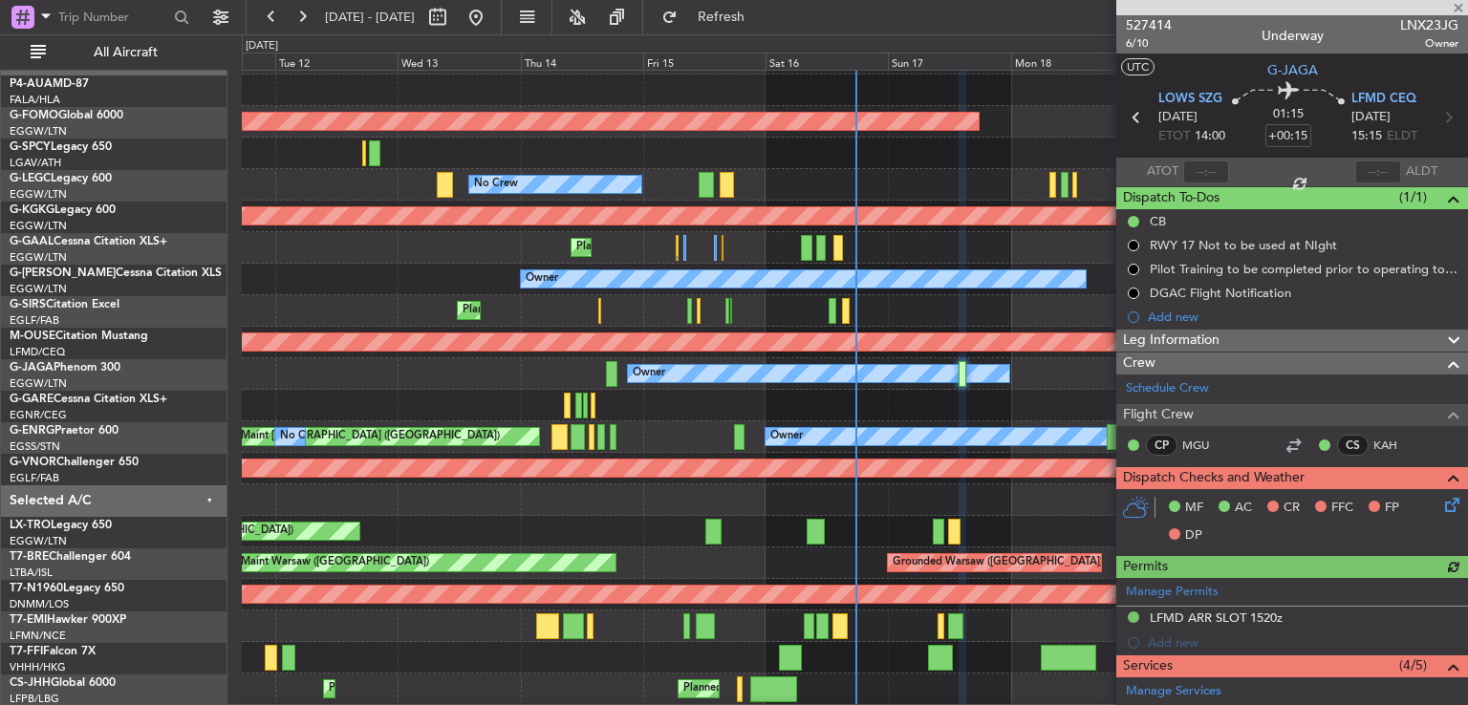
scroll to position [398, 0]
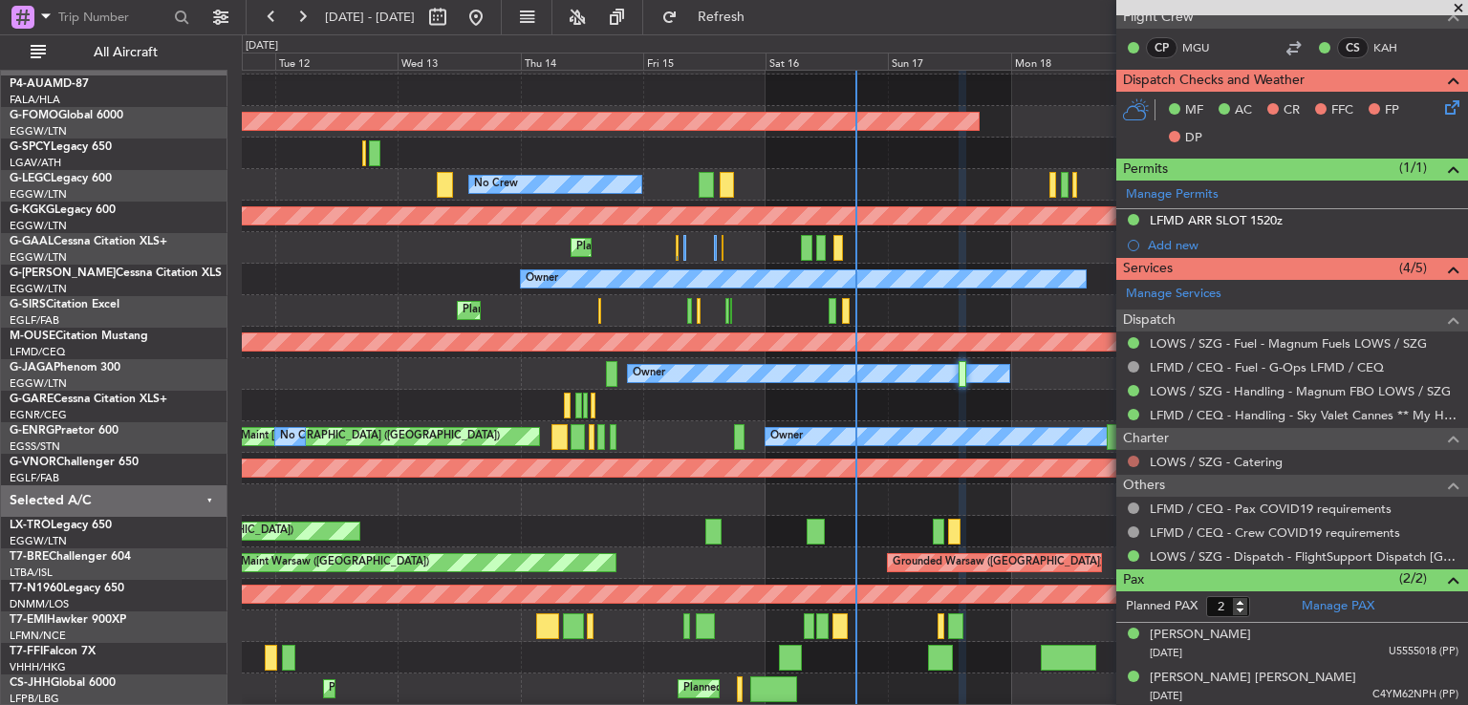
click at [1131, 456] on button at bounding box center [1133, 461] width 11 height 11
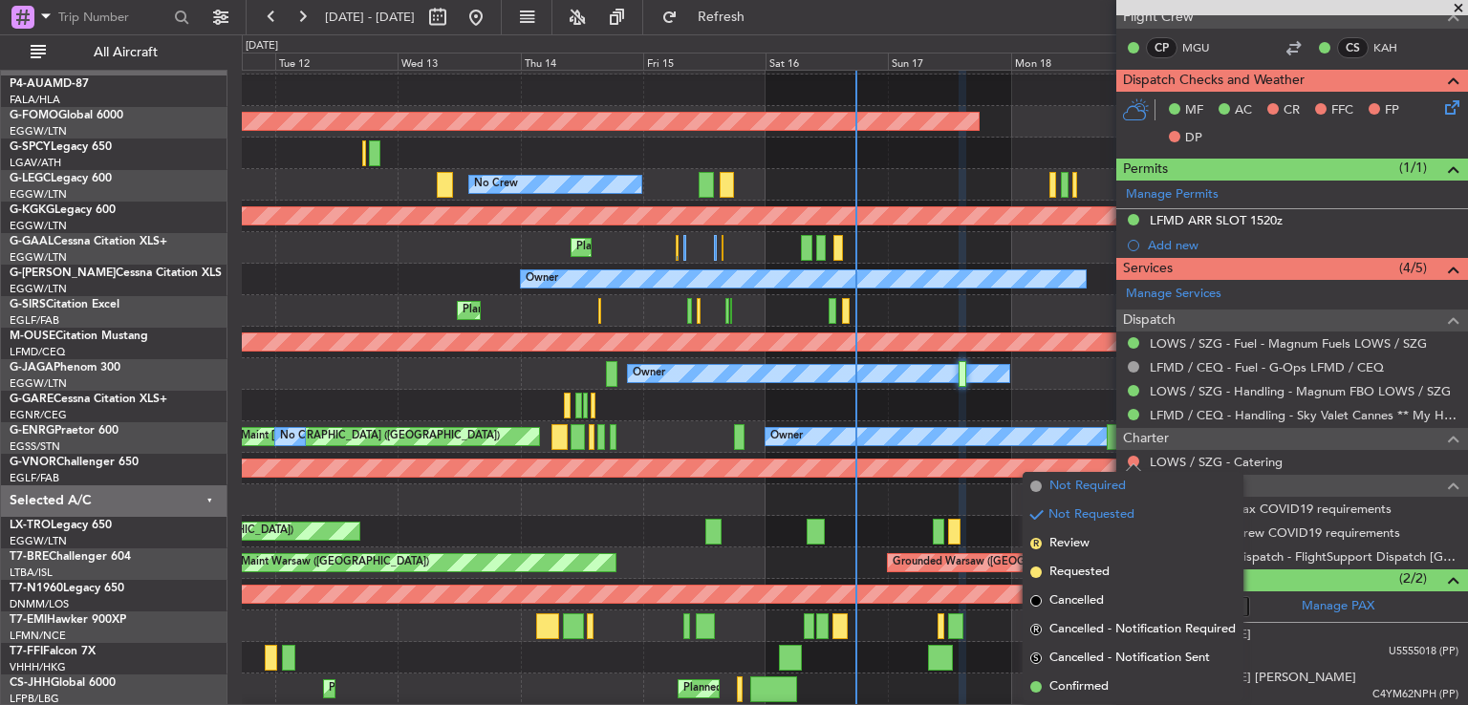
click at [1093, 482] on span "Not Required" at bounding box center [1087, 486] width 76 height 19
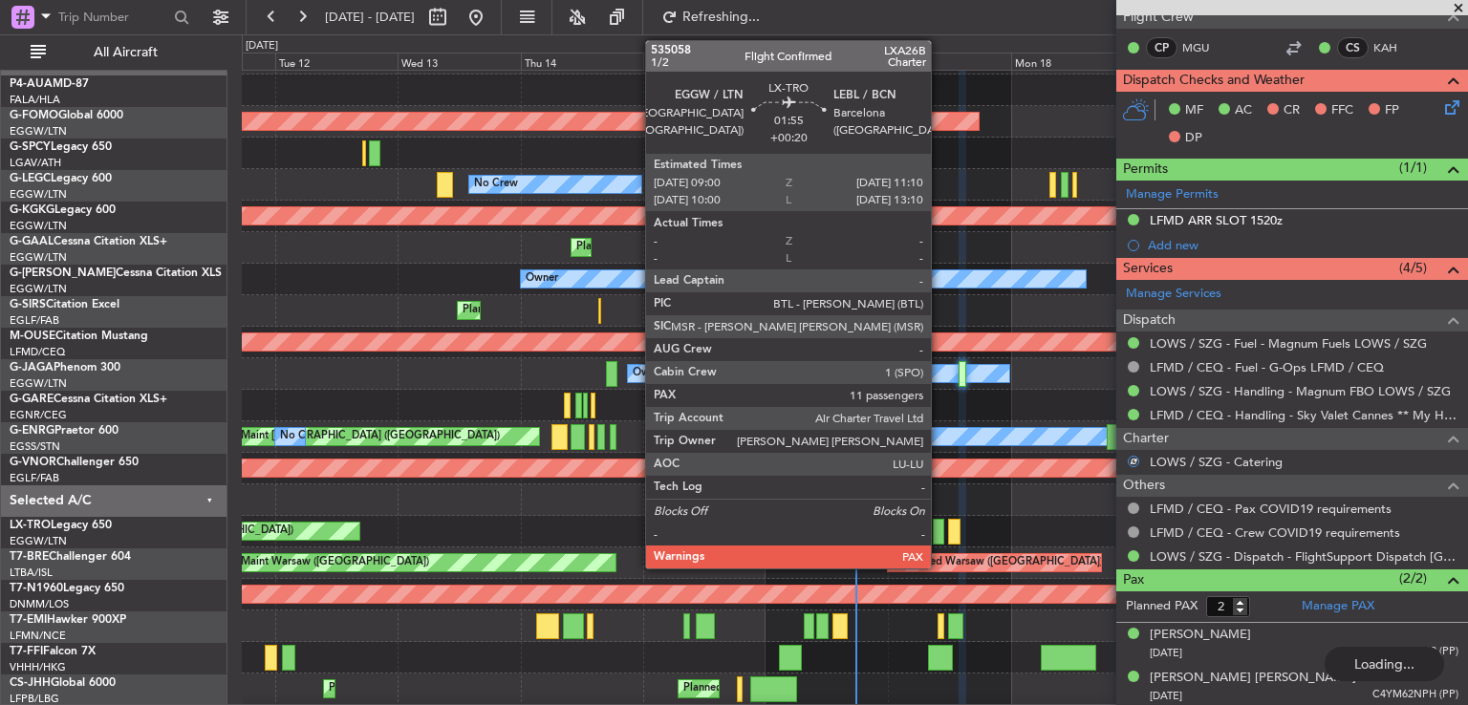
click at [939, 530] on div at bounding box center [938, 532] width 11 height 26
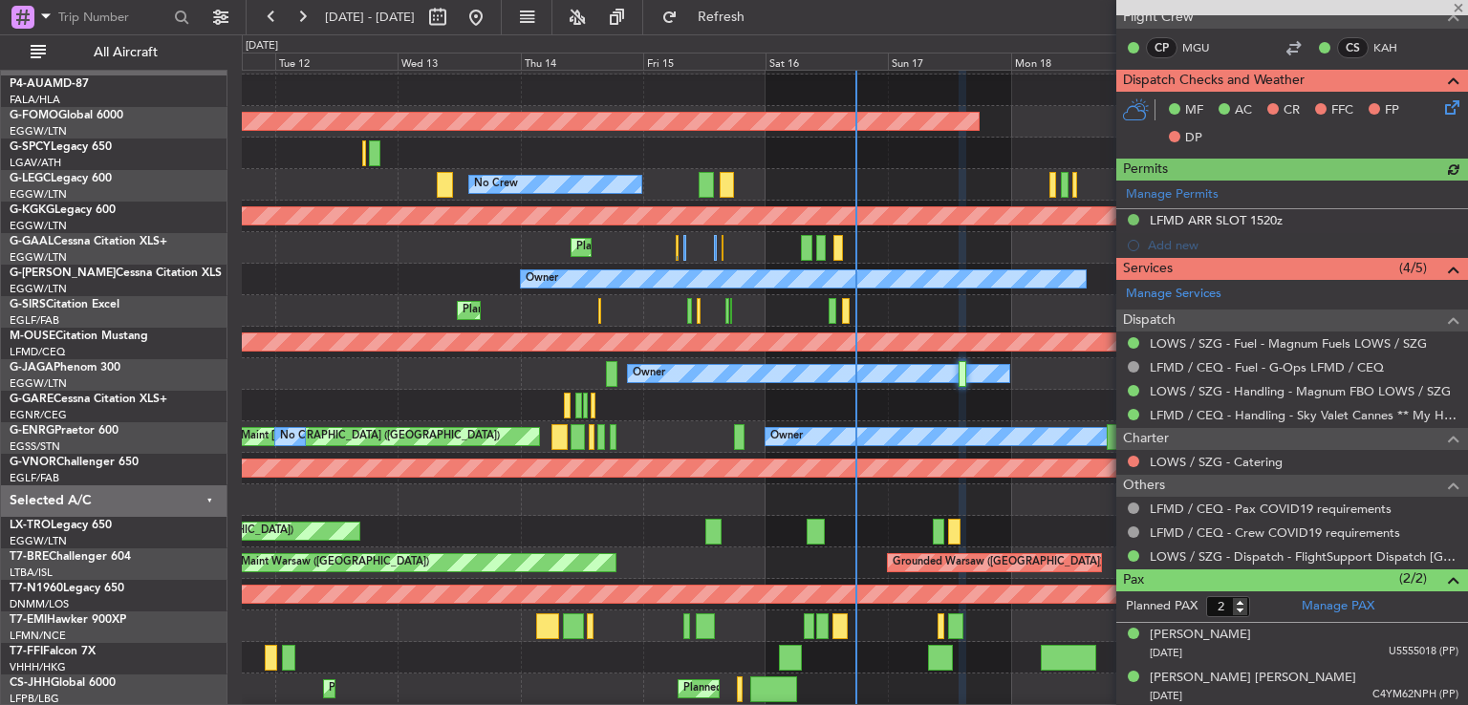
type input "+00:20"
type input "12"
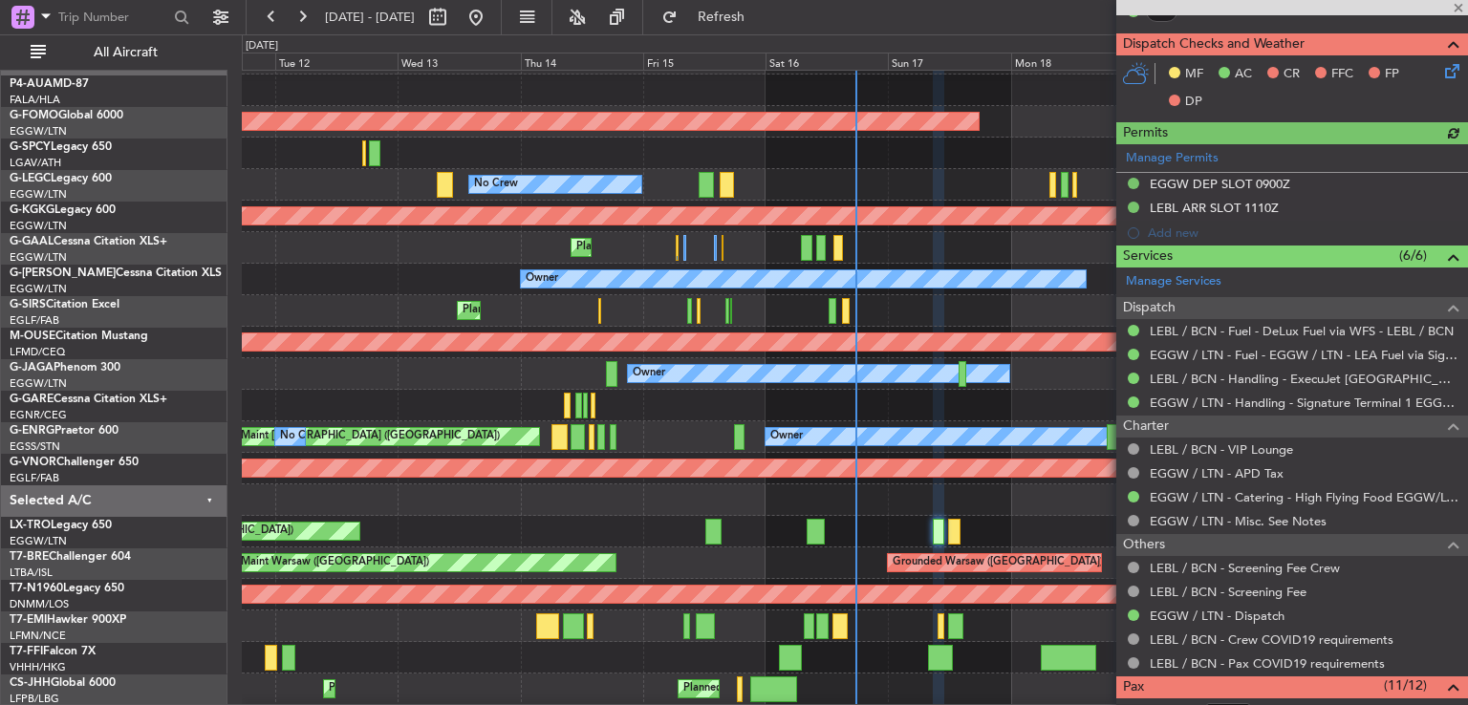
scroll to position [502, 0]
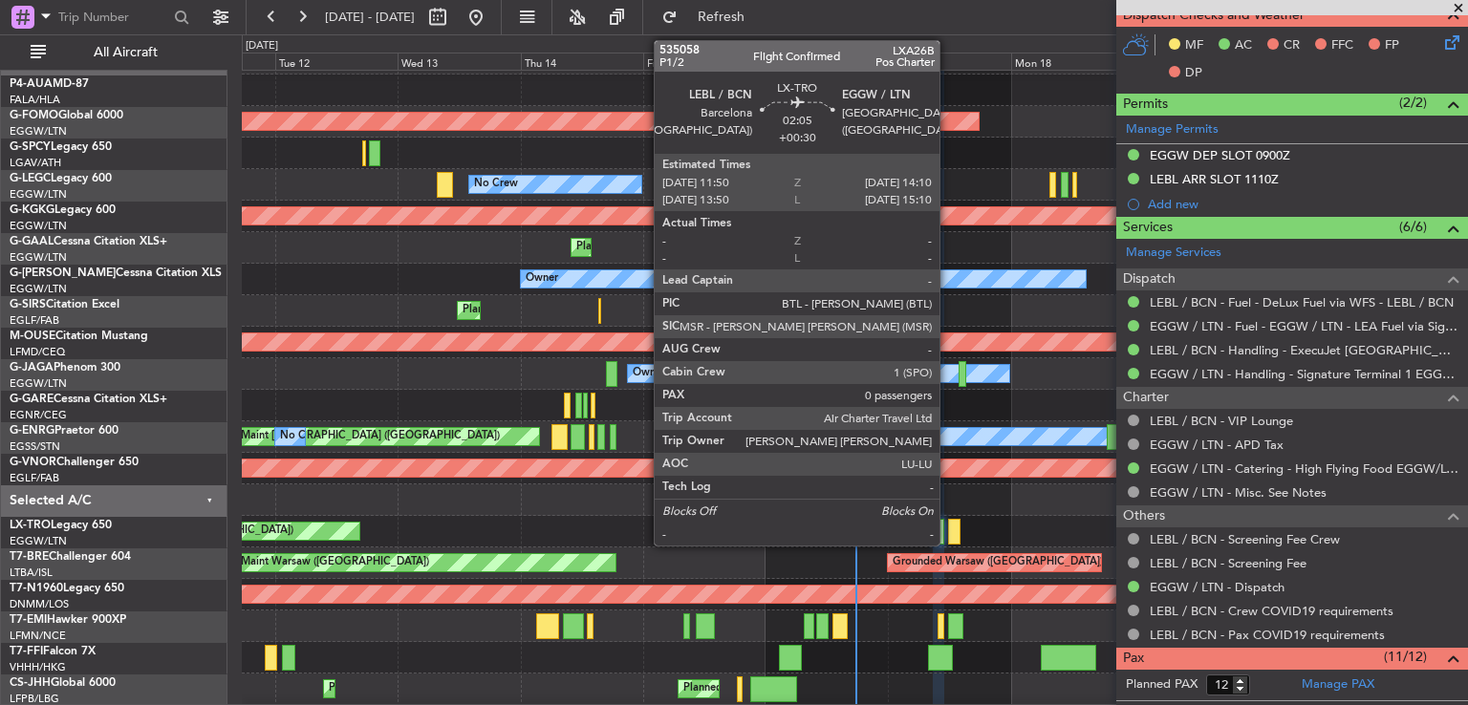
click at [948, 537] on div at bounding box center [954, 532] width 12 height 26
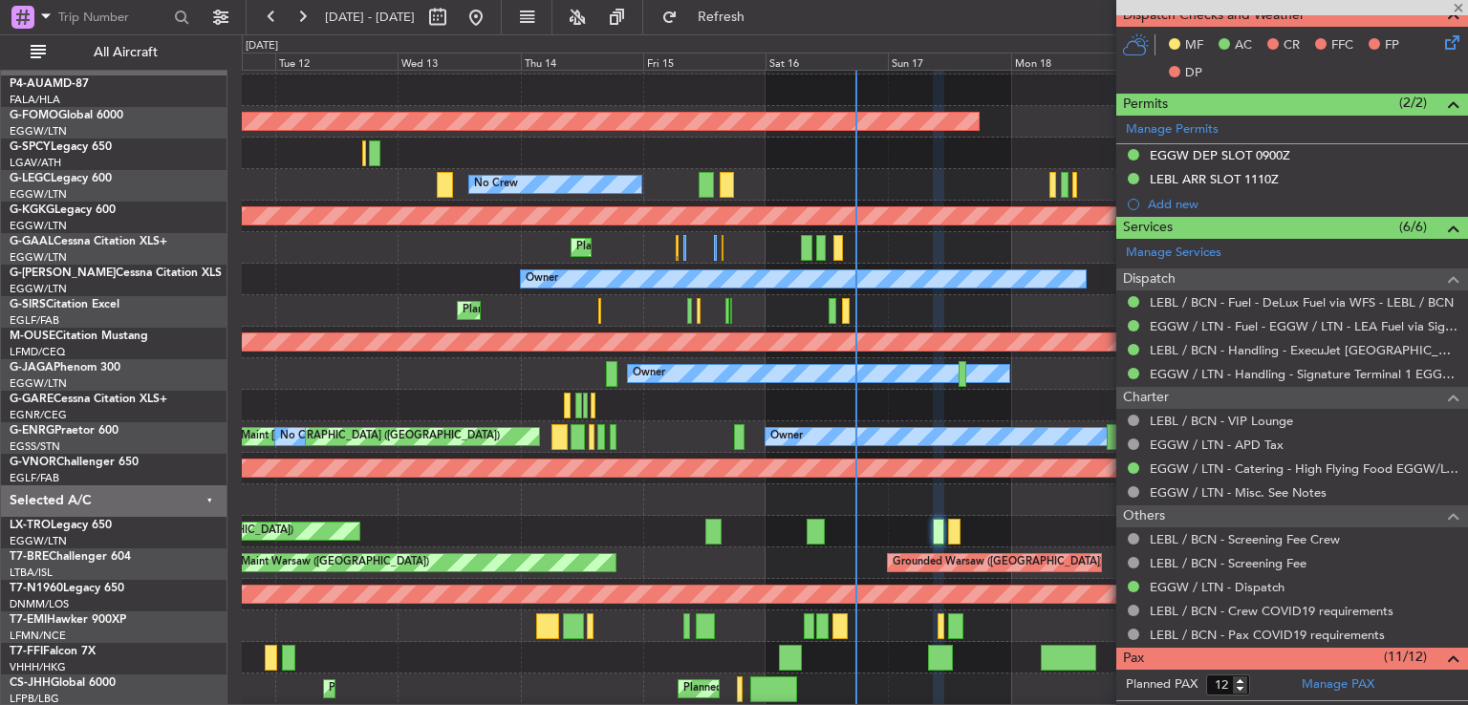
type input "+00:30"
type input "0"
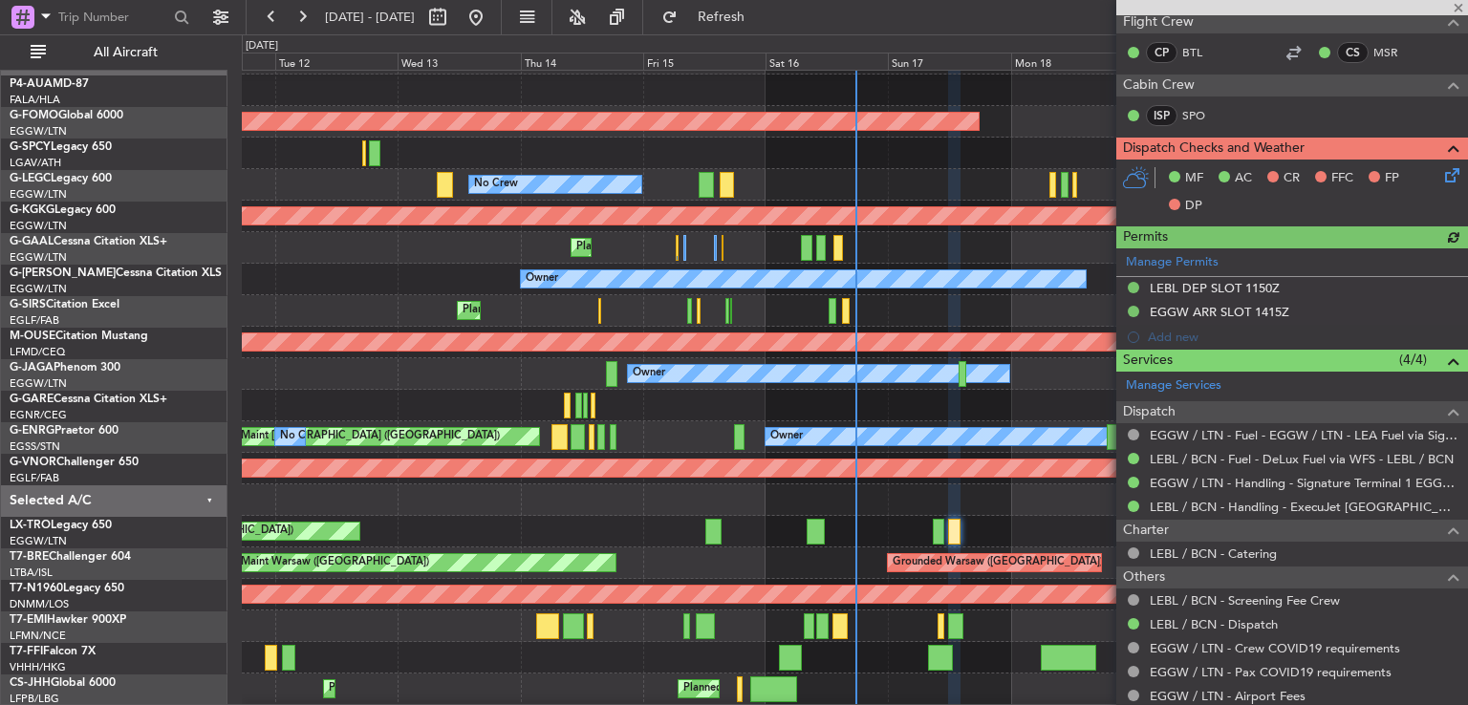
scroll to position [406, 0]
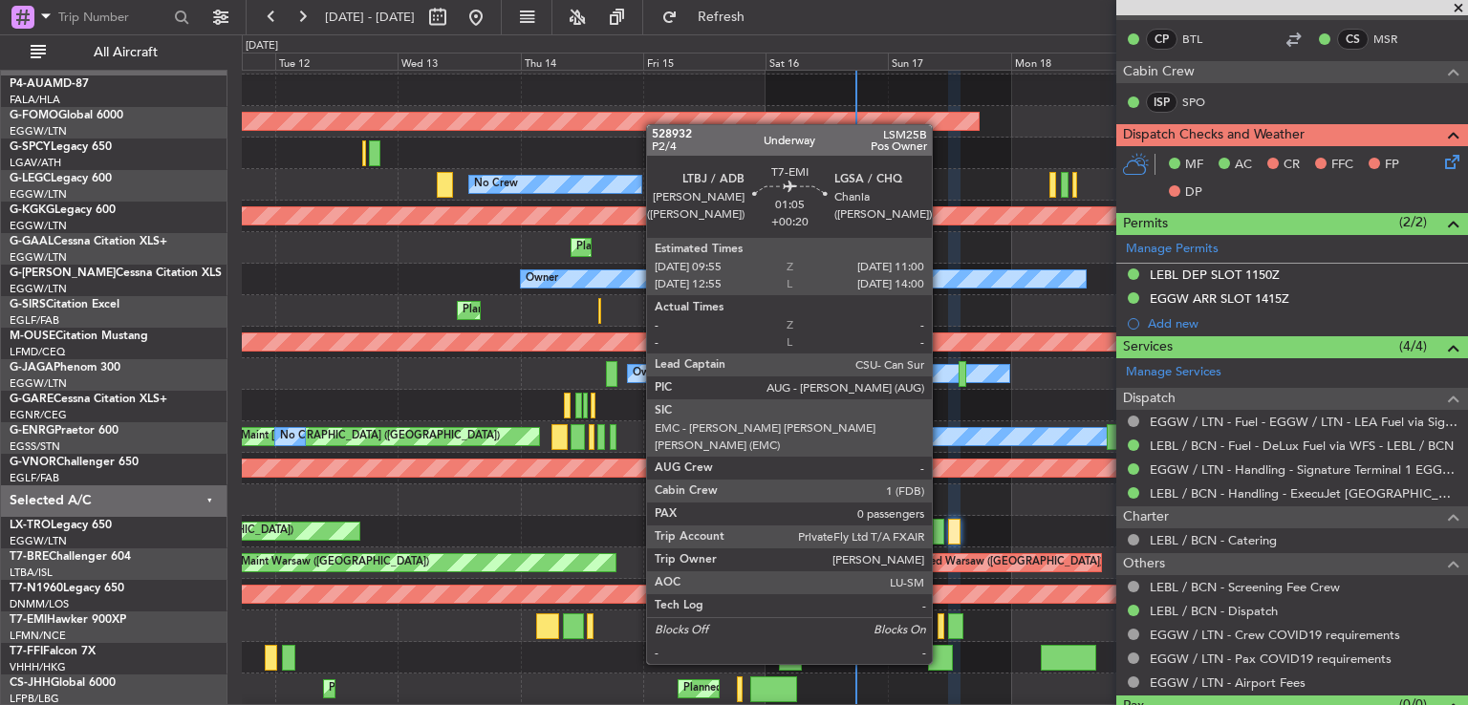
click at [940, 628] on div at bounding box center [940, 626] width 6 height 26
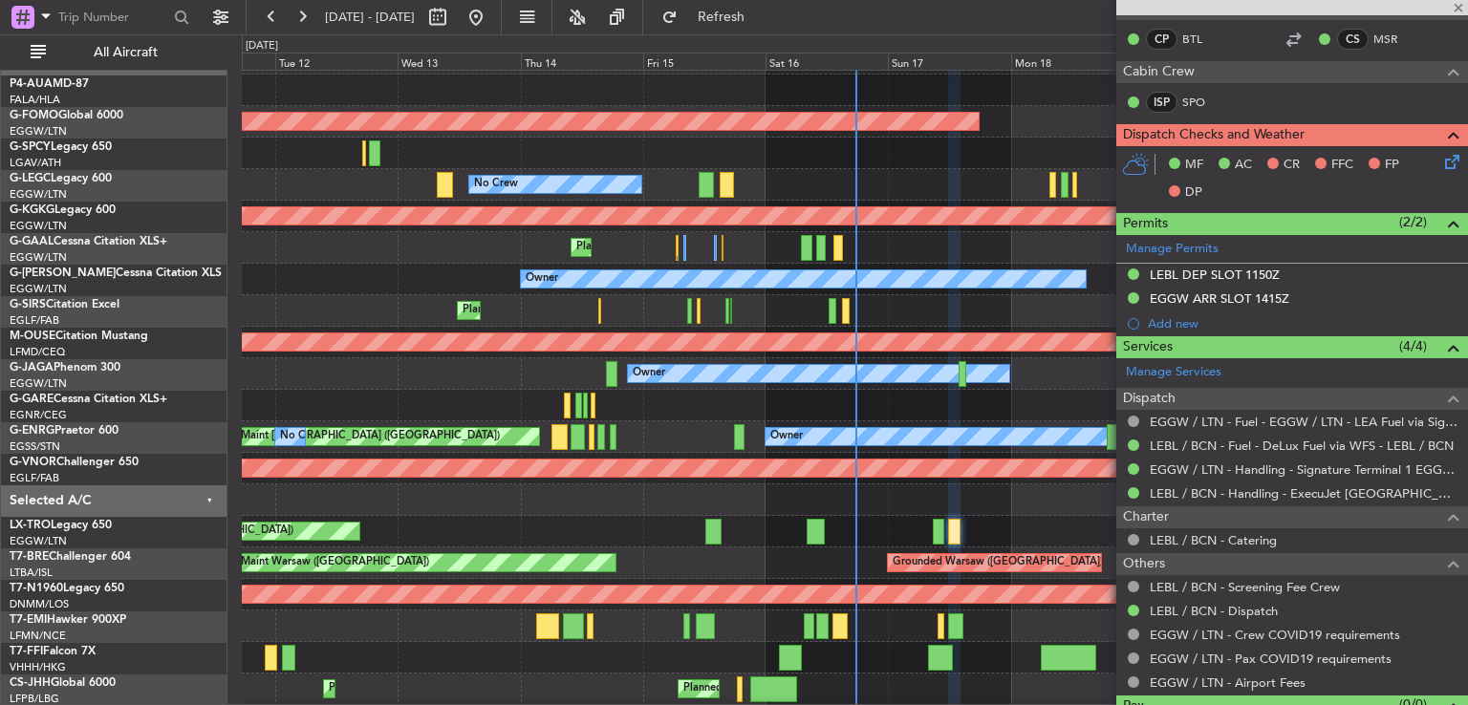
type input "+00:20"
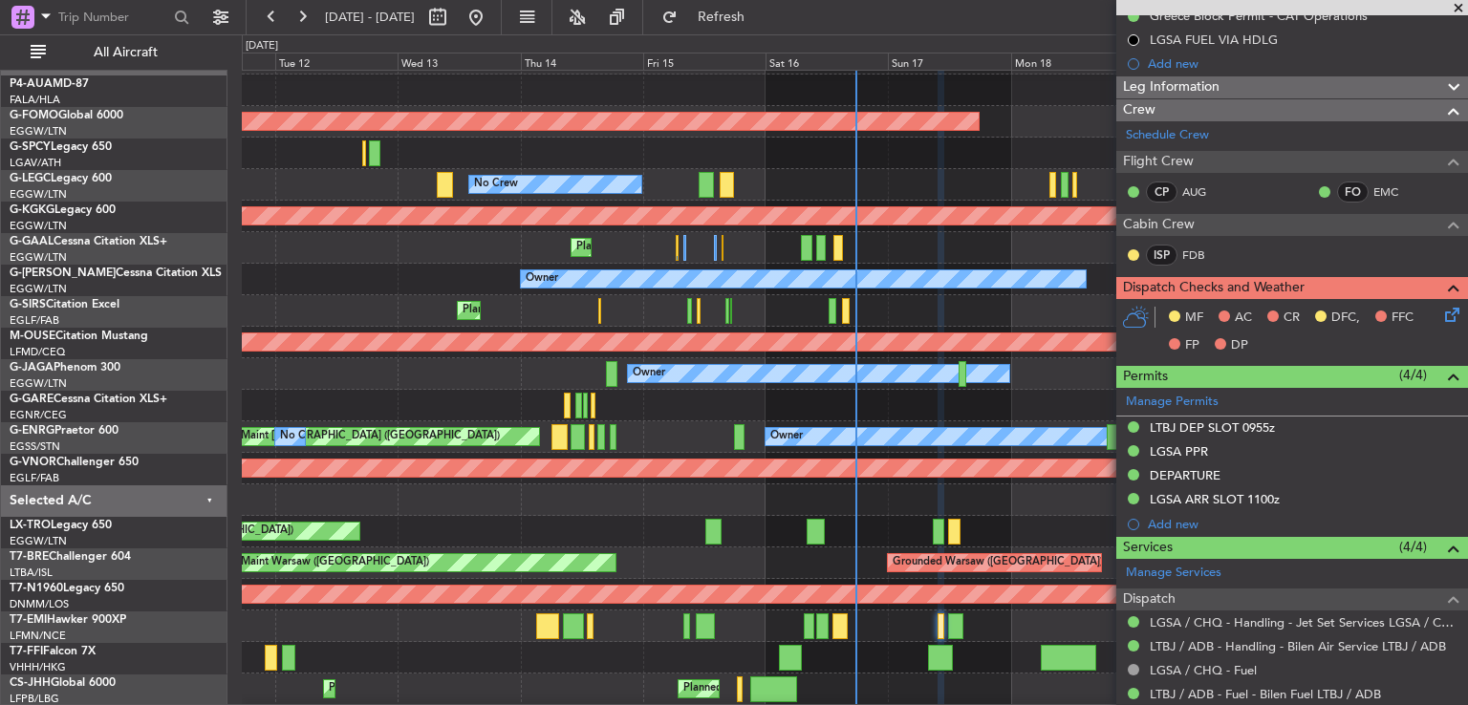
scroll to position [267, 0]
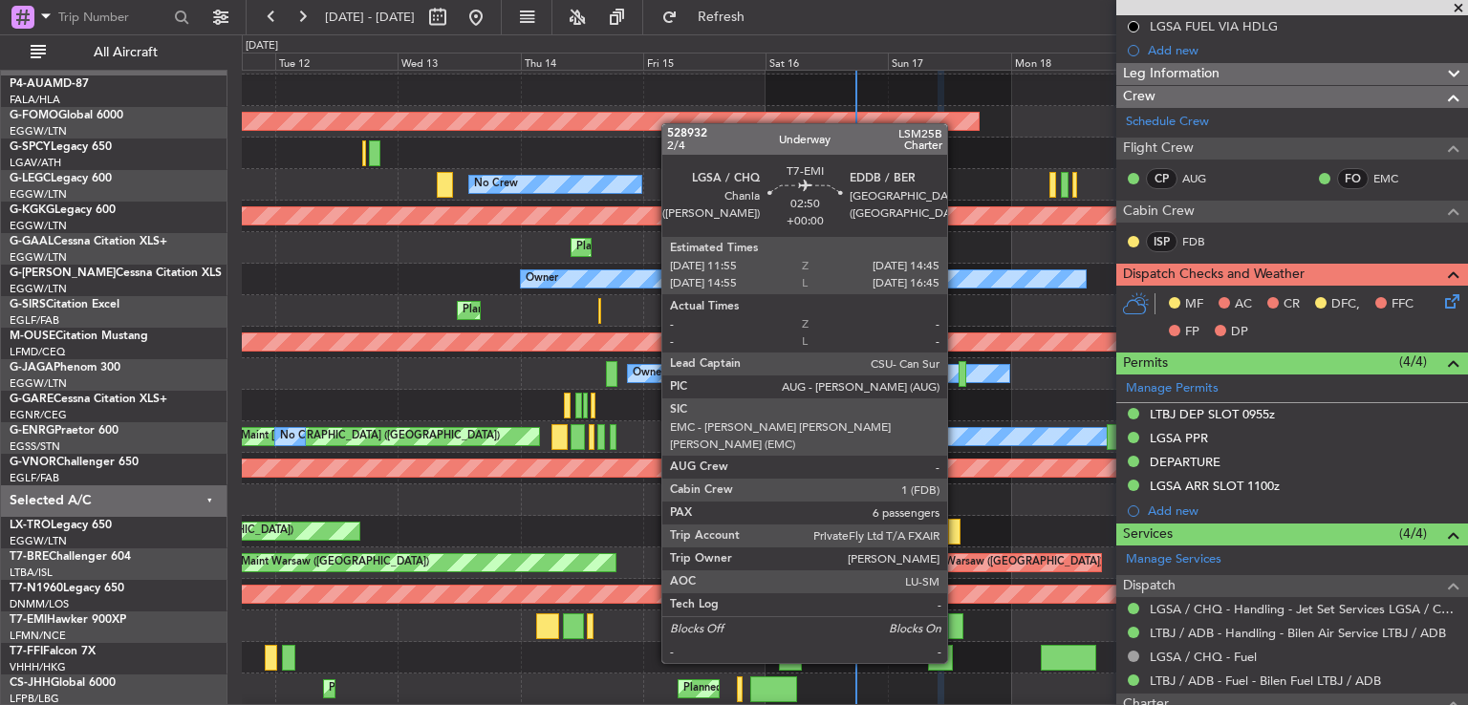
click at [956, 627] on div at bounding box center [955, 626] width 15 height 26
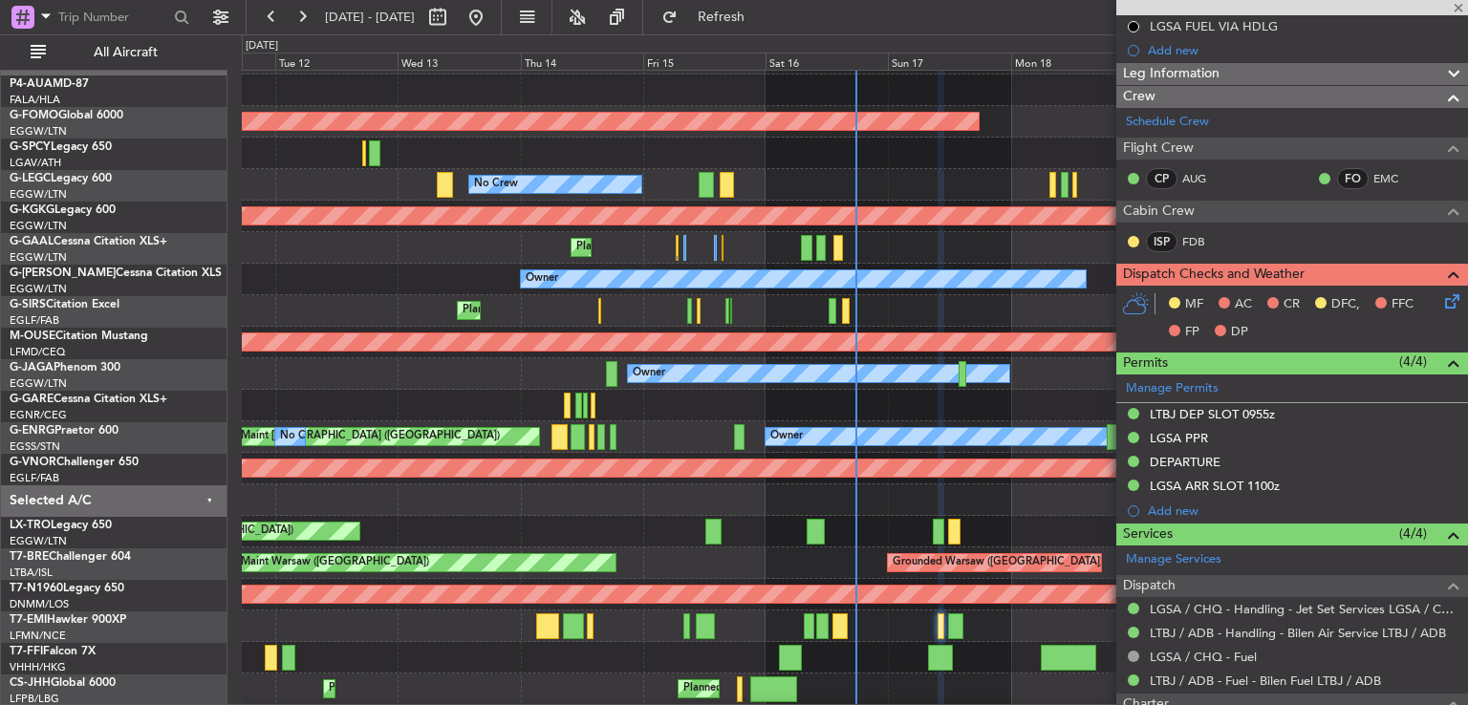
type input "6"
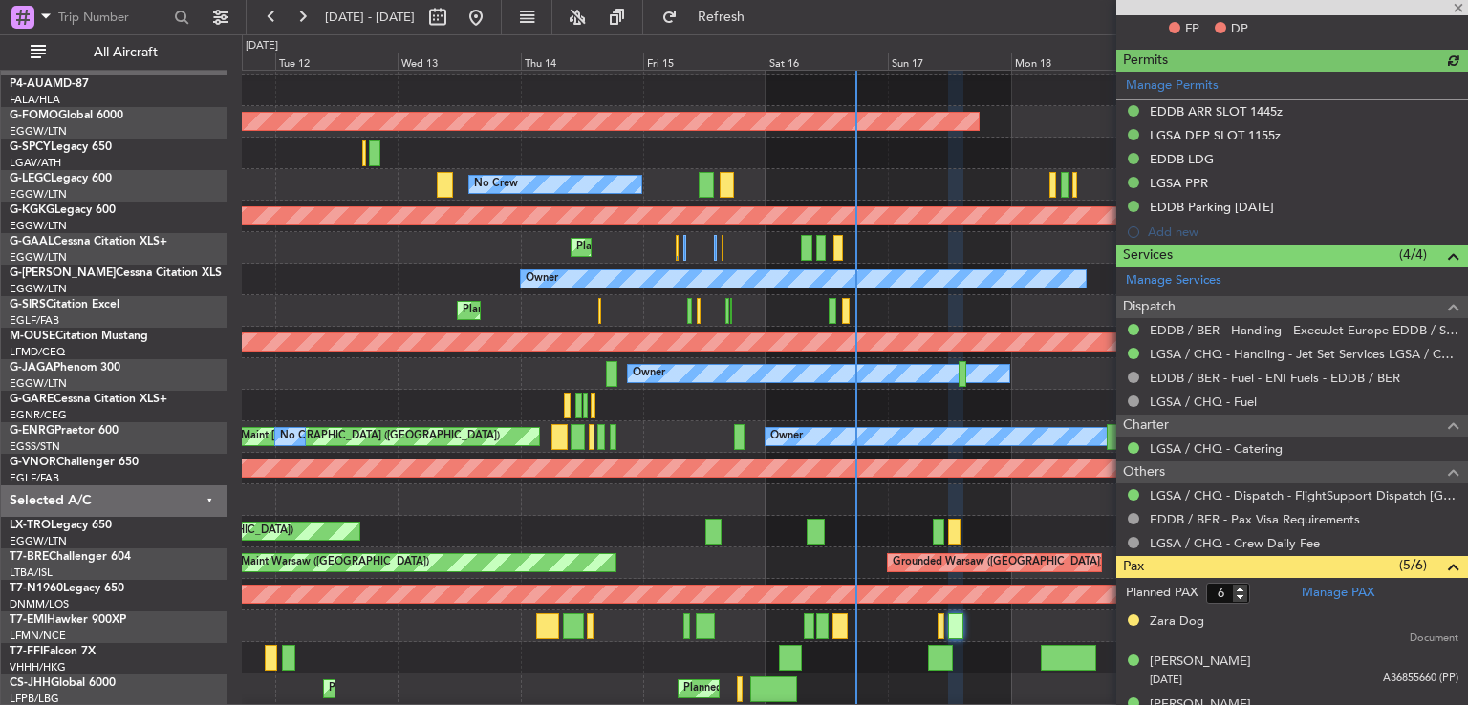
scroll to position [568, 0]
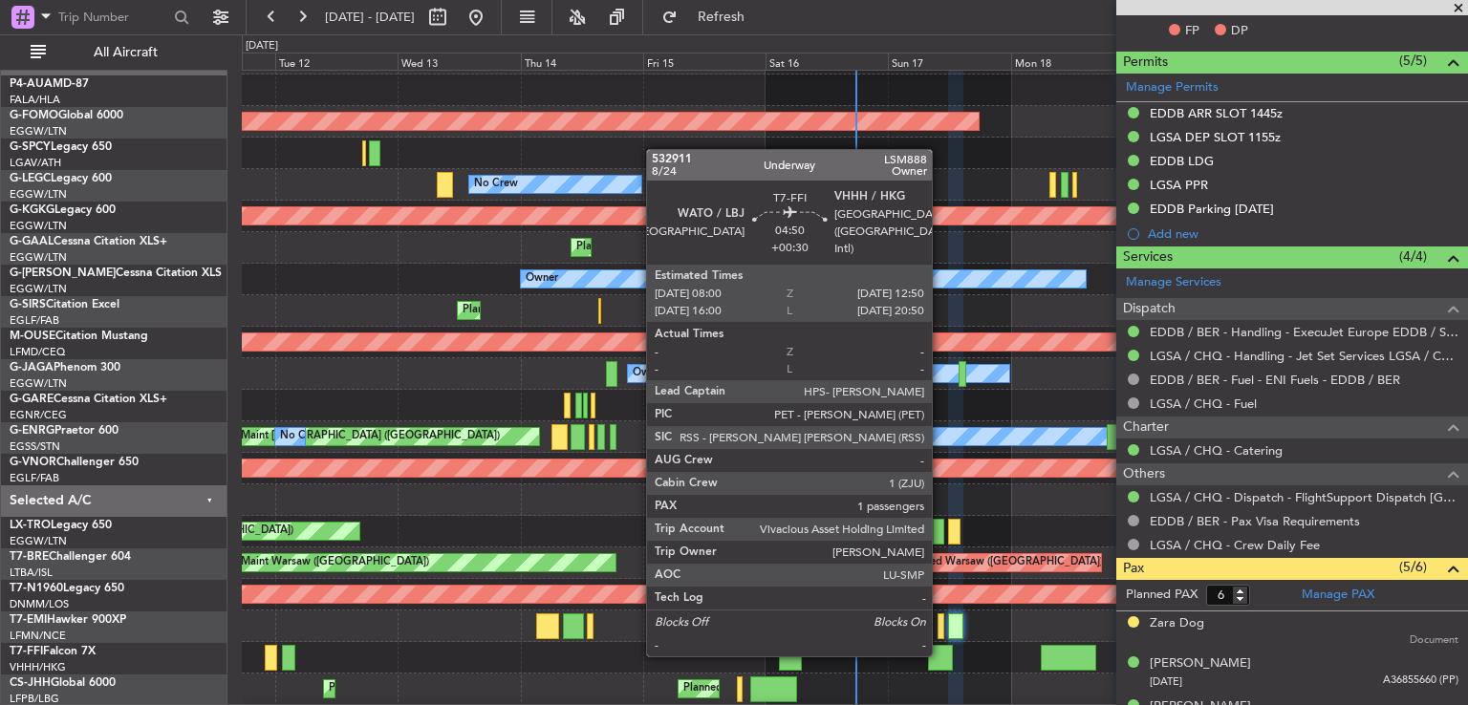
click at [940, 656] on div at bounding box center [940, 658] width 25 height 26
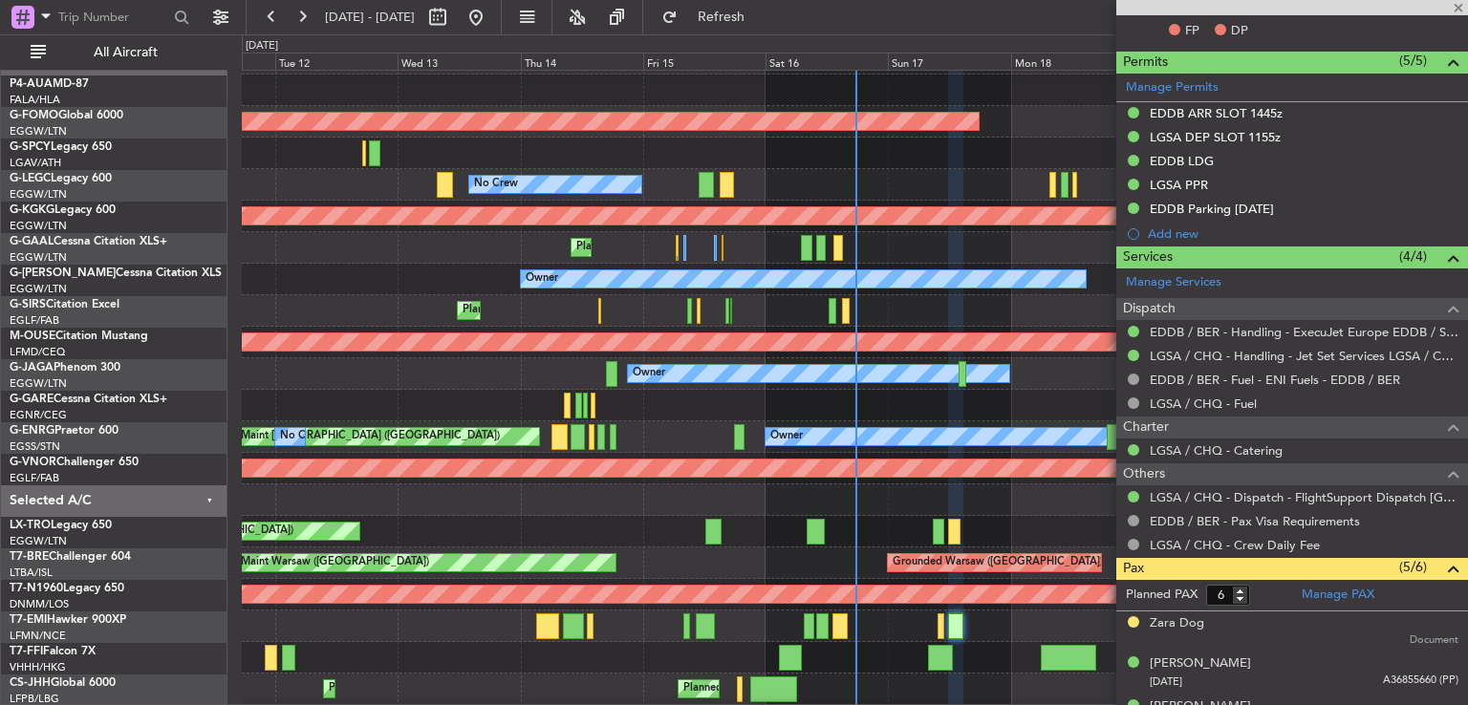
type input "+00:30"
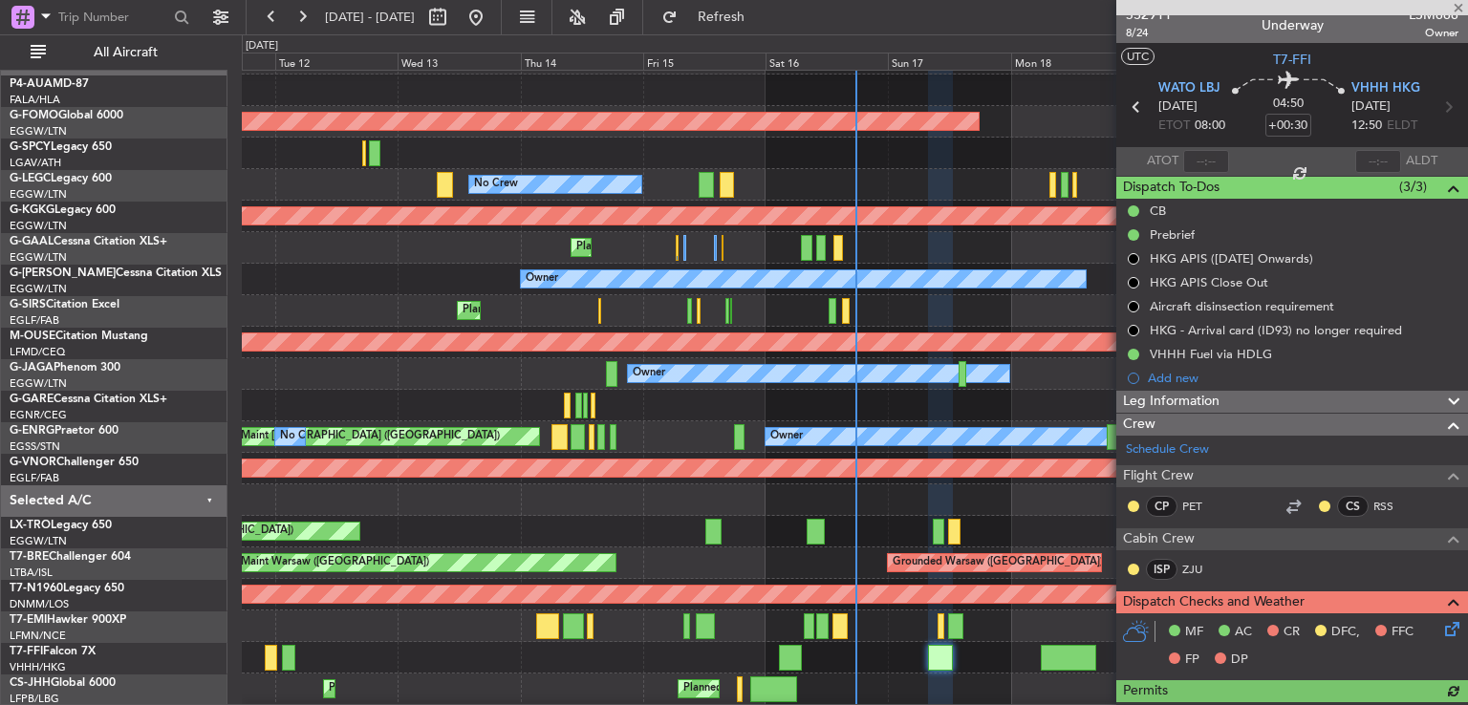
scroll to position [0, 0]
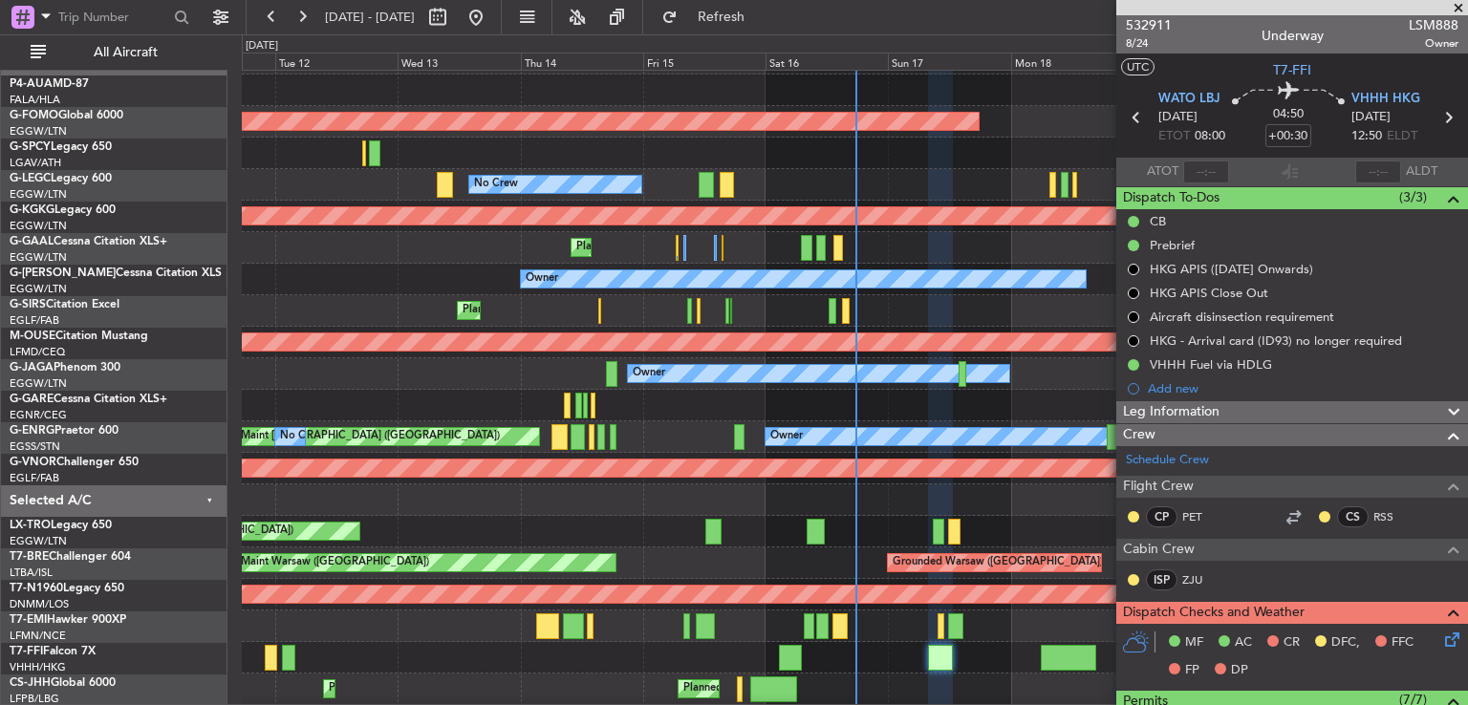
click at [1462, 5] on span at bounding box center [1458, 8] width 19 height 17
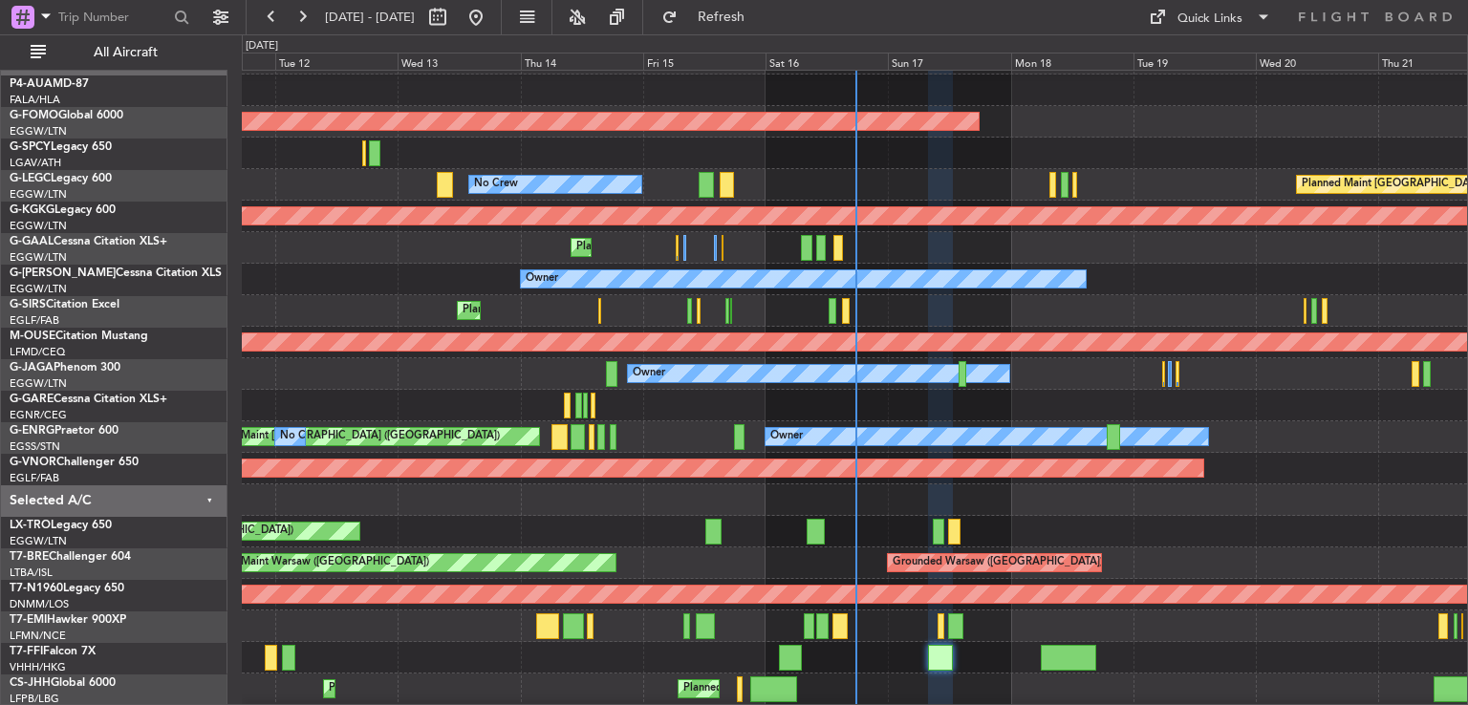
type input "0"
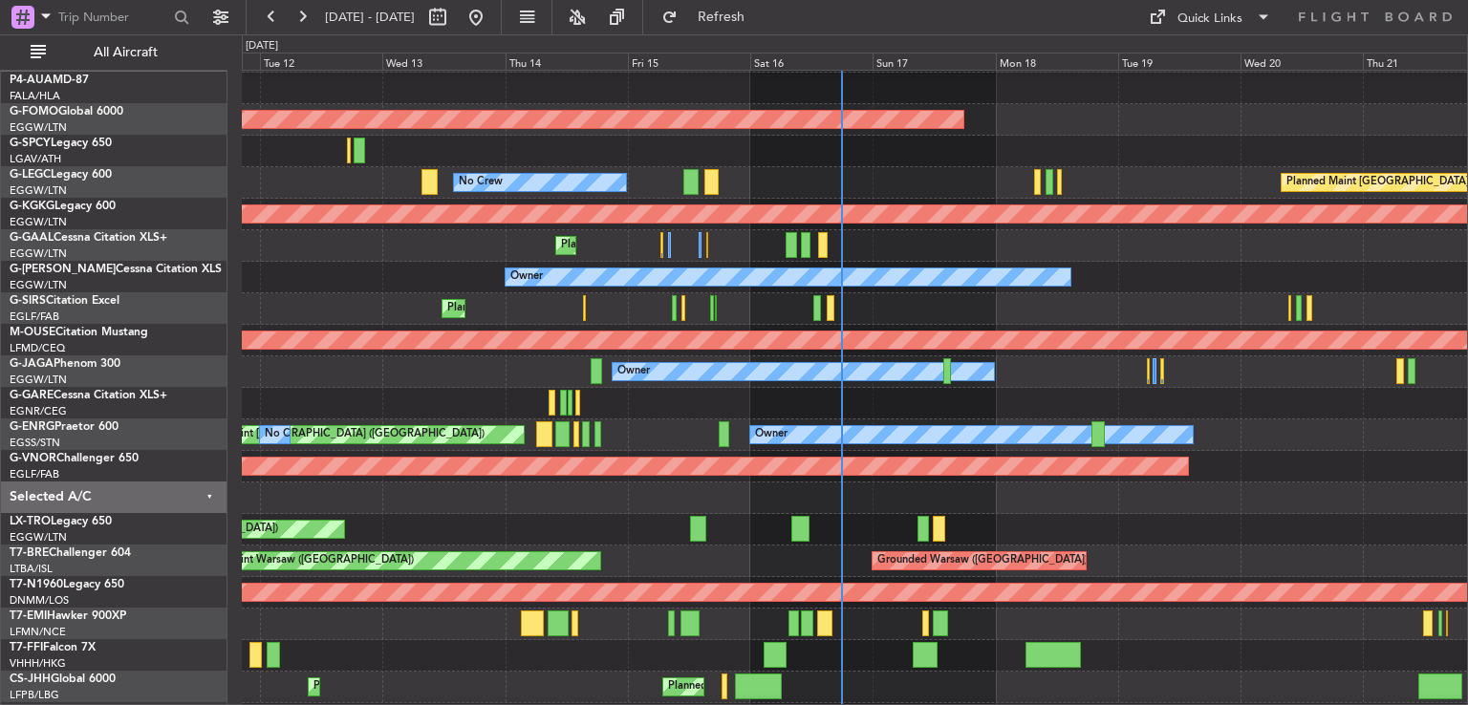
scroll to position [30, 0]
click at [872, 521] on div "Unplanned Maint [GEOGRAPHIC_DATA] ([GEOGRAPHIC_DATA])" at bounding box center [854, 530] width 1225 height 32
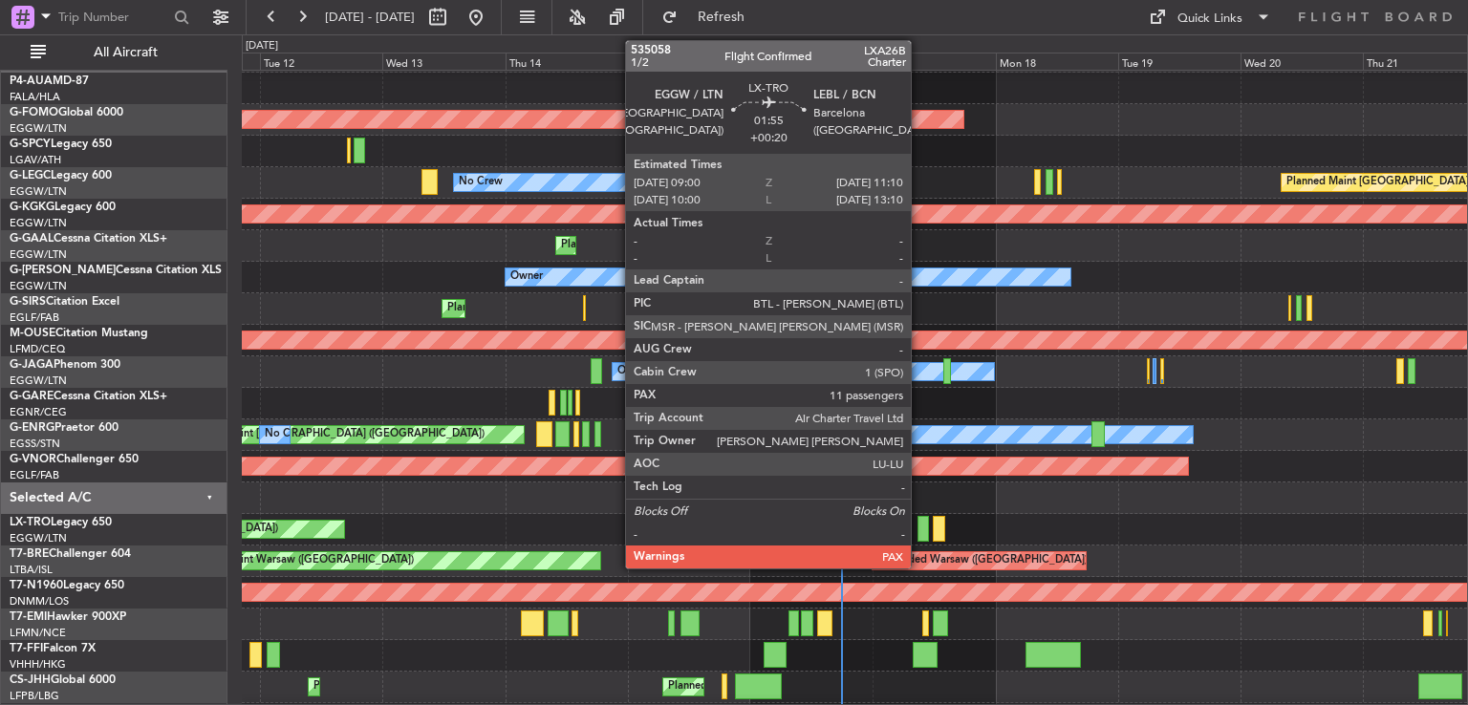
click at [919, 532] on div at bounding box center [922, 529] width 11 height 26
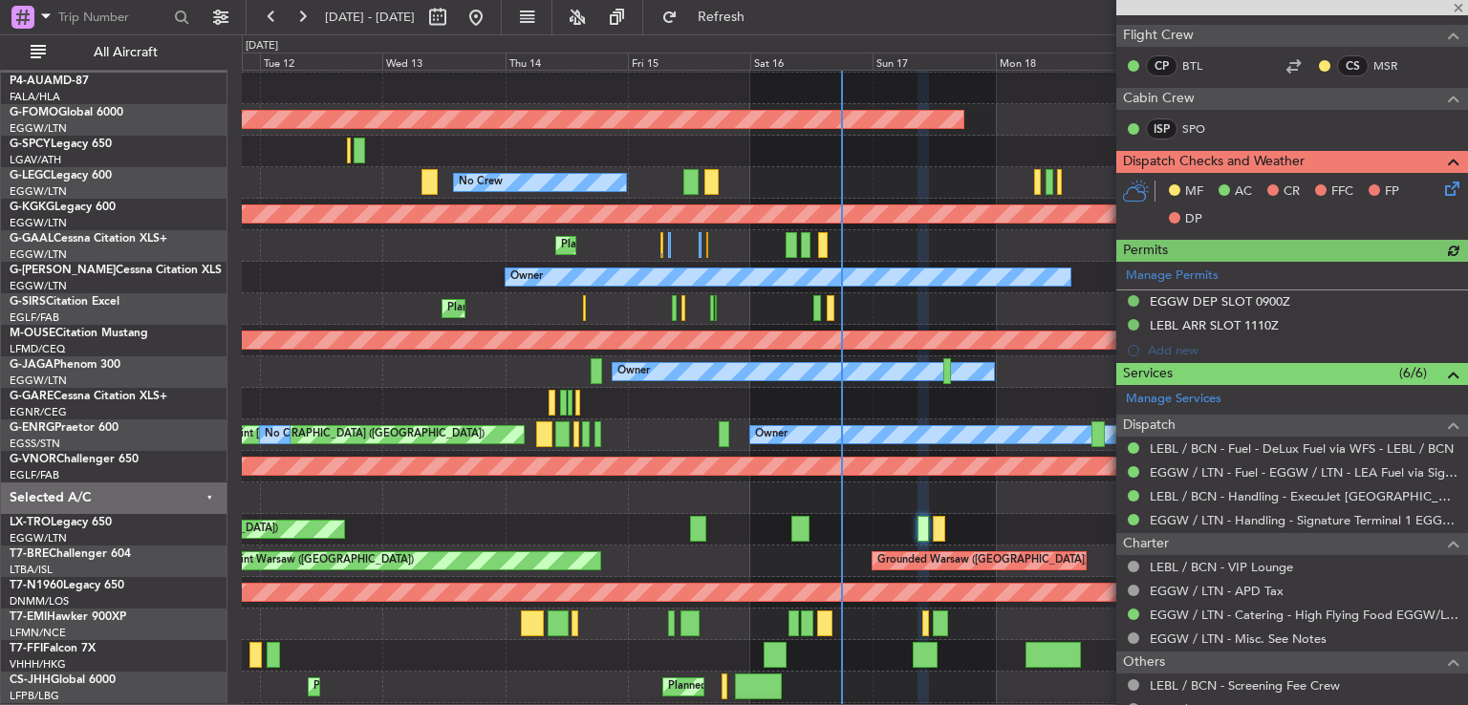
scroll to position [0, 0]
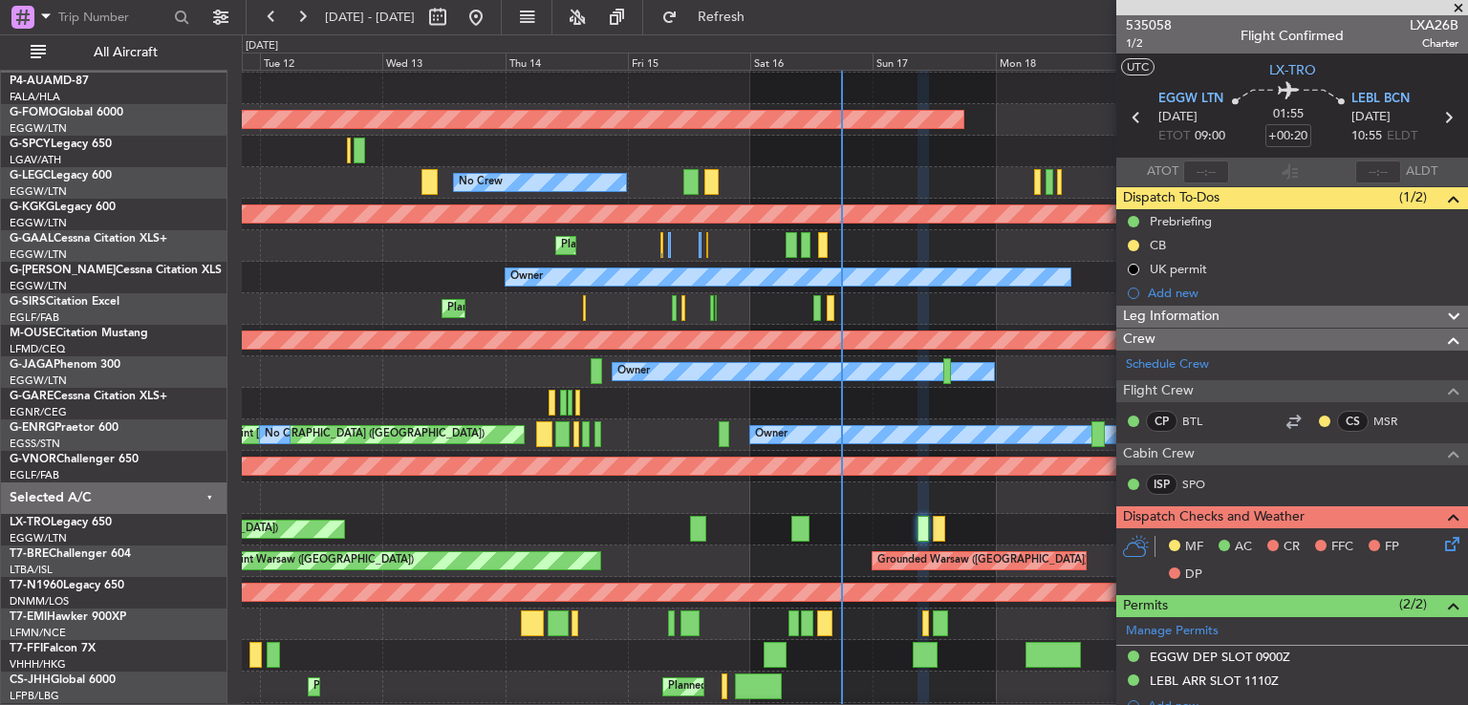
click at [1458, 12] on span at bounding box center [1458, 8] width 19 height 17
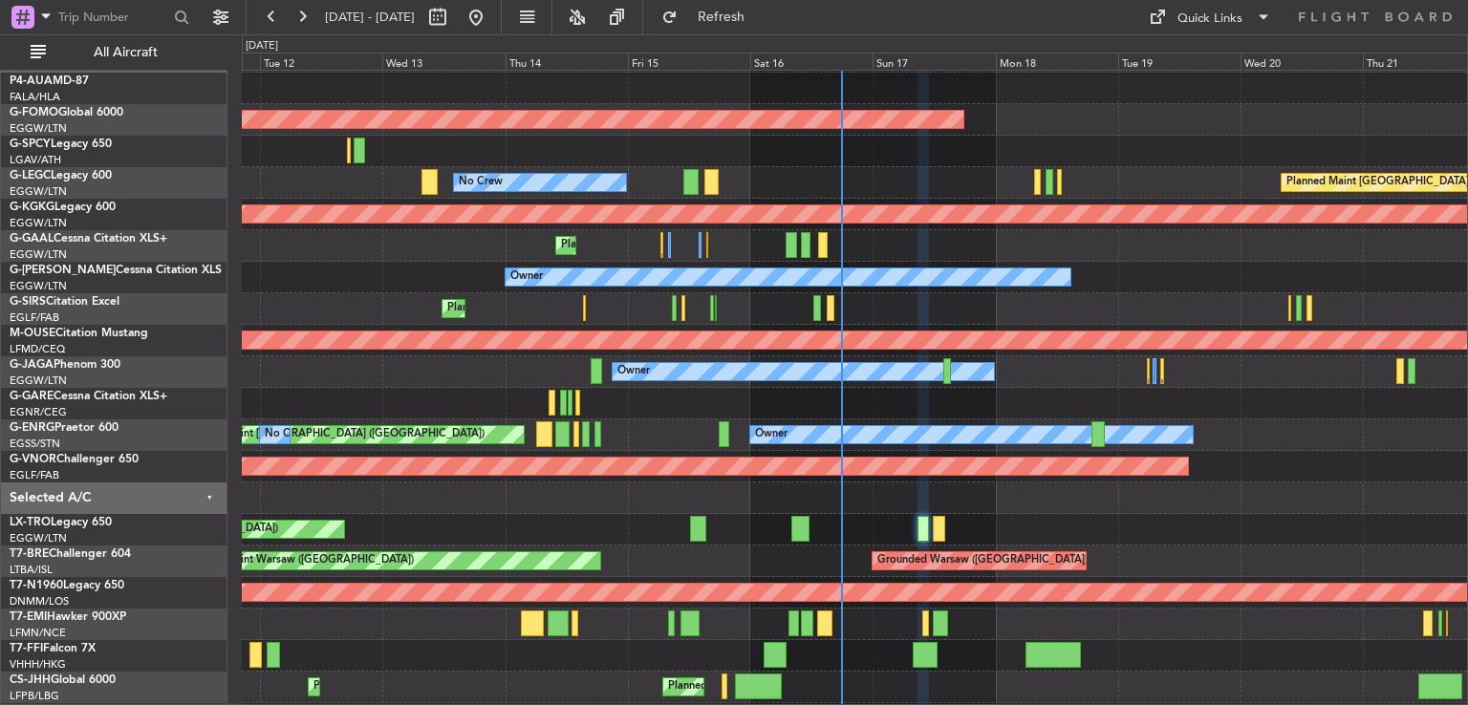
type input "0"
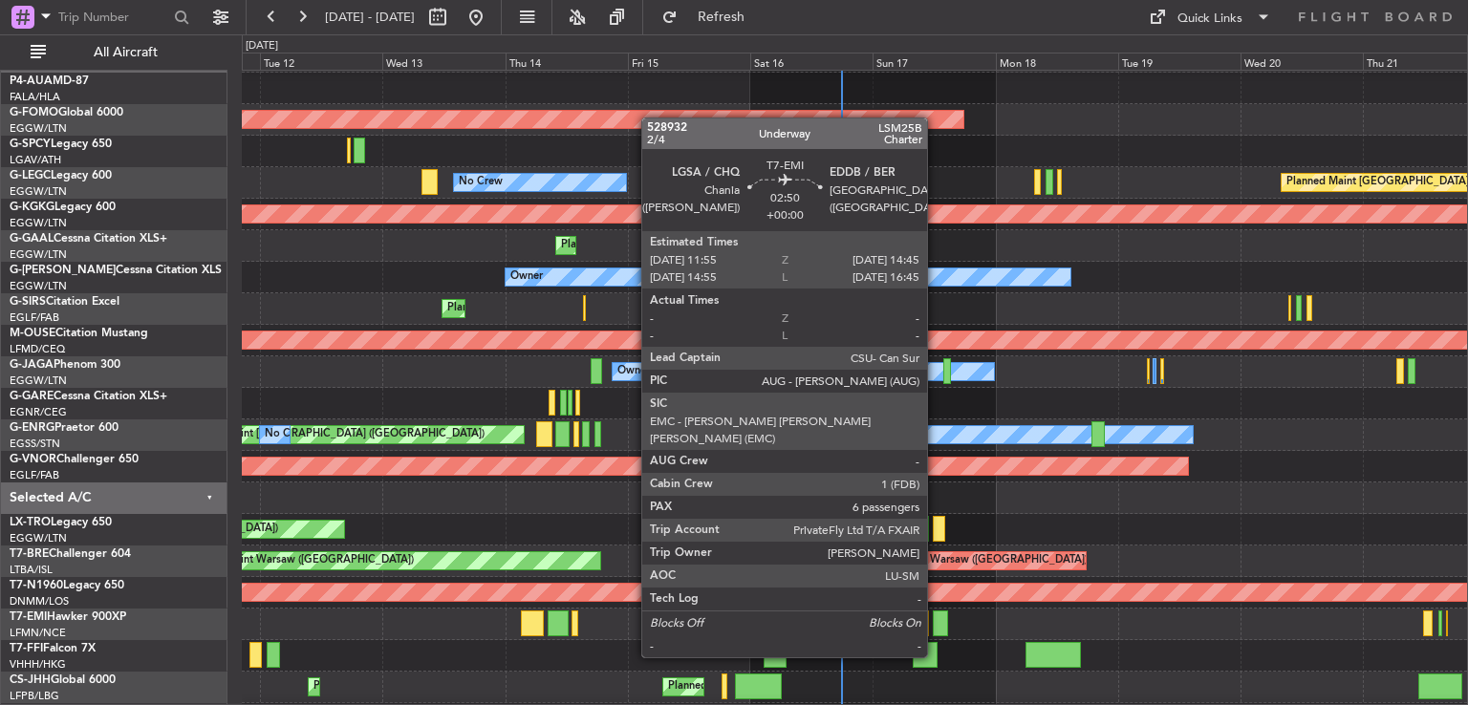
click at [936, 621] on div at bounding box center [940, 624] width 15 height 26
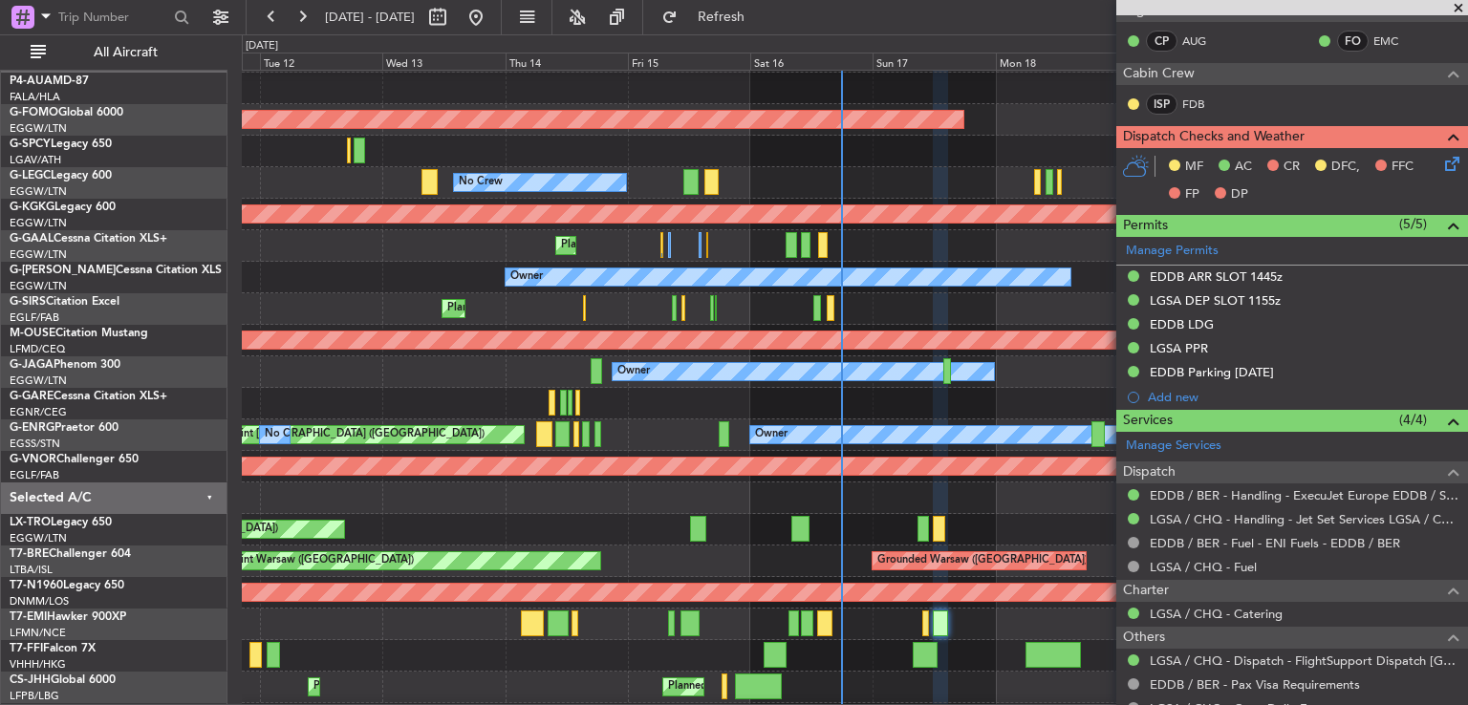
scroll to position [708, 0]
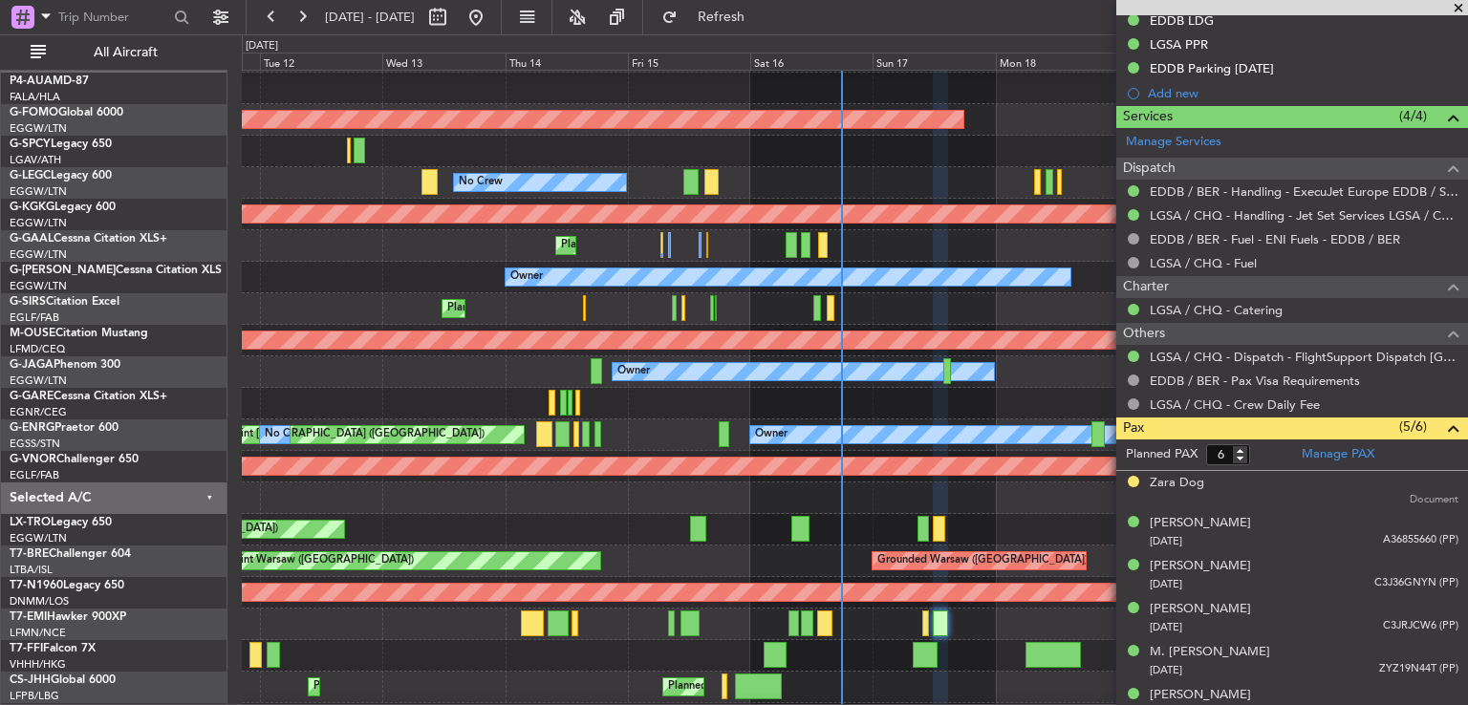
click at [1460, 9] on span at bounding box center [1458, 8] width 19 height 17
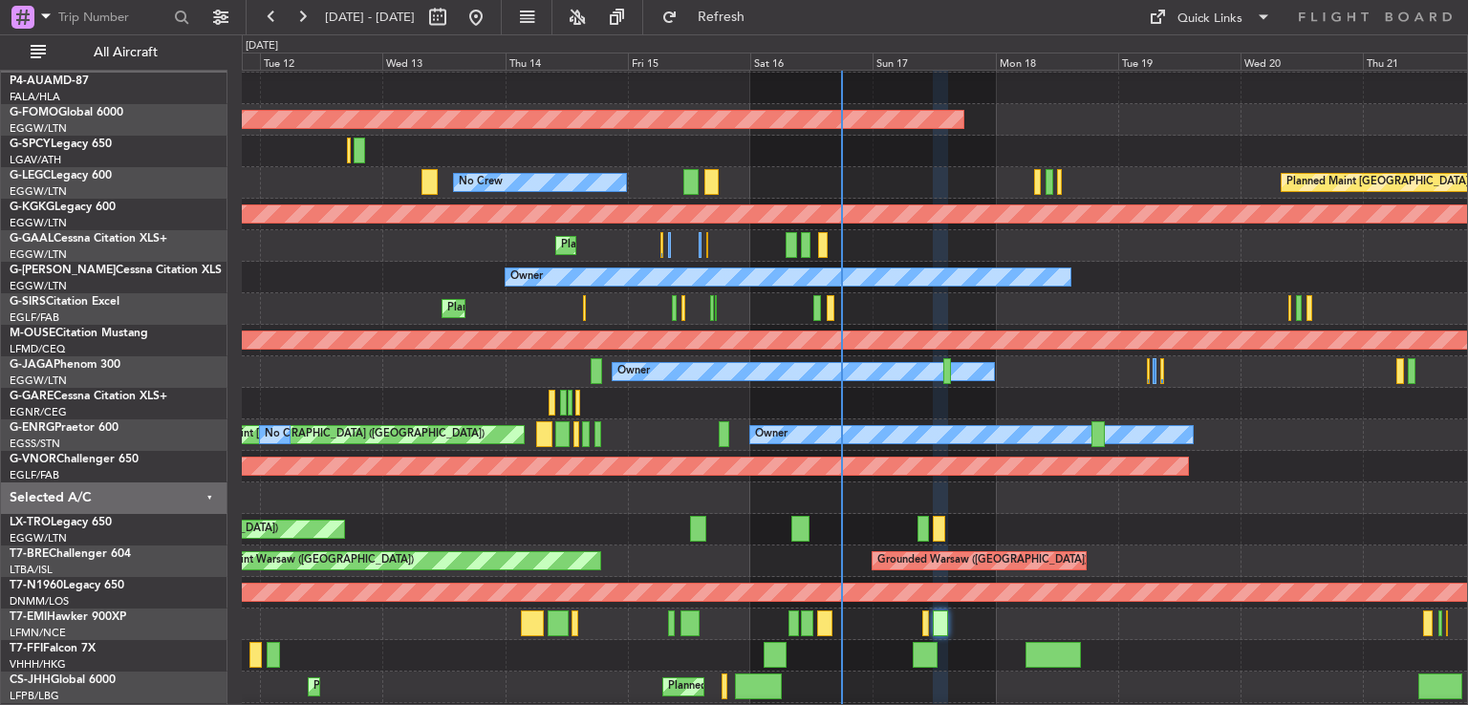
type input "0"
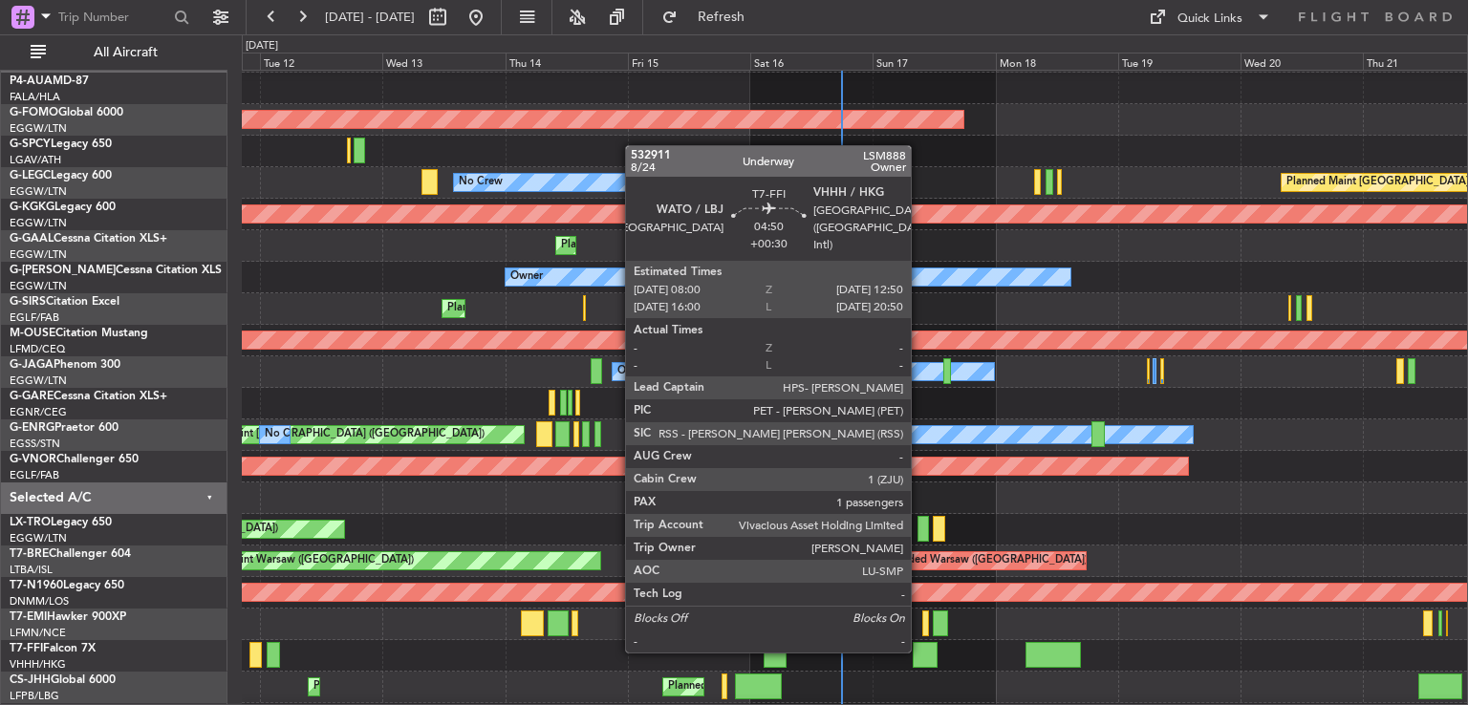
click at [919, 651] on div at bounding box center [925, 655] width 25 height 26
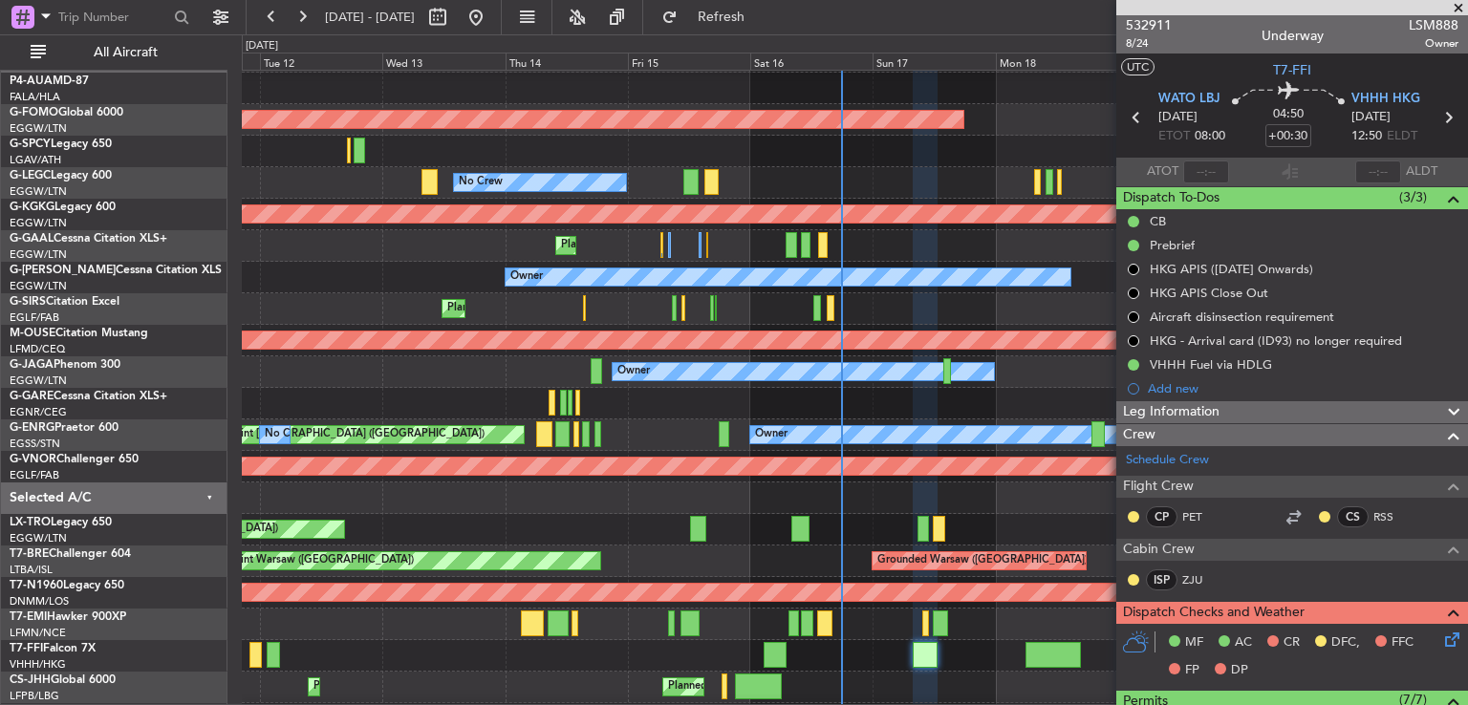
click at [1457, 12] on span at bounding box center [1458, 8] width 19 height 17
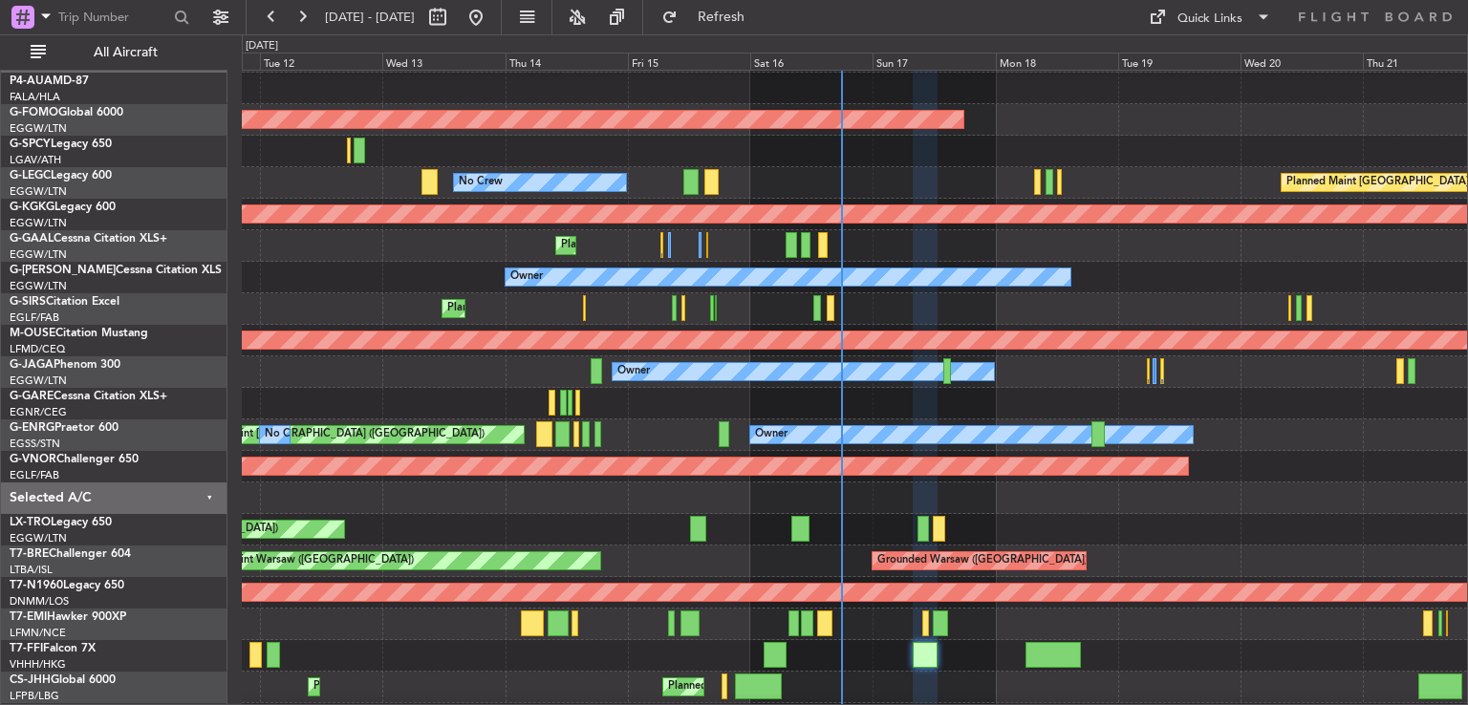
type input "0"
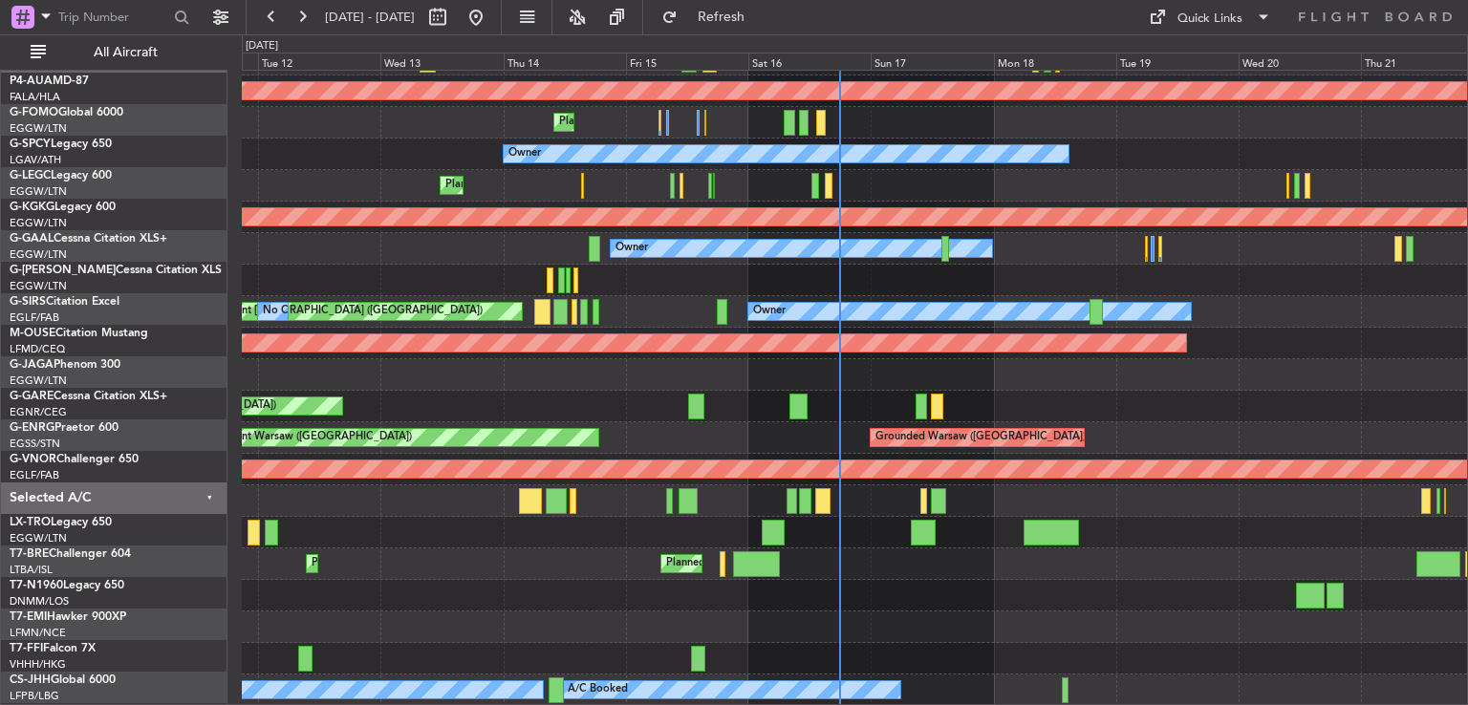
scroll to position [153, 0]
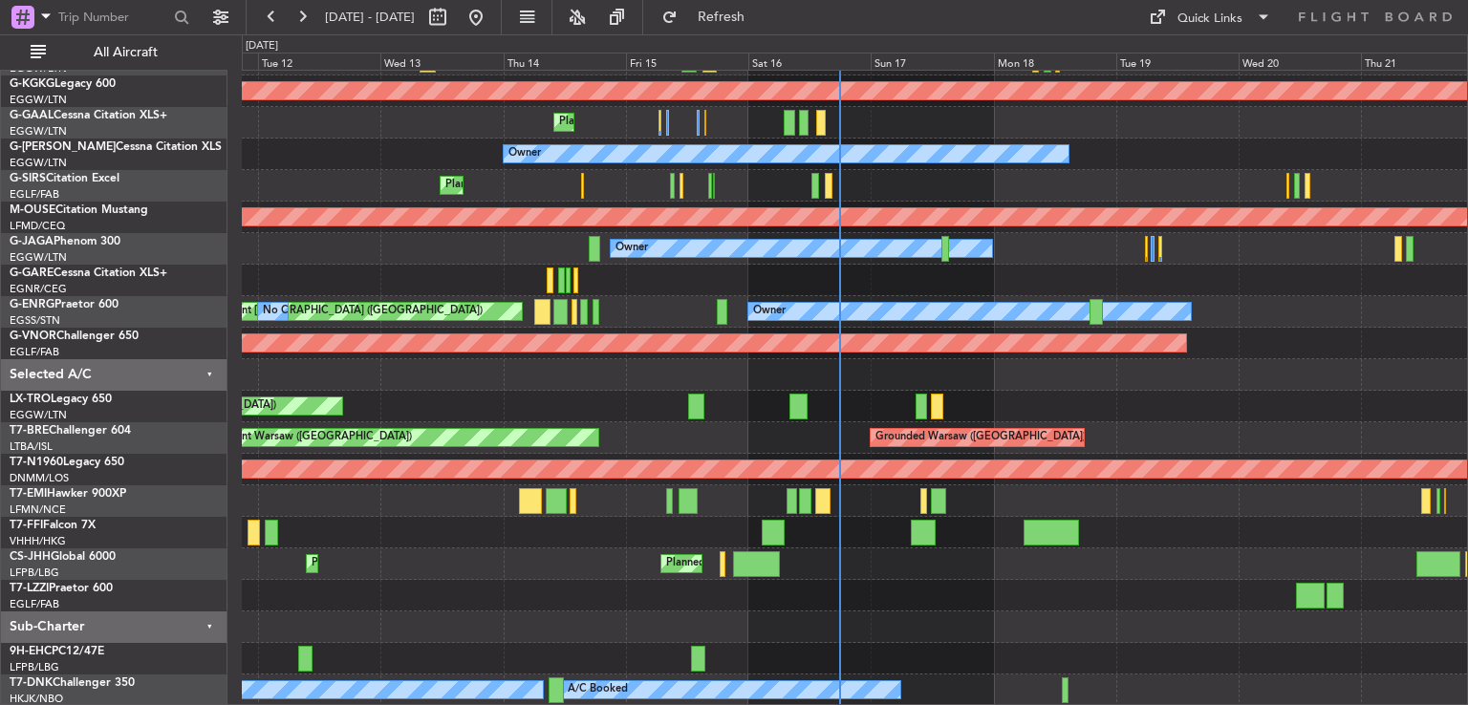
click at [1013, 409] on div "Planned Maint London (Luton) No Crew A/C Unavailable London (Luton) AOG Maint I…" at bounding box center [854, 312] width 1225 height 788
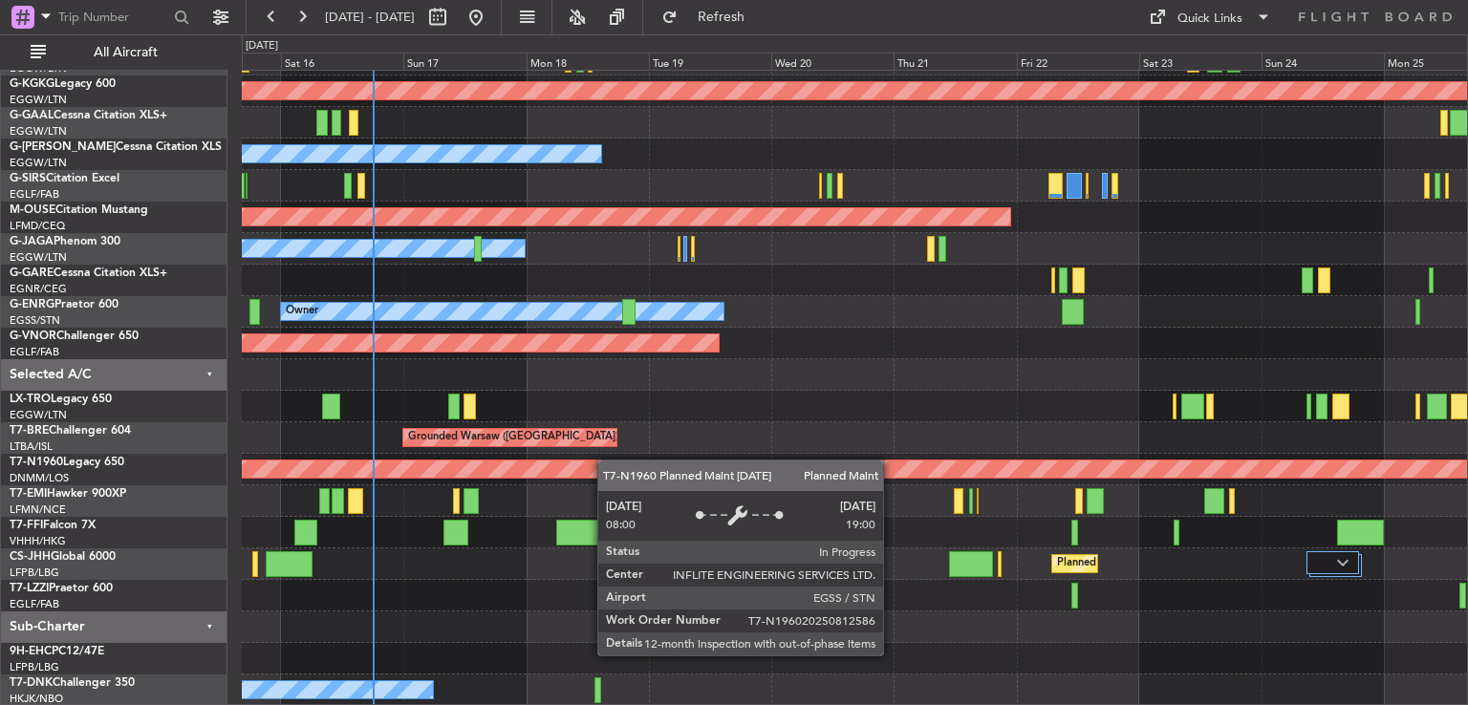
click at [546, 476] on div "Planned Maint [GEOGRAPHIC_DATA] ([GEOGRAPHIC_DATA])" at bounding box center [433, 469] width 2830 height 17
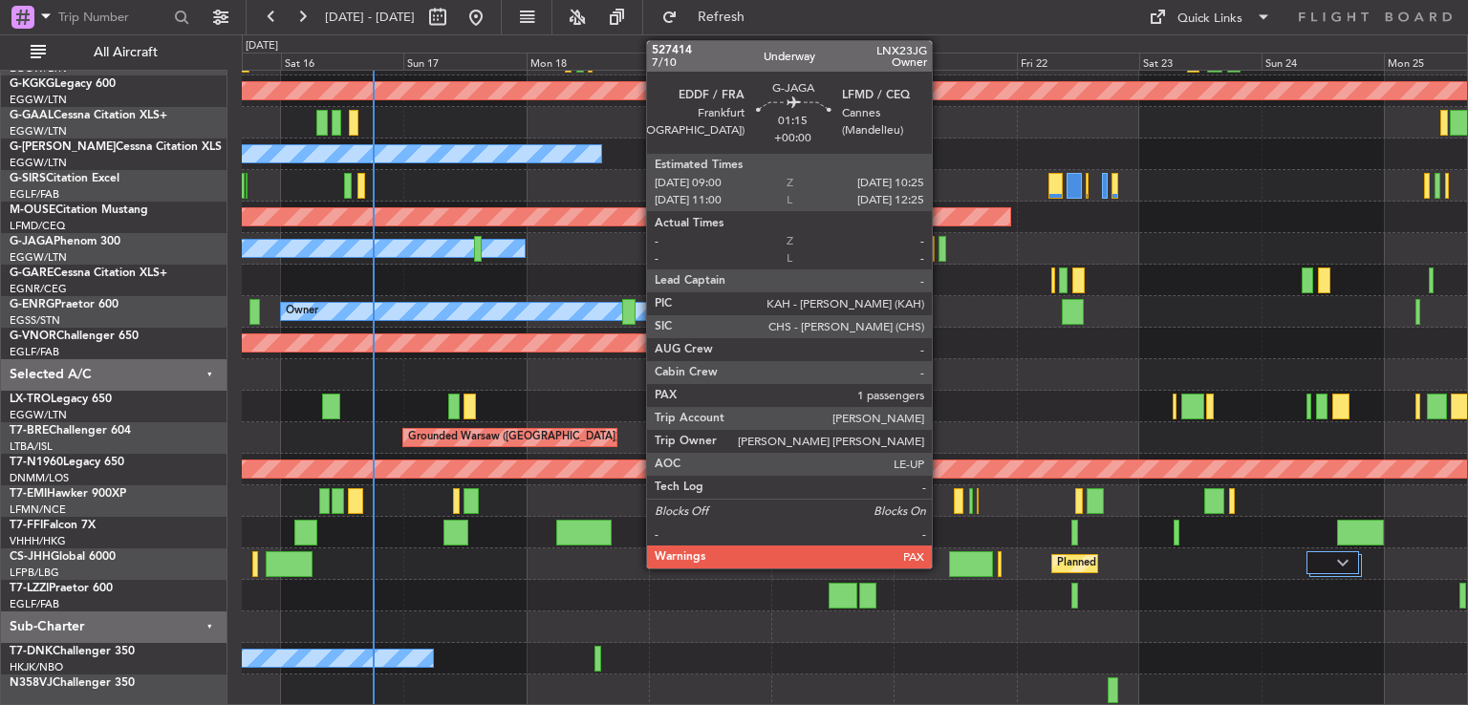
click at [940, 253] on div at bounding box center [942, 249] width 8 height 26
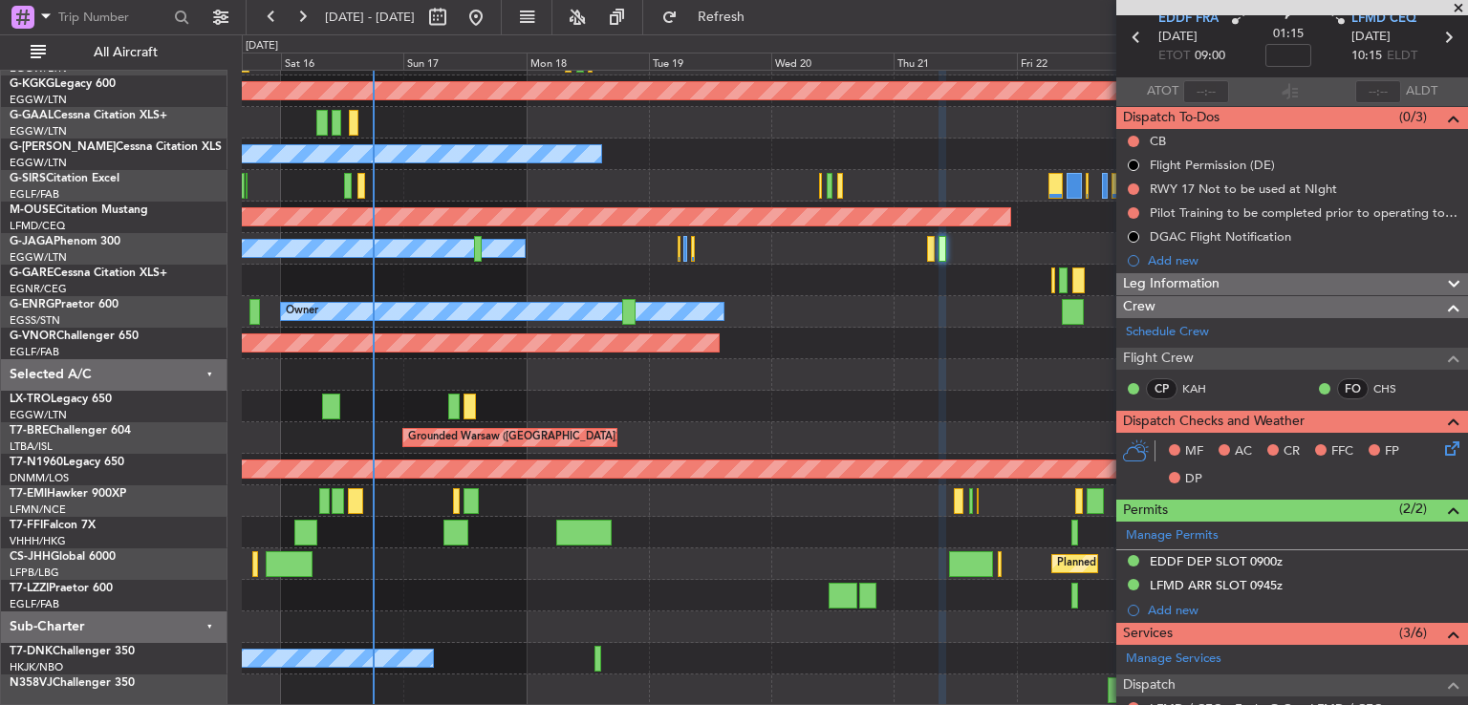
scroll to position [0, 0]
